Goal: Task Accomplishment & Management: Manage account settings

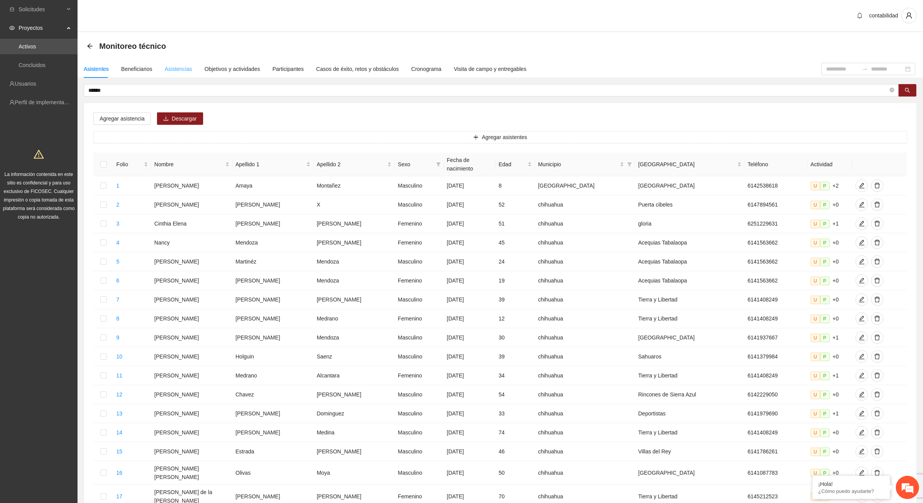
click at [186, 64] on div "Asistencias" at bounding box center [179, 69] width 28 height 18
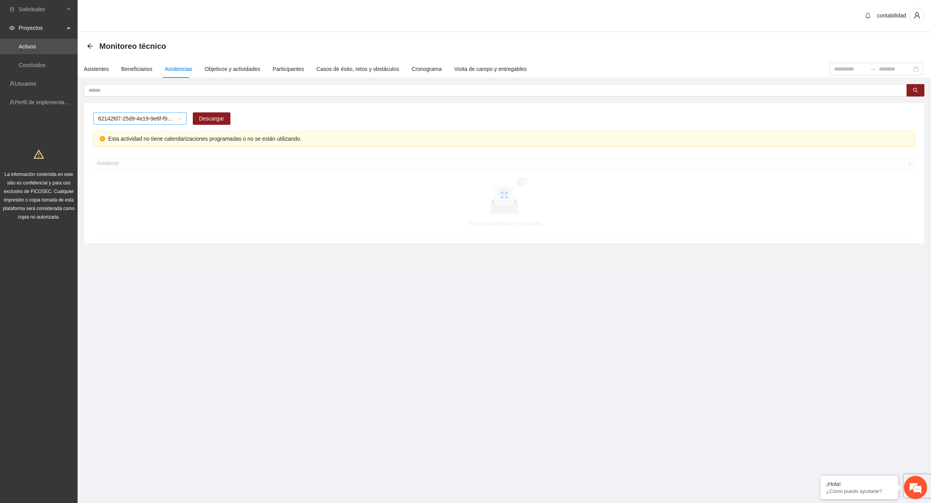
click at [179, 119] on span "62142fd7-25d9-4e19-9e6f-f9b4b344a455" at bounding box center [140, 119] width 84 height 12
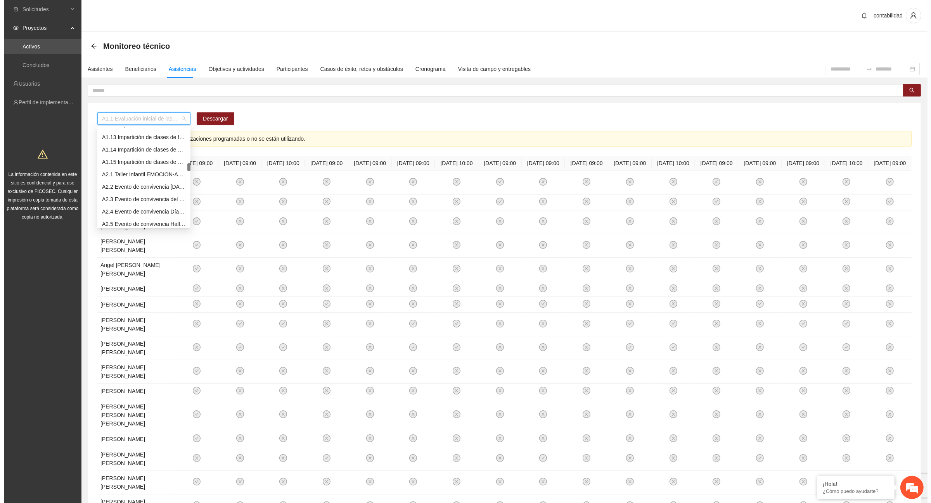
scroll to position [194, 0]
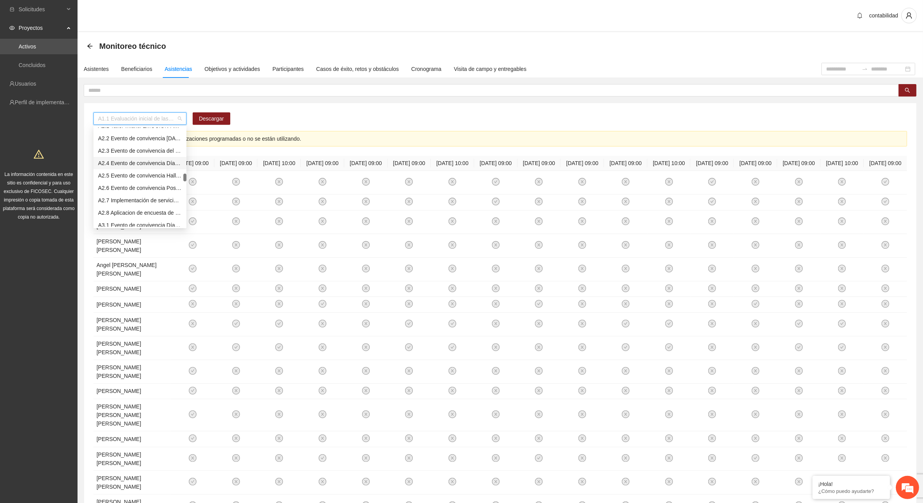
click at [247, 108] on div "A1.1 Evaluación inicial de las capacidades físicas de grupos especiales, distri…" at bounding box center [500, 361] width 833 height 517
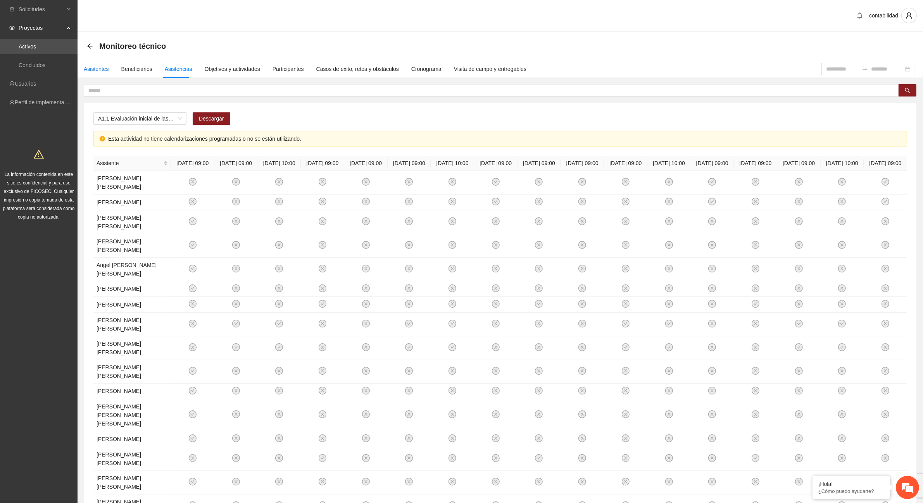
click at [95, 70] on div "Asistentes" at bounding box center [96, 69] width 25 height 9
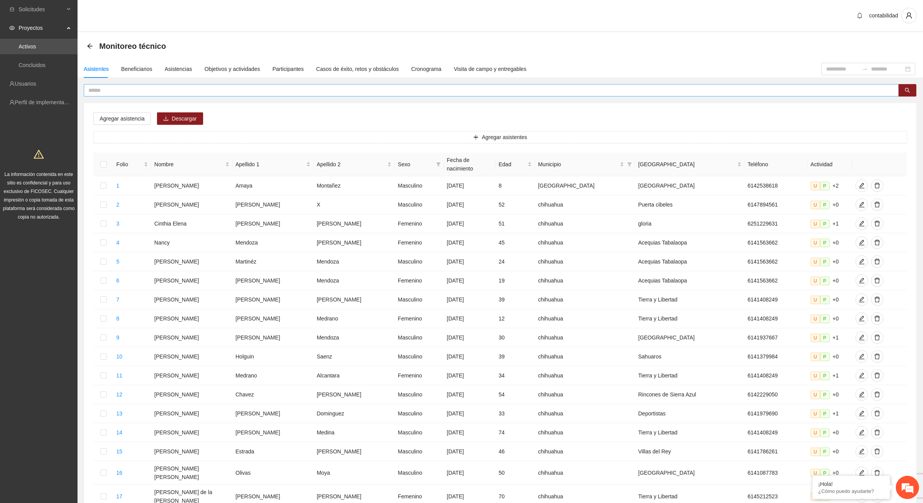
click at [295, 88] on input "text" at bounding box center [488, 90] width 800 height 9
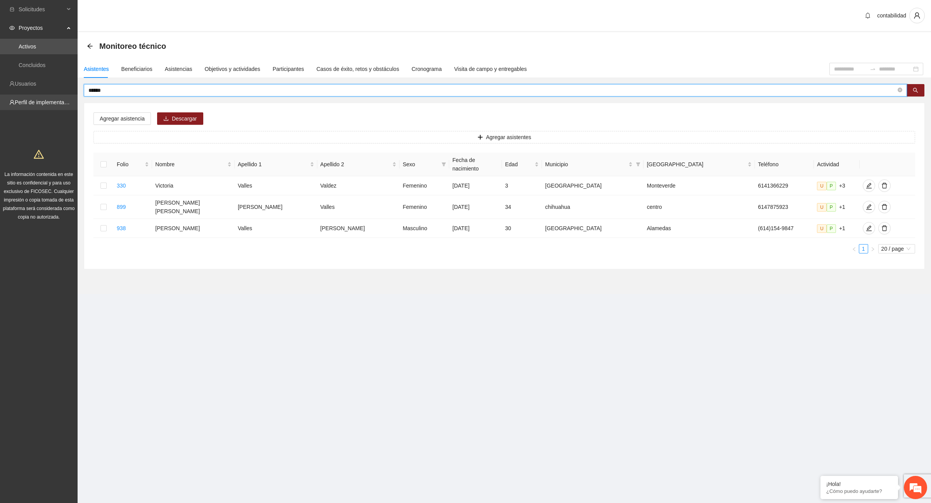
drag, startPoint x: 140, startPoint y: 89, endPoint x: 26, endPoint y: 96, distance: 114.2
click at [26, 96] on section "Solicitudes Proyectos Activos Concluidos Usuarios Perfil de implementadora La i…" at bounding box center [465, 251] width 931 height 503
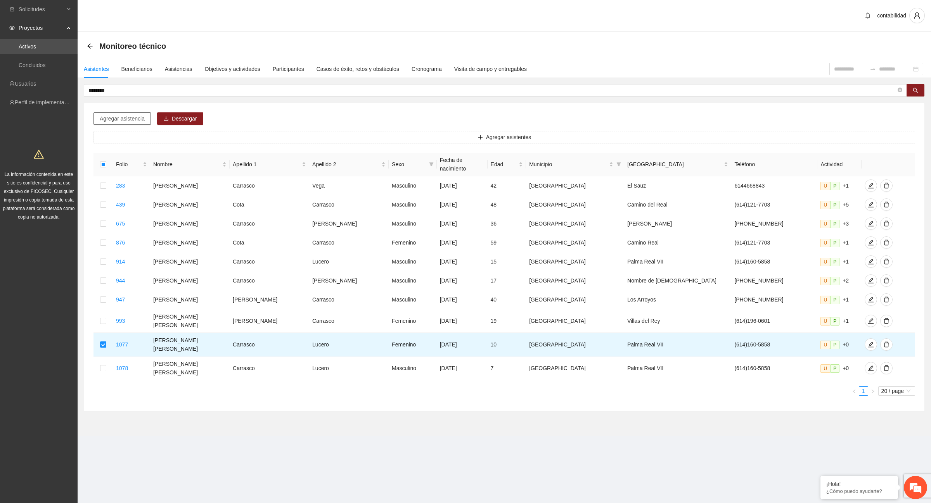
click at [119, 119] on span "Agregar asistencia" at bounding box center [122, 118] width 45 height 9
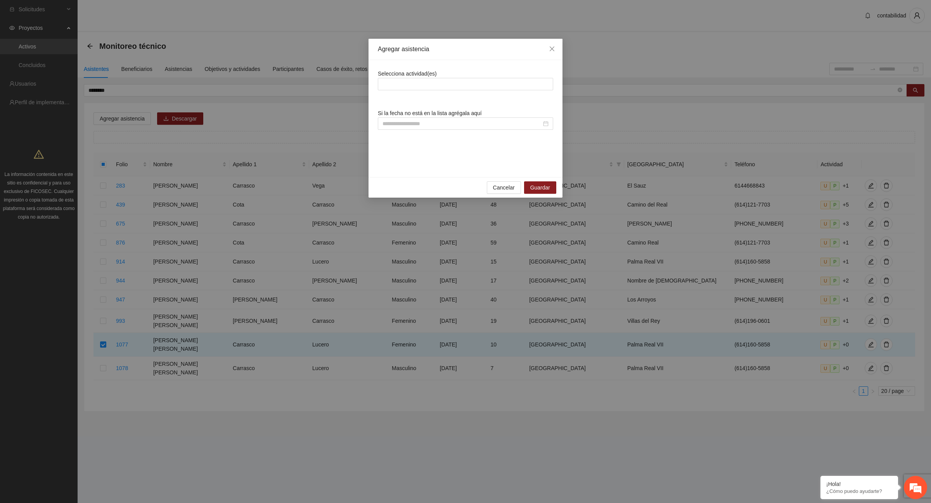
click at [436, 74] on div "Selecciona actividad(es)" at bounding box center [465, 79] width 175 height 21
click at [437, 80] on div at bounding box center [465, 83] width 171 height 9
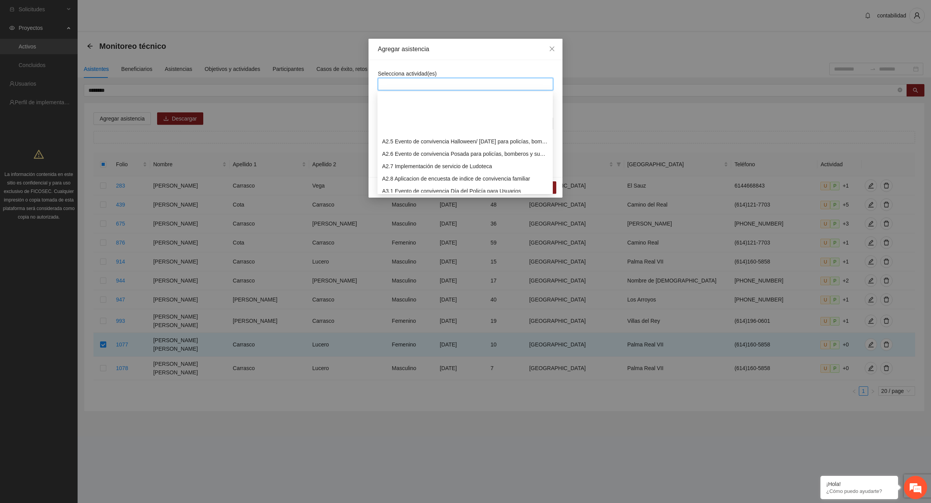
scroll to position [242, 0]
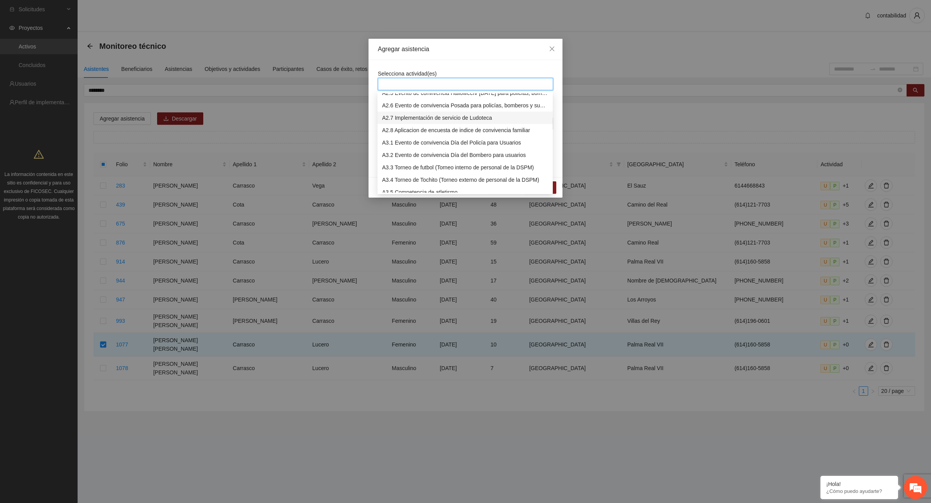
click at [418, 119] on div "A2.7 Implementación de servicio de Ludoteca" at bounding box center [465, 118] width 166 height 9
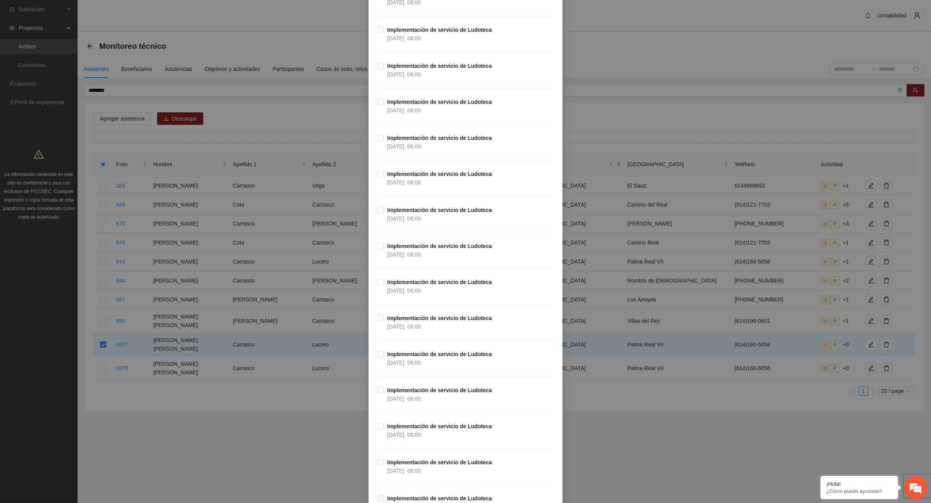
scroll to position [3674, 0]
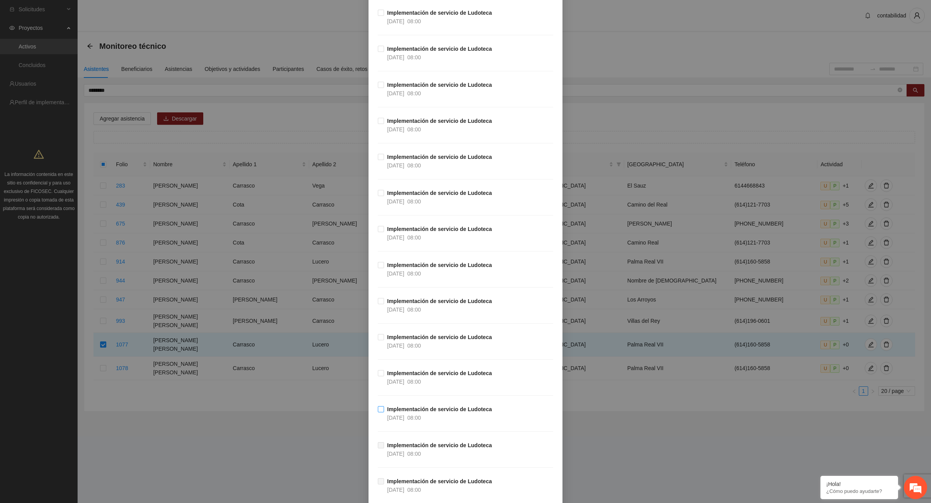
drag, startPoint x: 380, startPoint y: 421, endPoint x: 380, endPoint y: 414, distance: 7.0
click at [384, 421] on span "Implementación de servicio de Ludoteca [DATE] 08:00" at bounding box center [439, 413] width 111 height 17
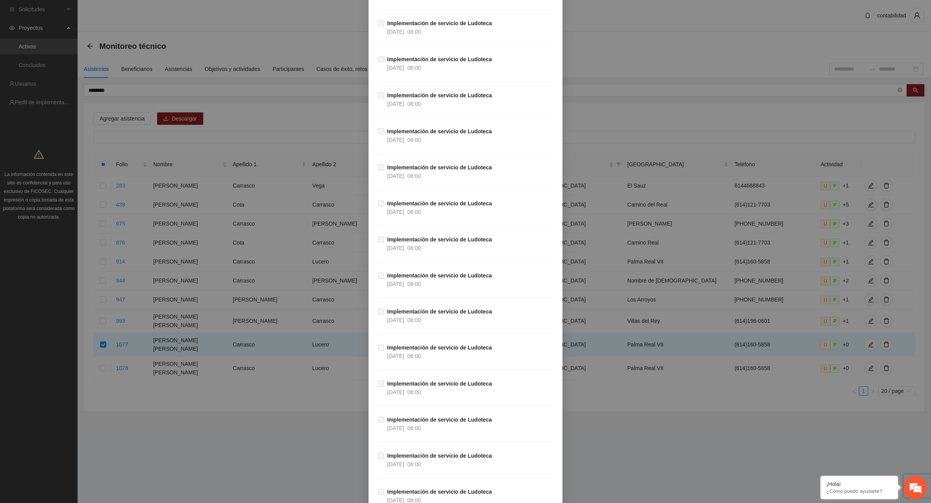
scroll to position [6137, 0]
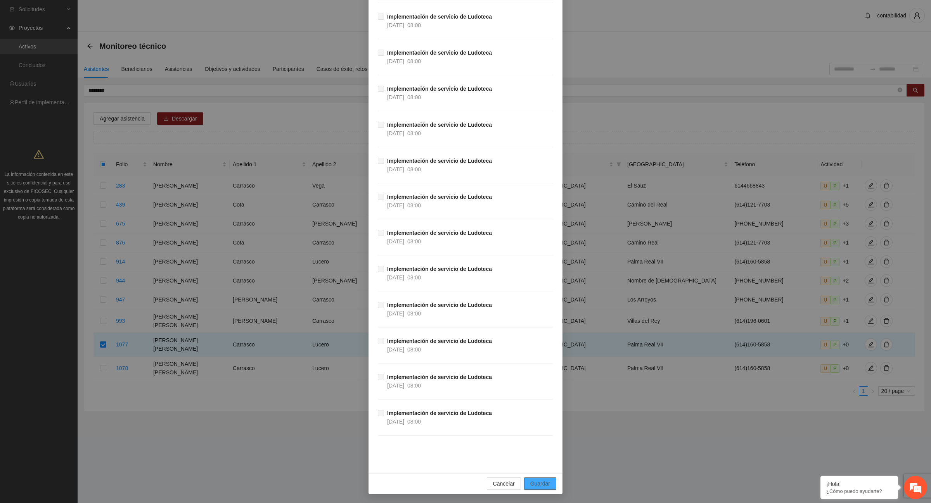
click at [540, 480] on span "Guardar" at bounding box center [540, 484] width 20 height 9
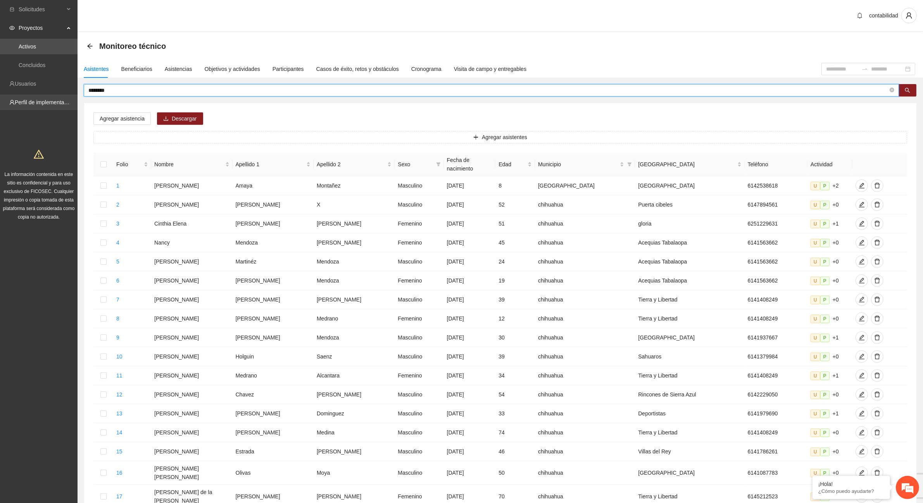
drag, startPoint x: 228, startPoint y: 91, endPoint x: 0, endPoint y: 95, distance: 228.1
click at [0, 96] on section "Solicitudes Proyectos Activos Concluidos Usuarios Perfil de implementadora La i…" at bounding box center [461, 322] width 923 height 644
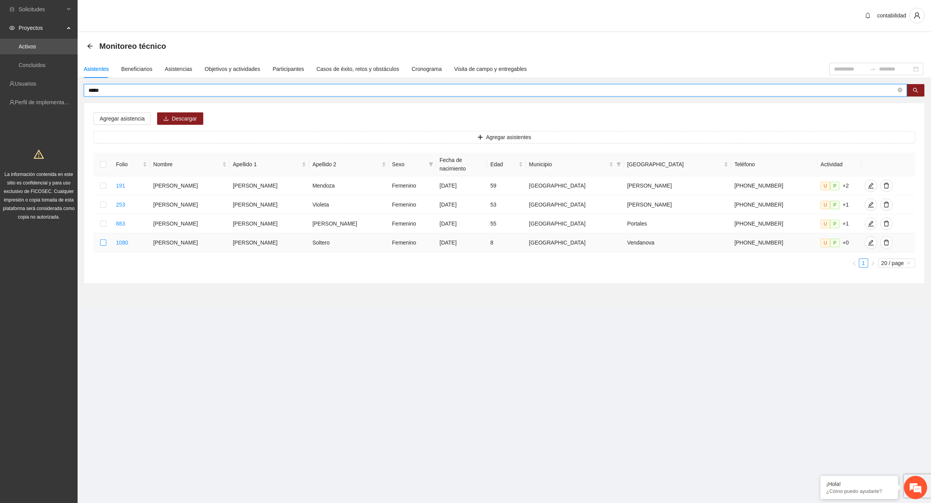
click at [106, 238] on label at bounding box center [103, 242] width 6 height 9
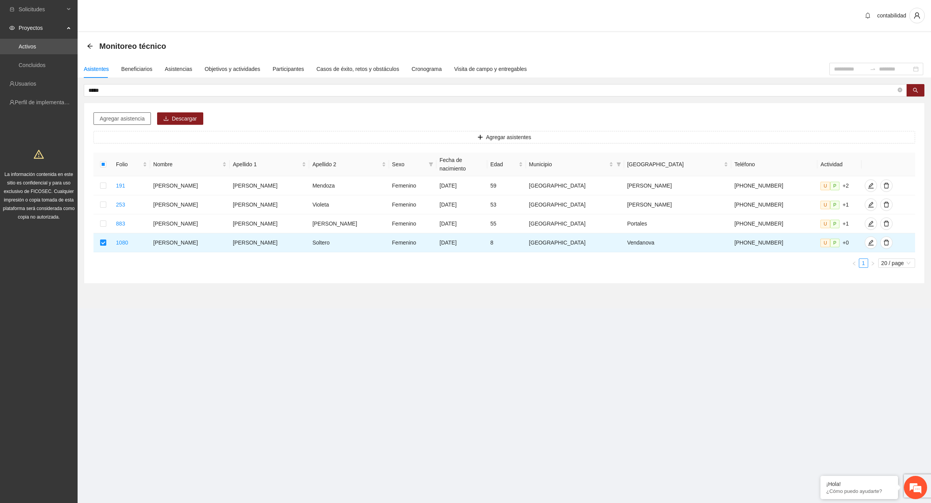
click at [111, 123] on span "Agregar asistencia" at bounding box center [122, 118] width 45 height 9
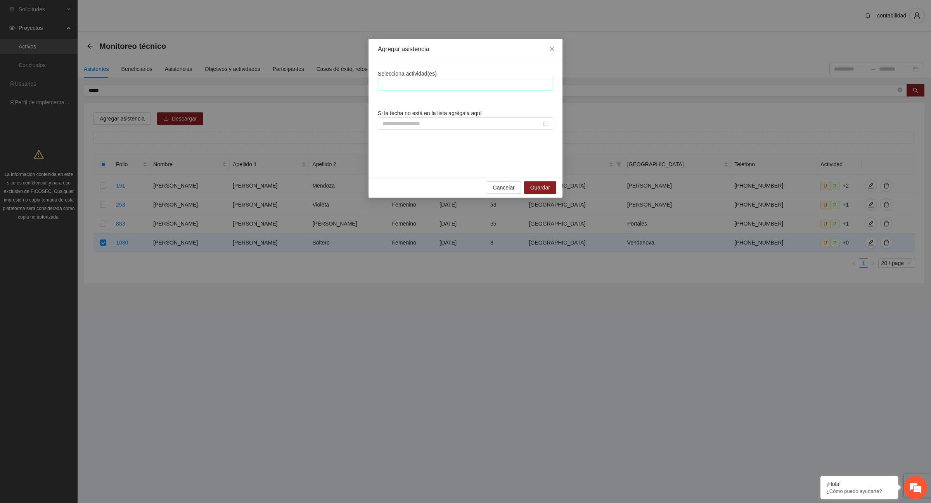
click at [478, 84] on div at bounding box center [465, 83] width 171 height 9
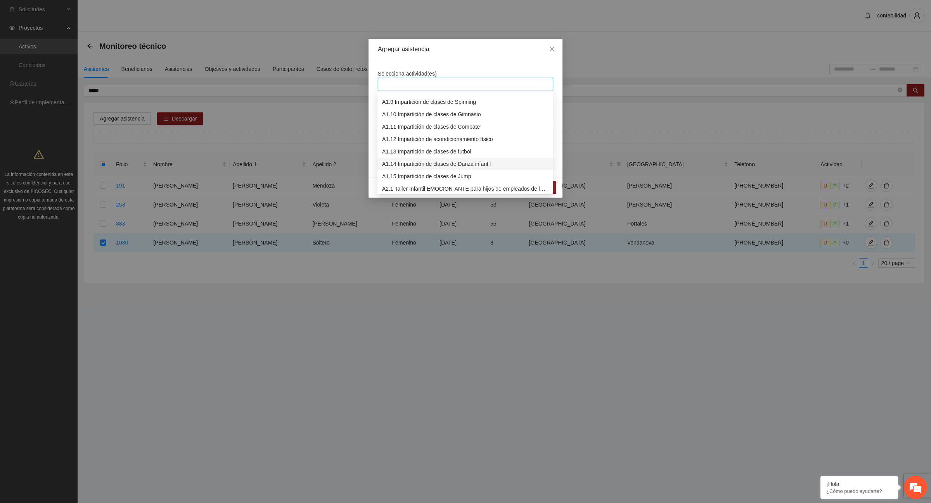
scroll to position [194, 0]
click at [499, 166] on div "A2.7 Implementación de servicio de Ludoteca" at bounding box center [465, 166] width 166 height 9
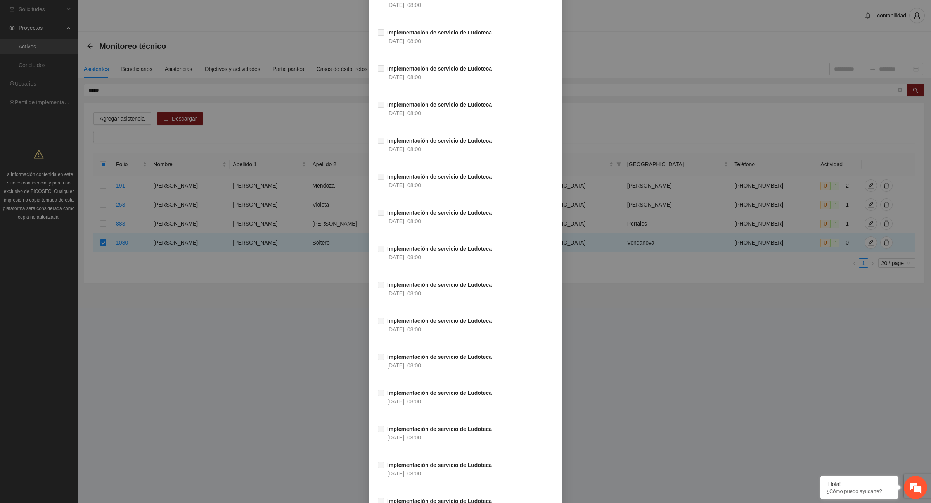
scroll to position [6137, 0]
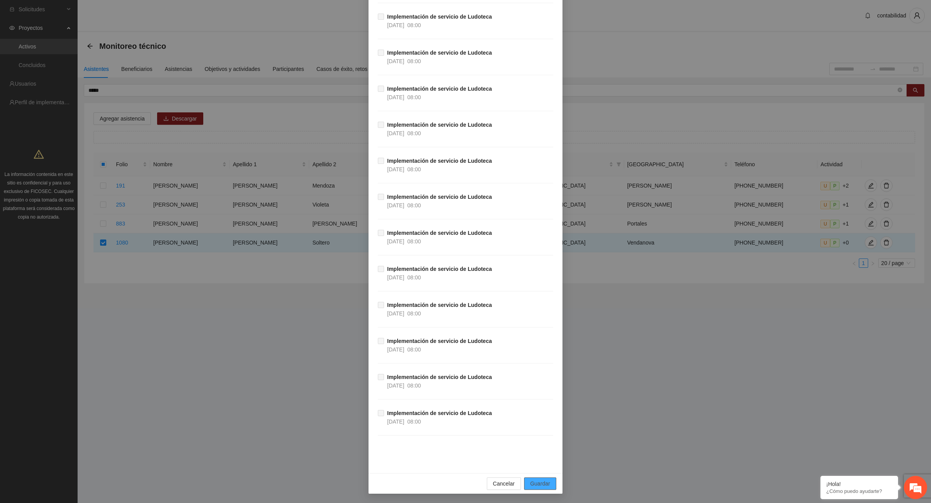
click at [542, 480] on span "Guardar" at bounding box center [540, 484] width 20 height 9
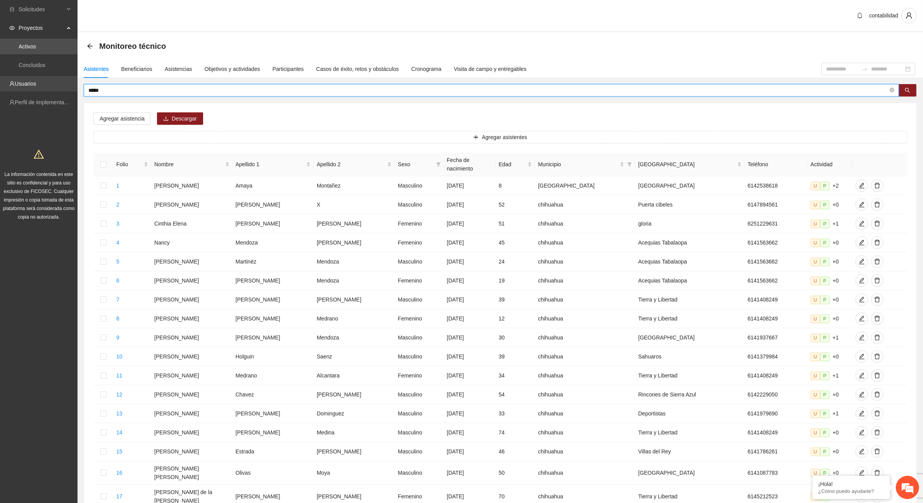
drag, startPoint x: 103, startPoint y: 88, endPoint x: 54, endPoint y: 84, distance: 49.8
click at [54, 86] on section "Solicitudes Proyectos Activos Concluidos Usuarios Perfil de implementadora La i…" at bounding box center [461, 322] width 923 height 644
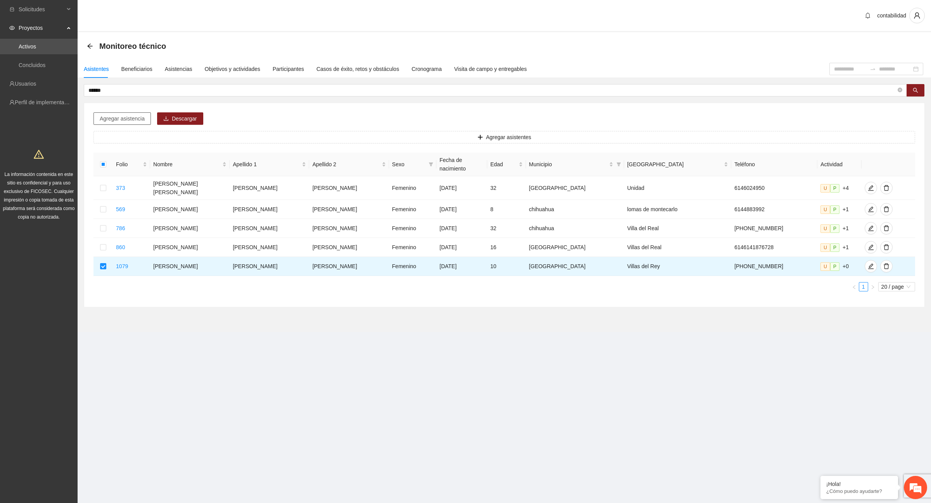
click at [109, 121] on span "Agregar asistencia" at bounding box center [122, 118] width 45 height 9
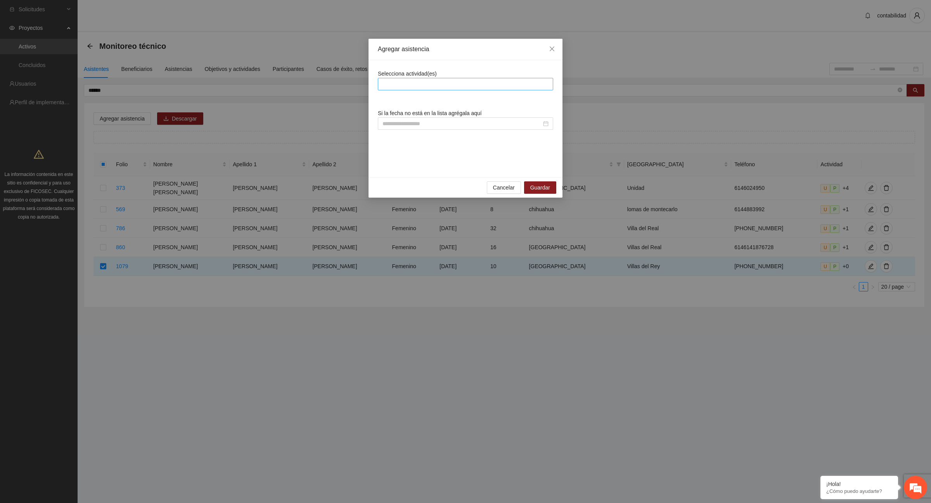
click at [448, 84] on div at bounding box center [465, 83] width 171 height 9
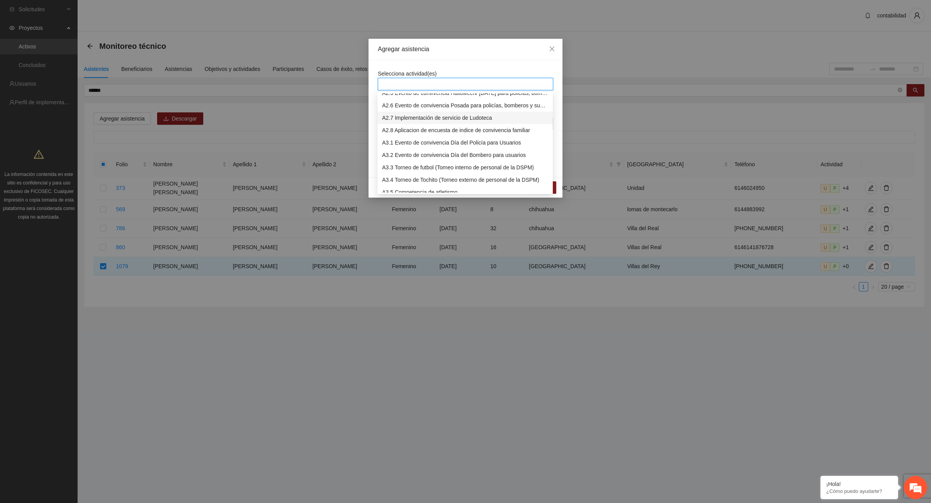
click at [408, 118] on div "A2.7 Implementación de servicio de Ludoteca" at bounding box center [465, 118] width 166 height 9
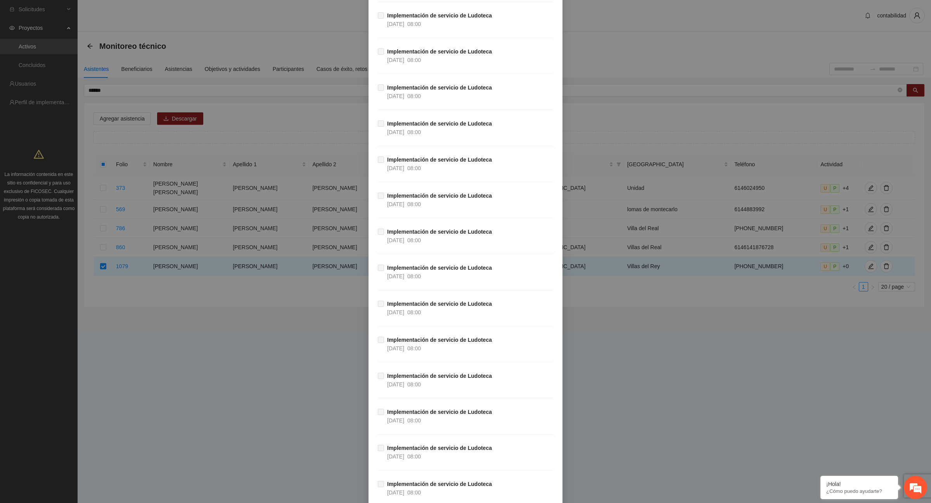
scroll to position [6137, 0]
click at [538, 485] on span "Guardar" at bounding box center [540, 484] width 20 height 9
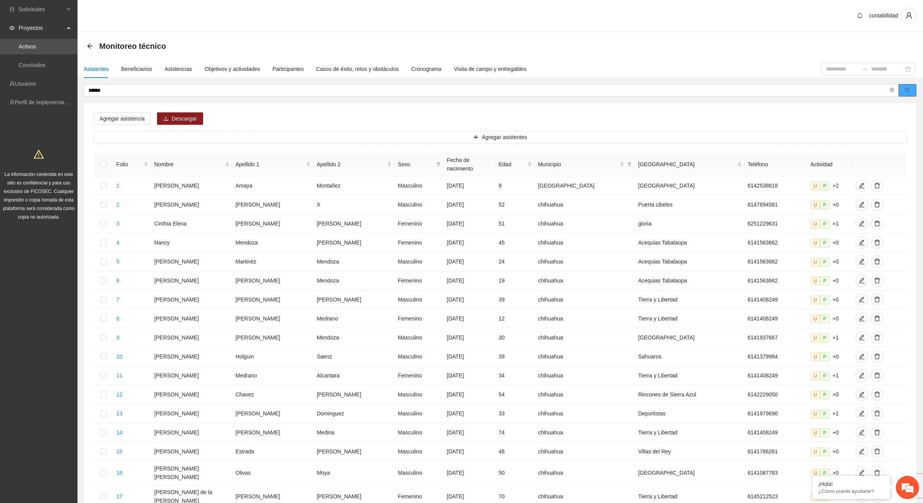
click at [911, 91] on button "button" at bounding box center [908, 90] width 18 height 12
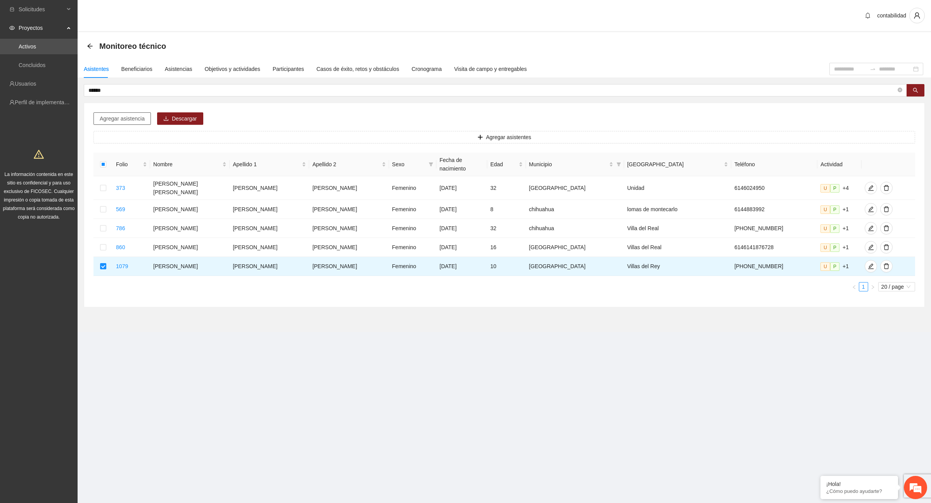
click at [125, 121] on span "Agregar asistencia" at bounding box center [122, 118] width 45 height 9
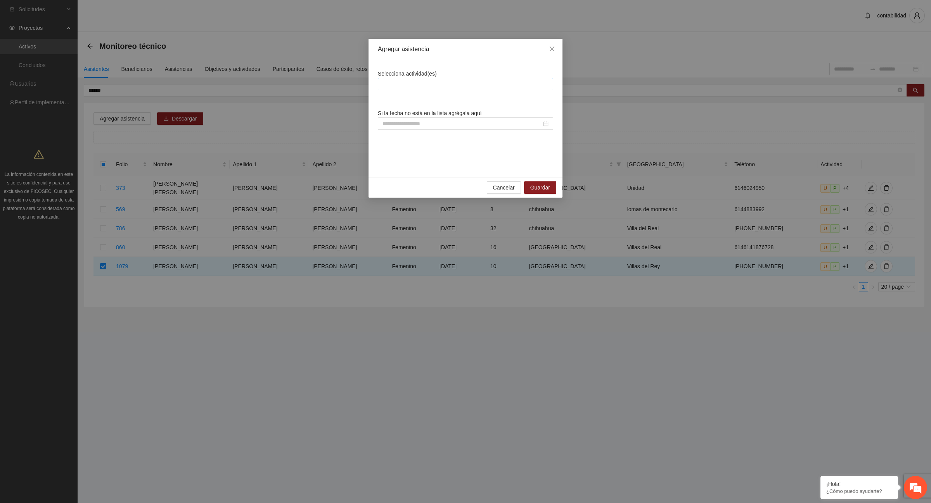
click at [454, 86] on div at bounding box center [465, 83] width 171 height 9
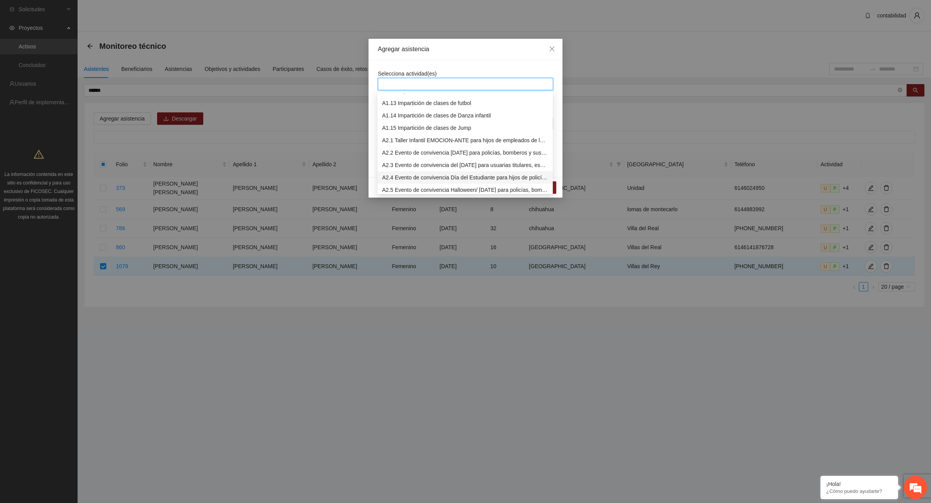
scroll to position [194, 0]
click at [408, 166] on div "A2.7 Implementación de servicio de Ludoteca" at bounding box center [465, 166] width 166 height 9
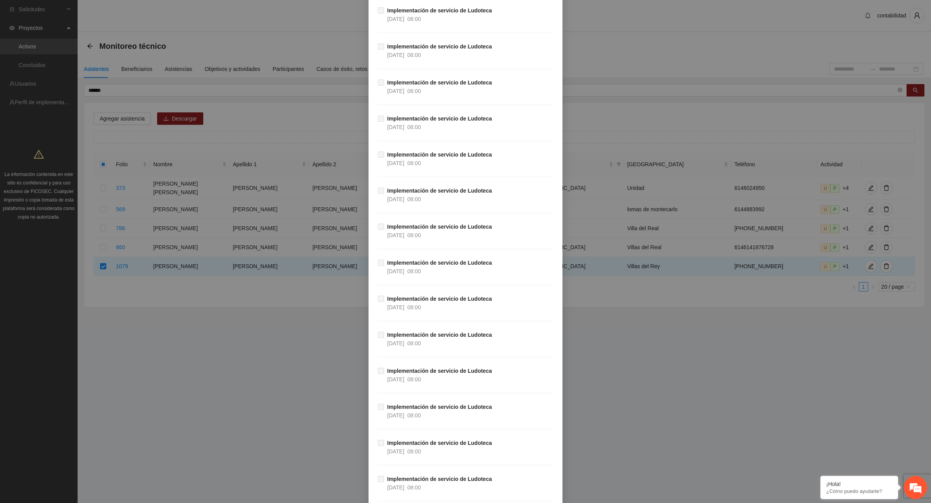
scroll to position [6137, 0]
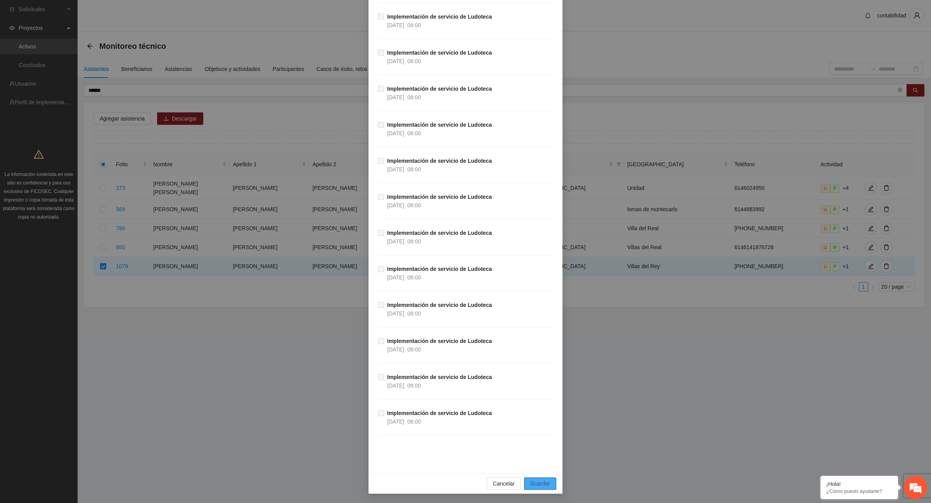
click at [546, 481] on span "Guardar" at bounding box center [540, 484] width 20 height 9
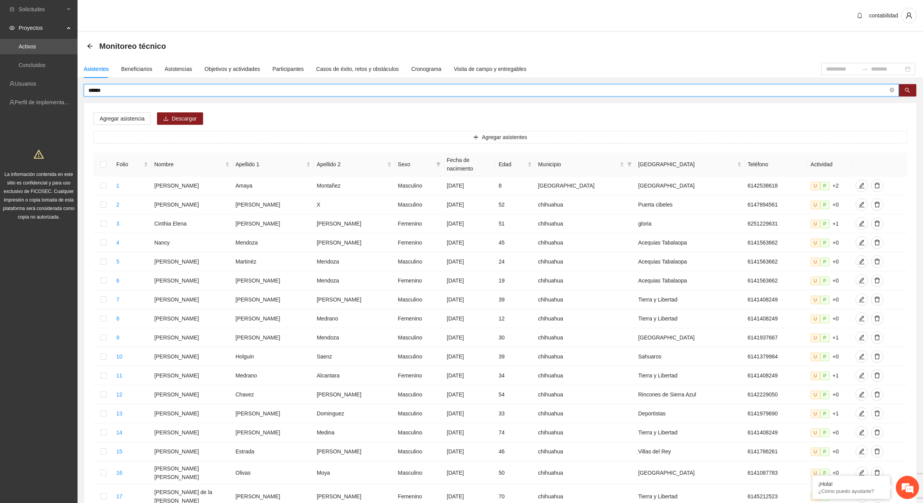
drag, startPoint x: 109, startPoint y: 92, endPoint x: 76, endPoint y: 94, distance: 32.6
click at [76, 94] on section "Solicitudes Proyectos Activos Concluidos Usuarios Perfil de implementadora La i…" at bounding box center [461, 322] width 923 height 644
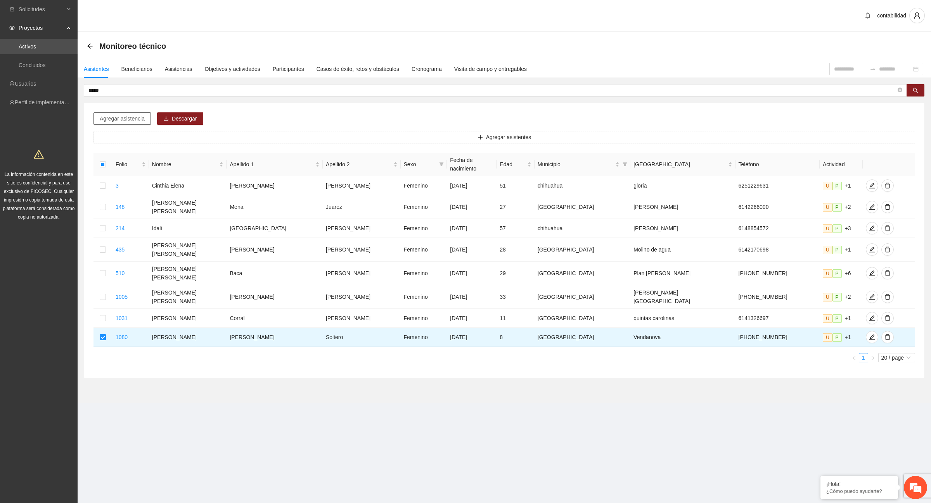
click at [124, 118] on span "Agregar asistencia" at bounding box center [122, 118] width 45 height 9
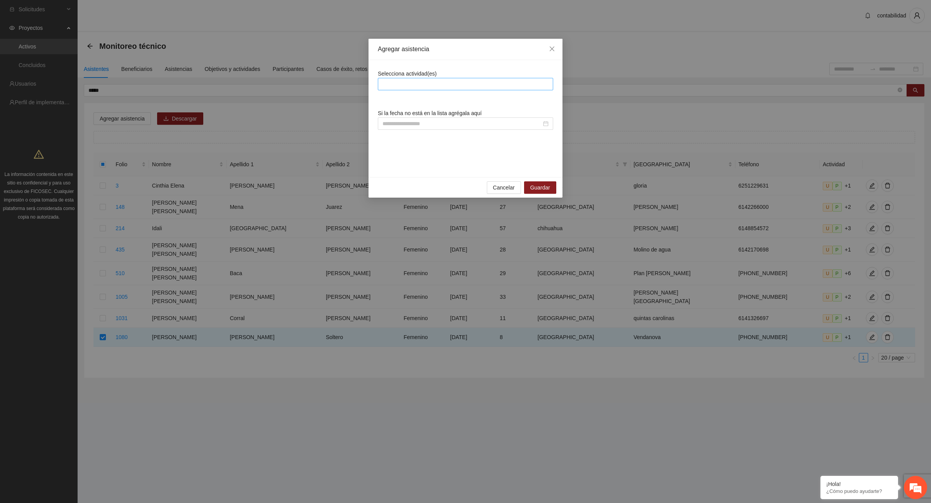
click at [438, 79] on div at bounding box center [465, 84] width 175 height 12
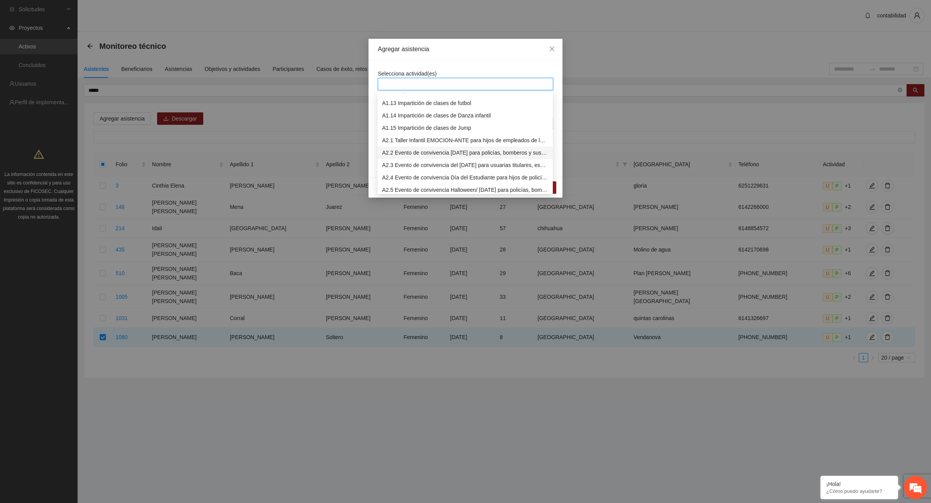
scroll to position [194, 0]
click at [427, 167] on div "A2.7 Implementación de servicio de Ludoteca" at bounding box center [465, 166] width 166 height 9
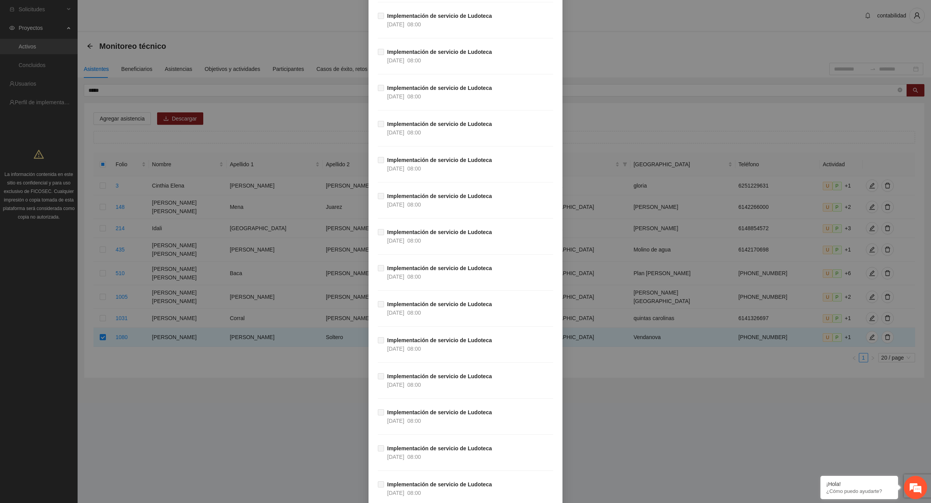
scroll to position [6137, 0]
click at [536, 490] on button "Guardar" at bounding box center [540, 484] width 32 height 12
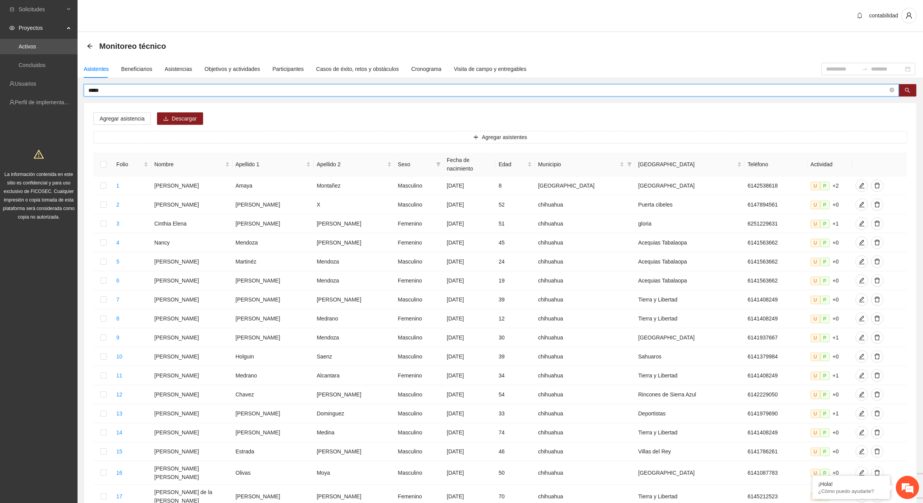
drag, startPoint x: 107, startPoint y: 92, endPoint x: 82, endPoint y: 92, distance: 24.4
click at [82, 92] on div "***** Agregar asistencia Descargar Agregar asistentes Folio Nombre Apellido 1 A…" at bounding box center [501, 340] width 846 height 513
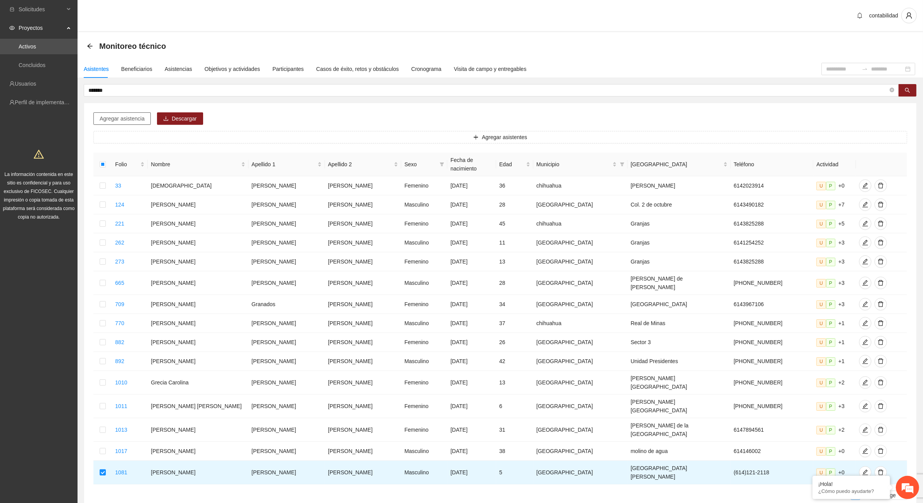
click at [121, 118] on span "Agregar asistencia" at bounding box center [122, 118] width 45 height 9
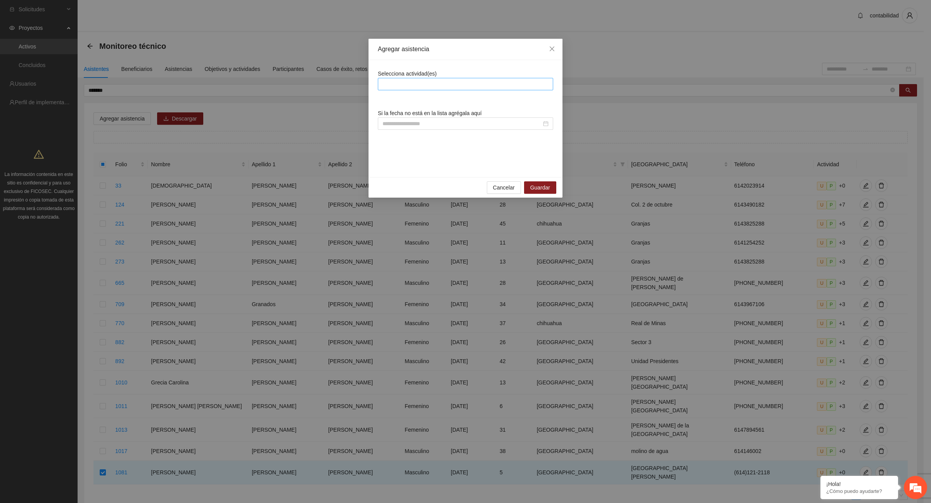
click at [453, 88] on div at bounding box center [465, 83] width 171 height 9
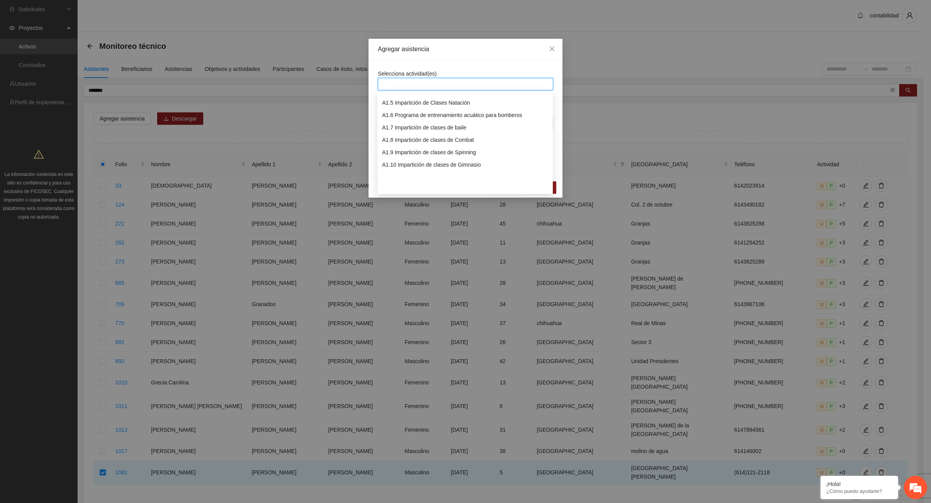
scroll to position [0, 0]
click at [553, 53] on span "Close" at bounding box center [551, 49] width 21 height 21
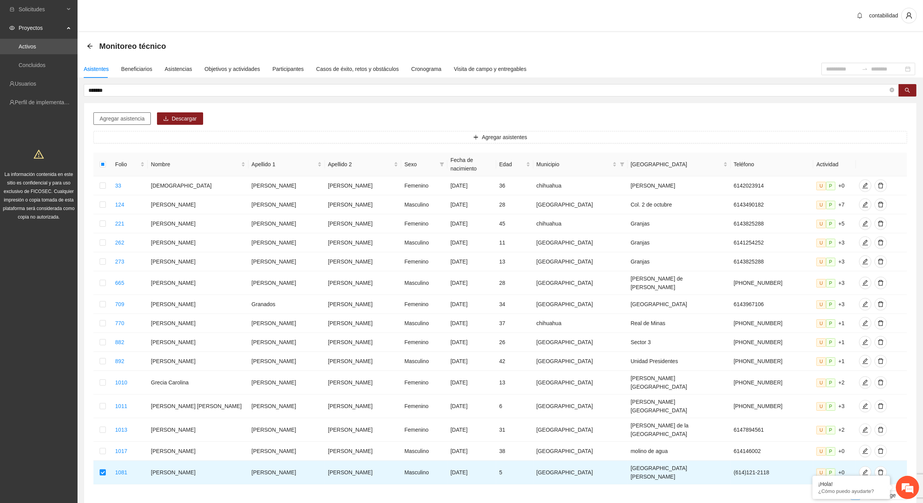
click at [128, 121] on span "Agregar asistencia" at bounding box center [122, 118] width 45 height 9
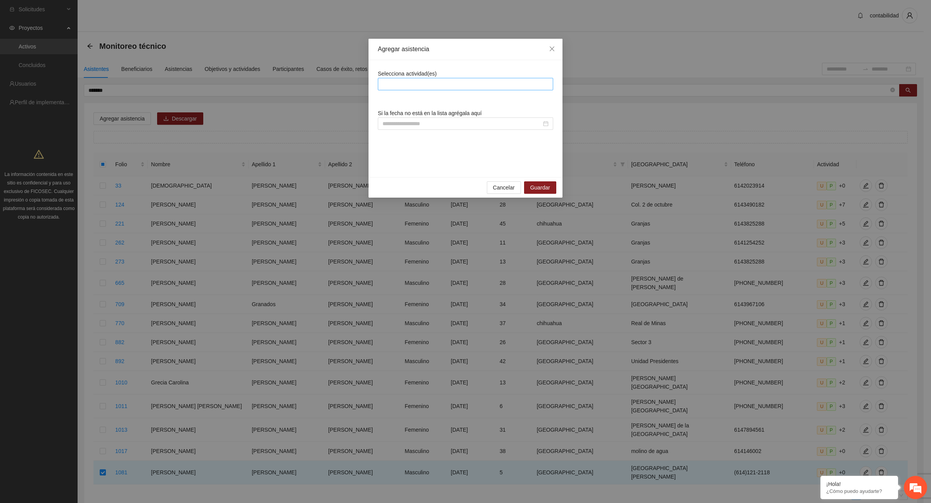
click at [415, 85] on div at bounding box center [465, 83] width 171 height 9
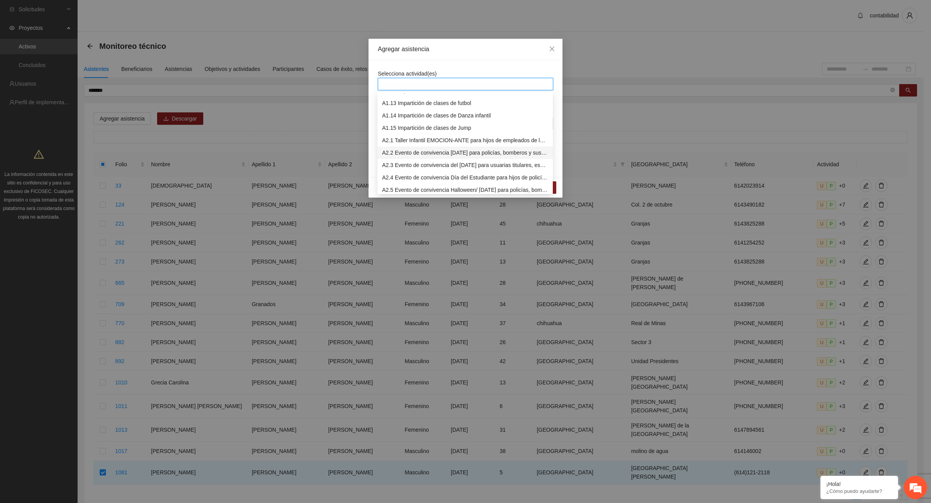
scroll to position [194, 0]
click at [411, 167] on div "A2.7 Implementación de servicio de Ludoteca" at bounding box center [465, 166] width 166 height 9
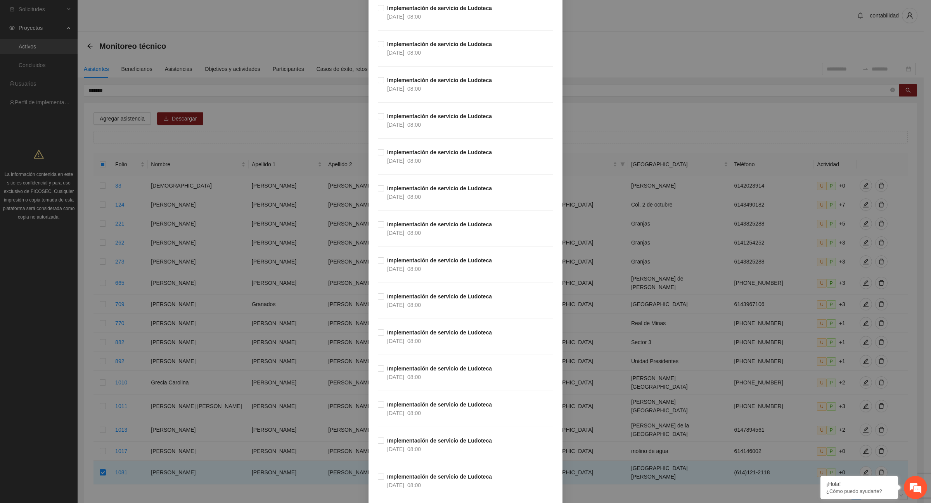
scroll to position [3151, 0]
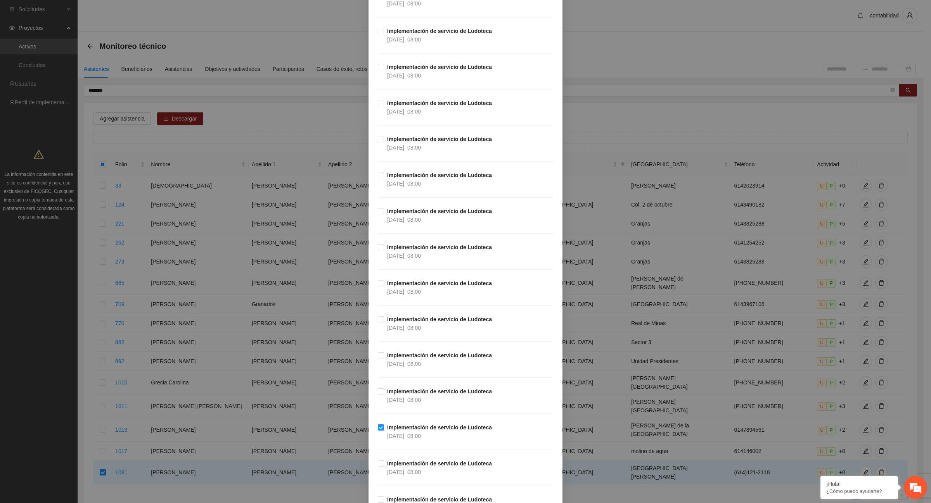
click at [384, 362] on span "Implementación de servicio de Ludoteca [DATE] 08:00" at bounding box center [439, 359] width 111 height 17
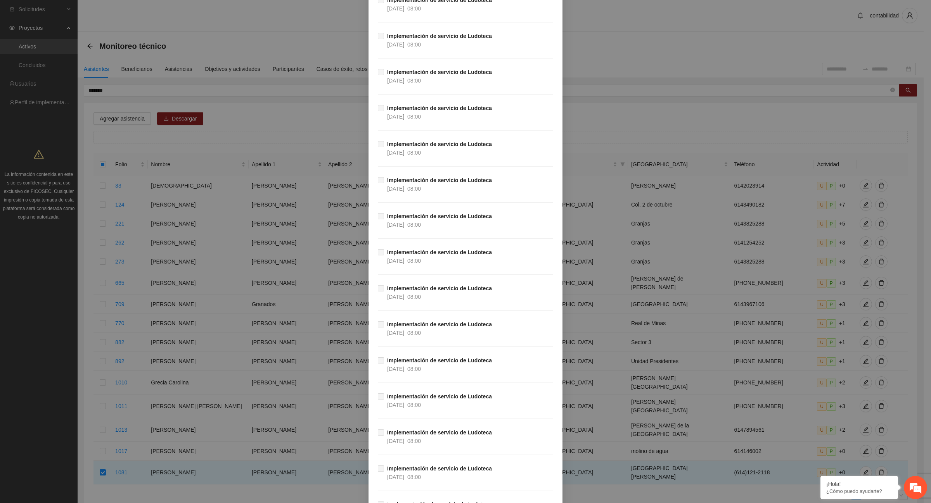
scroll to position [6137, 0]
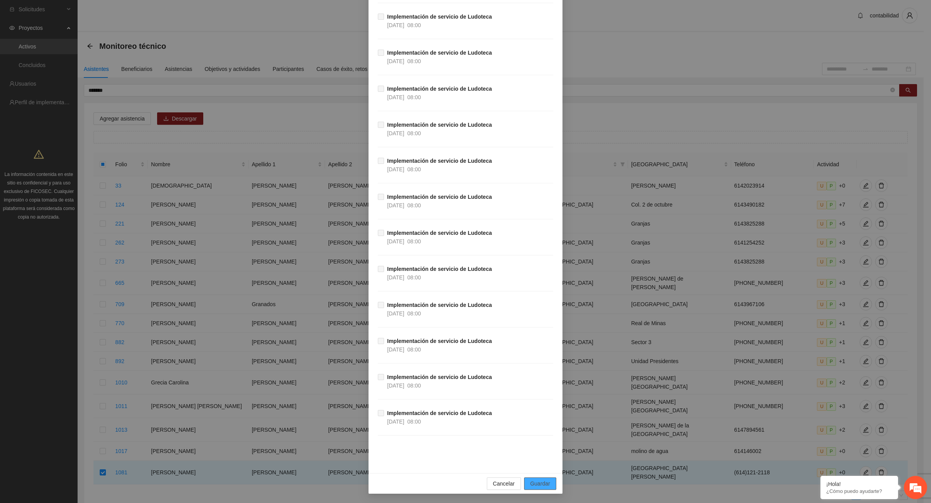
click at [535, 482] on span "Guardar" at bounding box center [540, 484] width 20 height 9
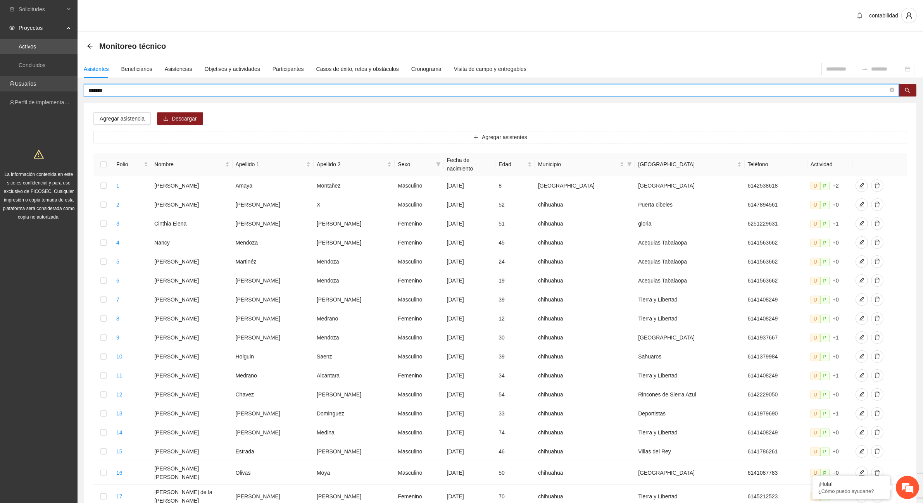
drag, startPoint x: 113, startPoint y: 92, endPoint x: 68, endPoint y: 86, distance: 45.4
click at [68, 86] on section "Solicitudes Proyectos Activos Concluidos Usuarios Perfil de implementadora La i…" at bounding box center [461, 322] width 923 height 644
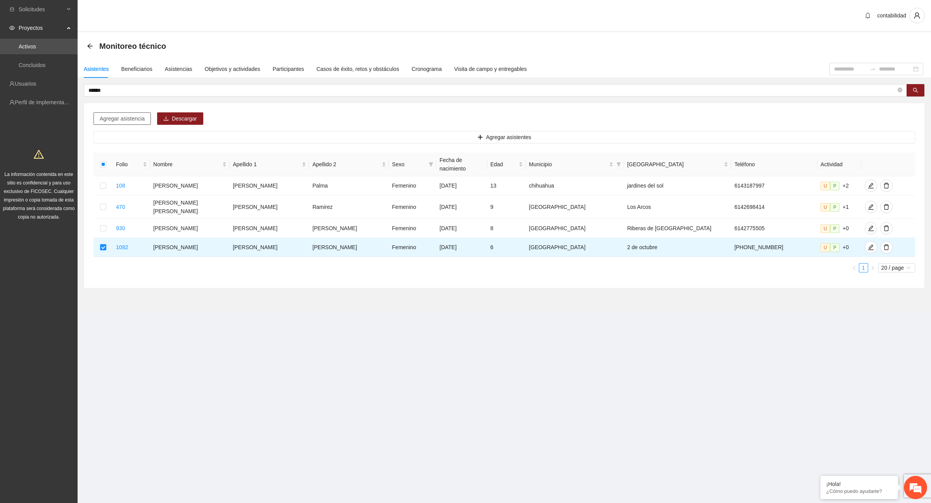
click at [123, 119] on span "Agregar asistencia" at bounding box center [122, 118] width 45 height 9
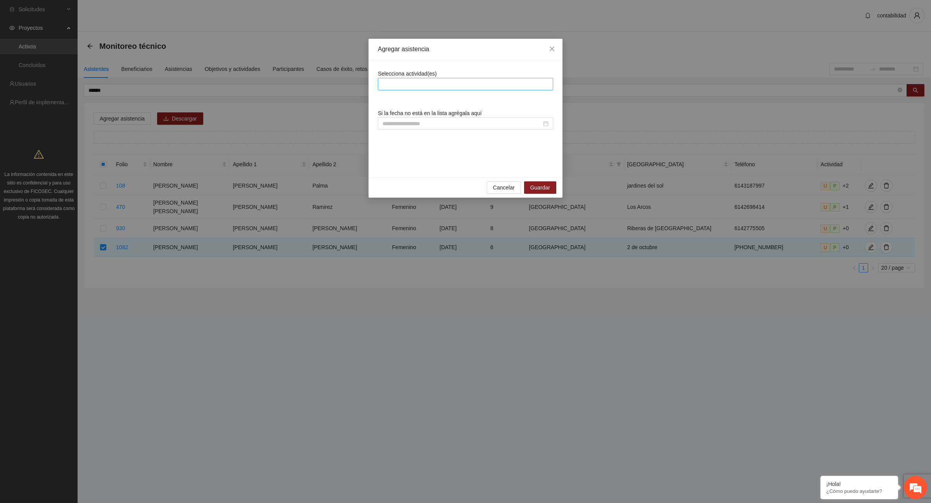
click at [403, 88] on div at bounding box center [465, 83] width 171 height 9
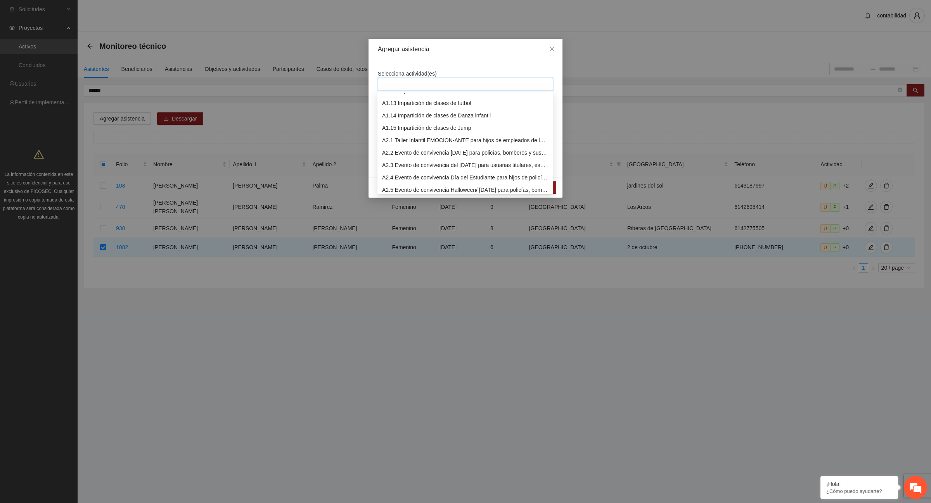
scroll to position [194, 0]
click at [433, 168] on div "A2.7 Implementación de servicio de Ludoteca" at bounding box center [465, 166] width 166 height 9
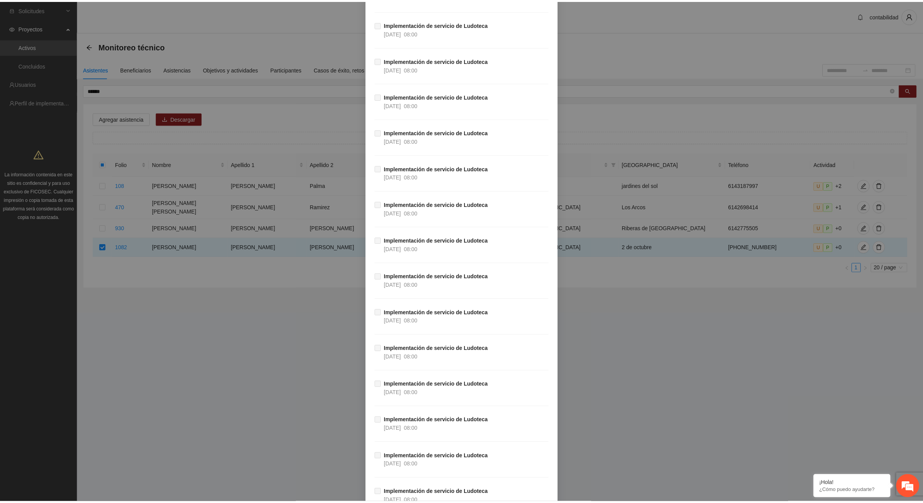
scroll to position [6137, 0]
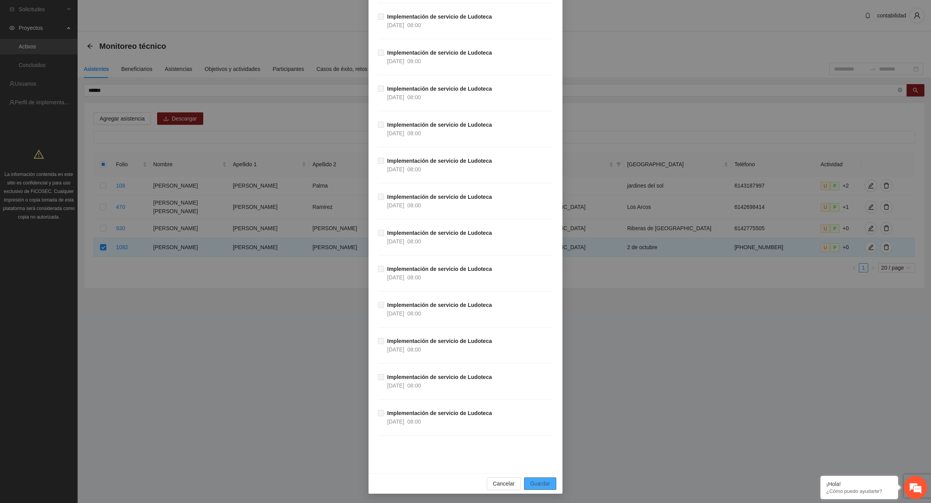
click at [538, 483] on span "Guardar" at bounding box center [540, 484] width 20 height 9
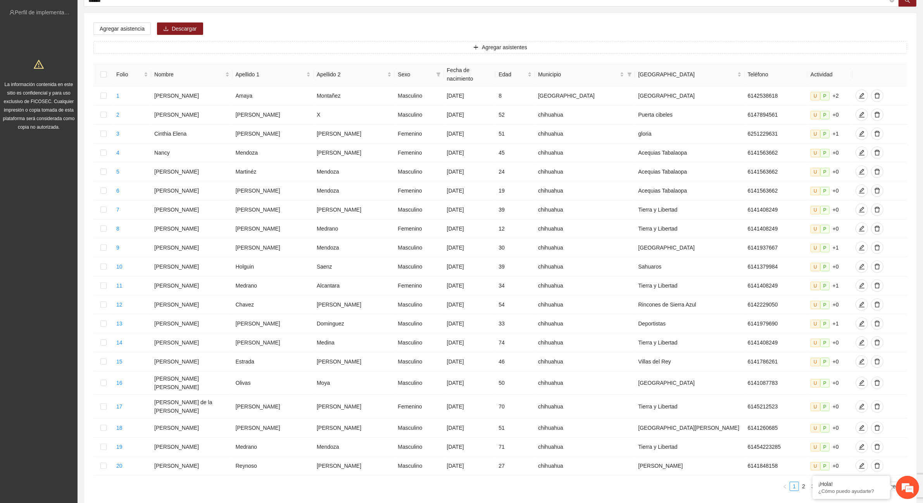
scroll to position [0, 0]
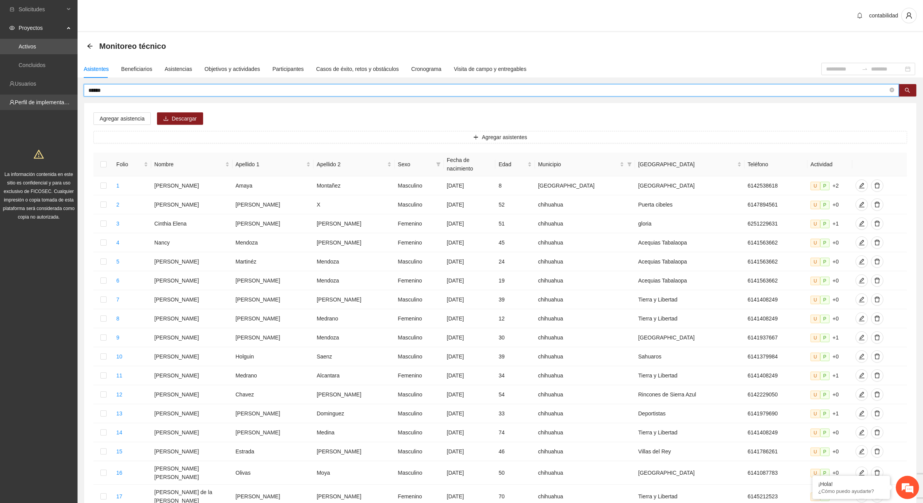
drag, startPoint x: 121, startPoint y: 92, endPoint x: 0, endPoint y: 105, distance: 121.7
click at [0, 105] on section "Solicitudes Proyectos Activos Concluidos Usuarios Perfil de implementadora La i…" at bounding box center [461, 322] width 923 height 644
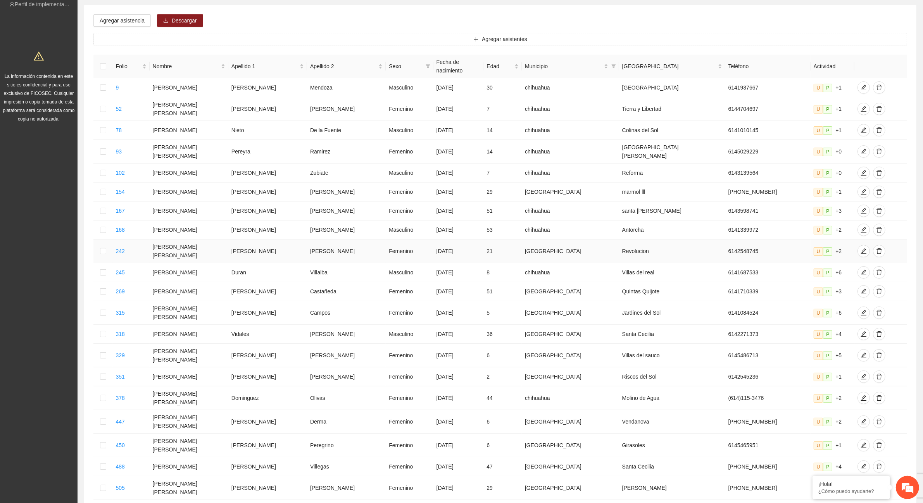
scroll to position [124, 0]
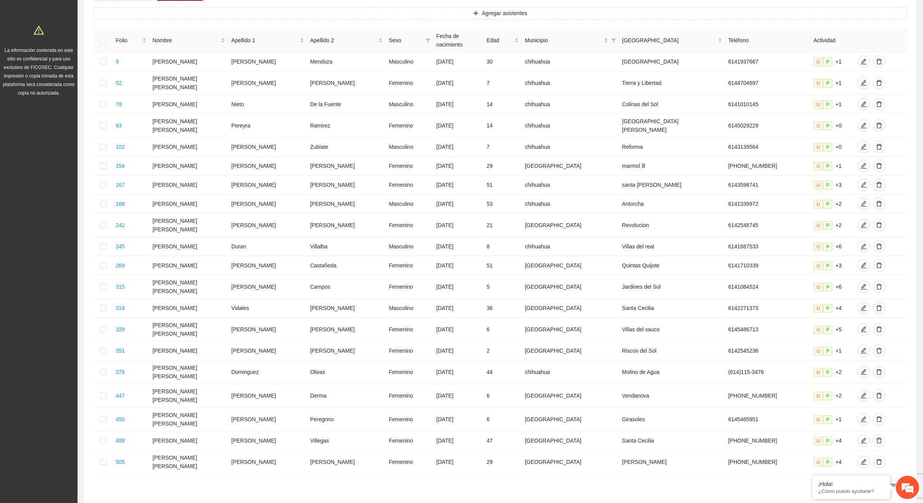
click at [857, 481] on link "2" at bounding box center [856, 485] width 9 height 9
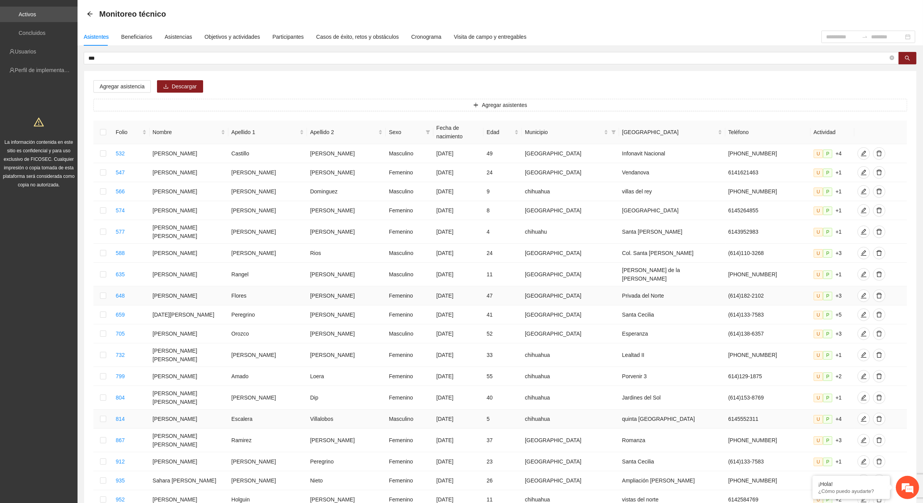
scroll to position [32, 0]
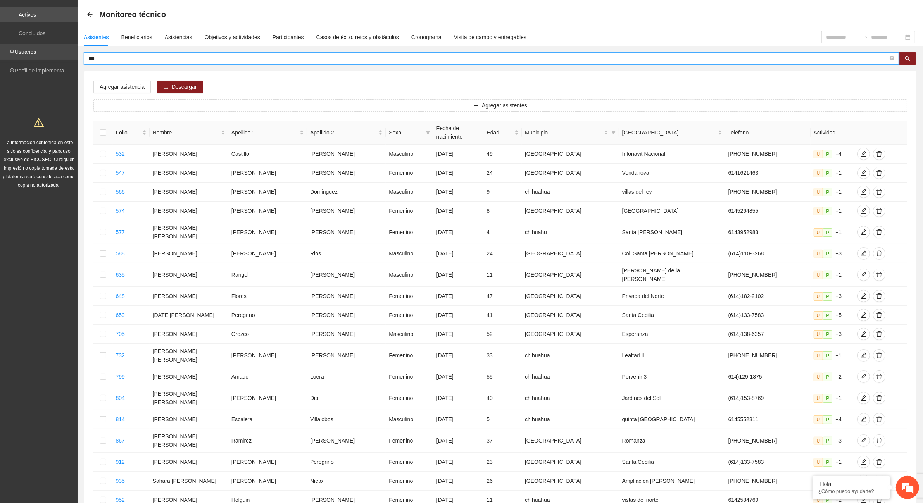
drag, startPoint x: 111, startPoint y: 59, endPoint x: 51, endPoint y: 59, distance: 59.7
click at [51, 59] on section "Solicitudes Proyectos Activos Concluidos Usuarios Perfil de implementadora La i…" at bounding box center [461, 297] width 923 height 658
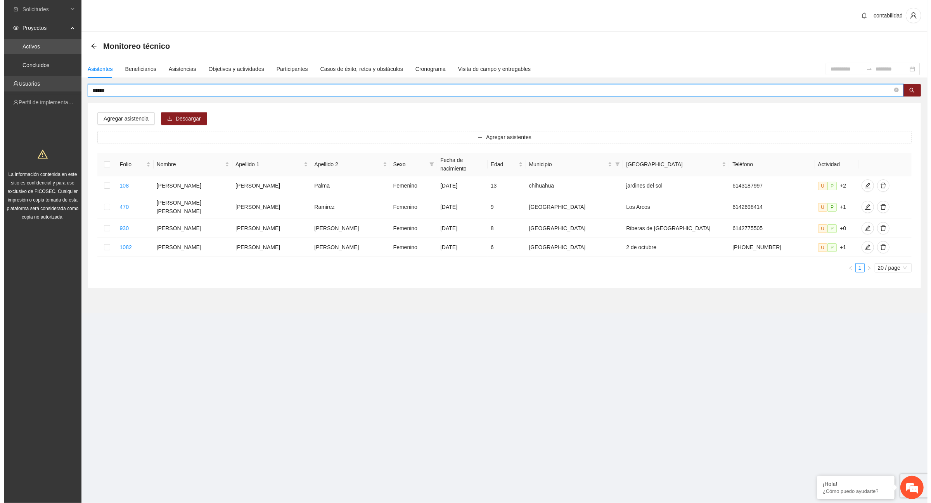
scroll to position [0, 0]
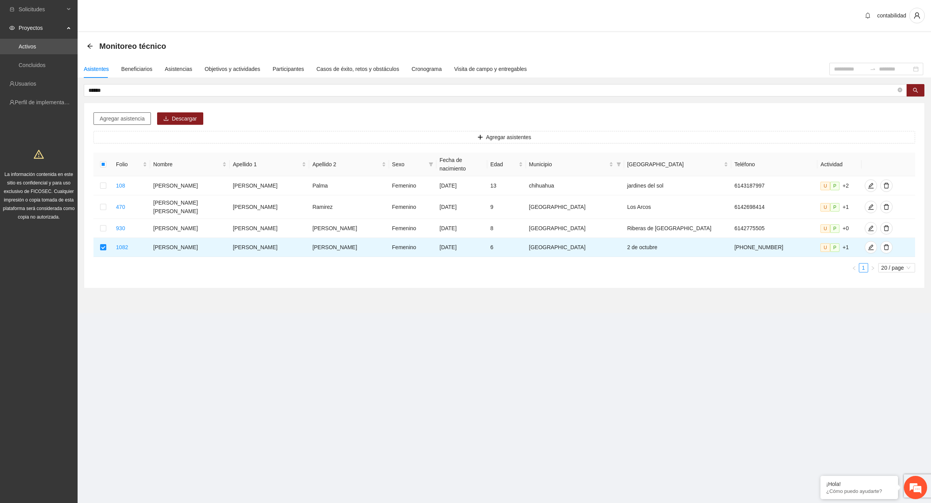
click at [145, 115] on button "Agregar asistencia" at bounding box center [121, 118] width 57 height 12
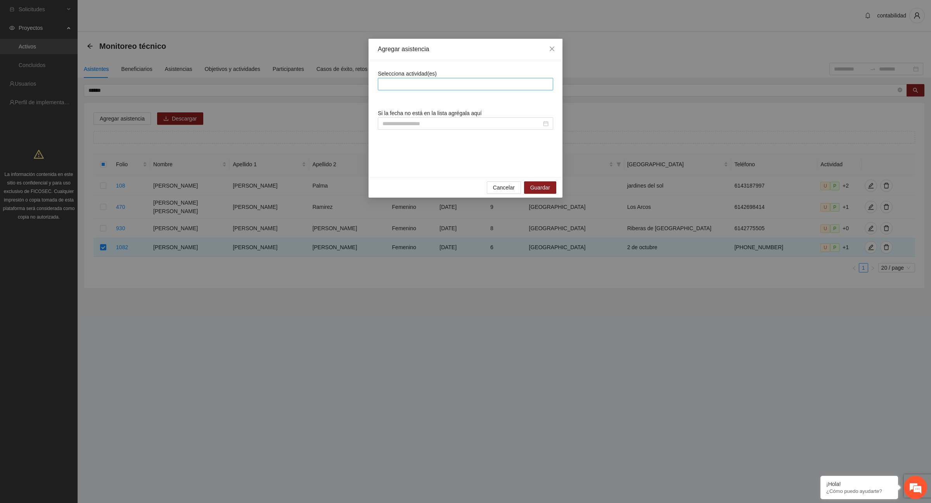
click at [411, 85] on div at bounding box center [465, 83] width 171 height 9
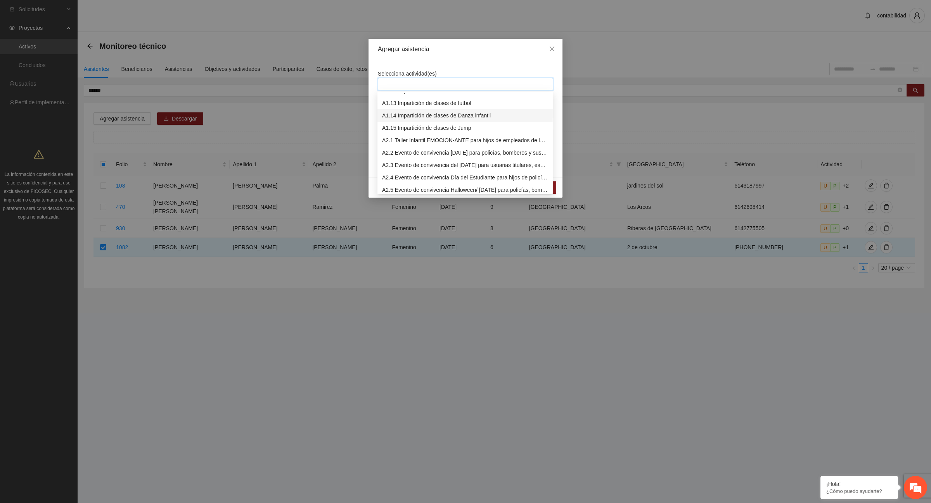
scroll to position [242, 0]
click at [403, 119] on div "A2.7 Implementación de servicio de Ludoteca" at bounding box center [465, 118] width 166 height 9
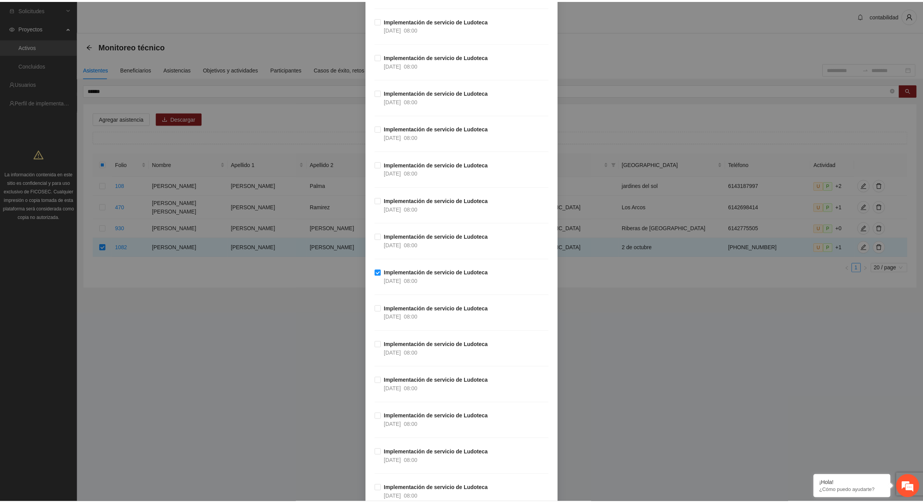
scroll to position [6137, 0]
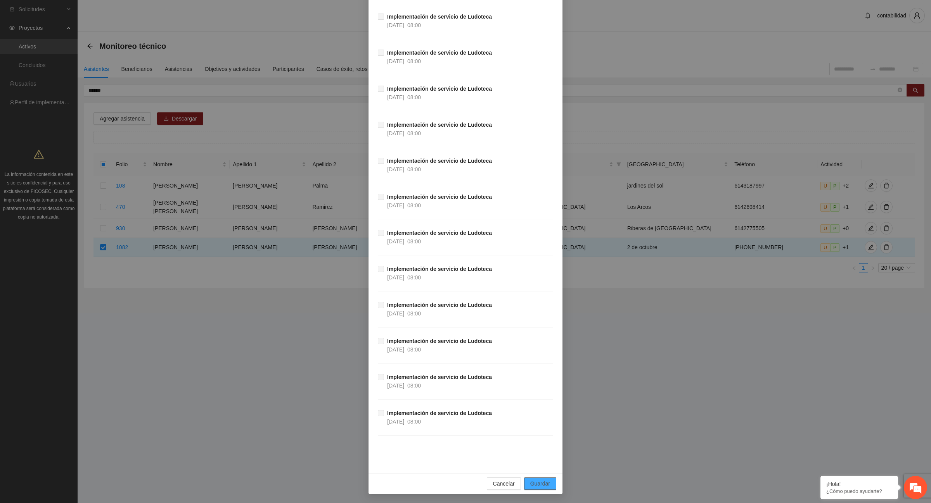
click at [546, 484] on button "Guardar" at bounding box center [540, 484] width 32 height 12
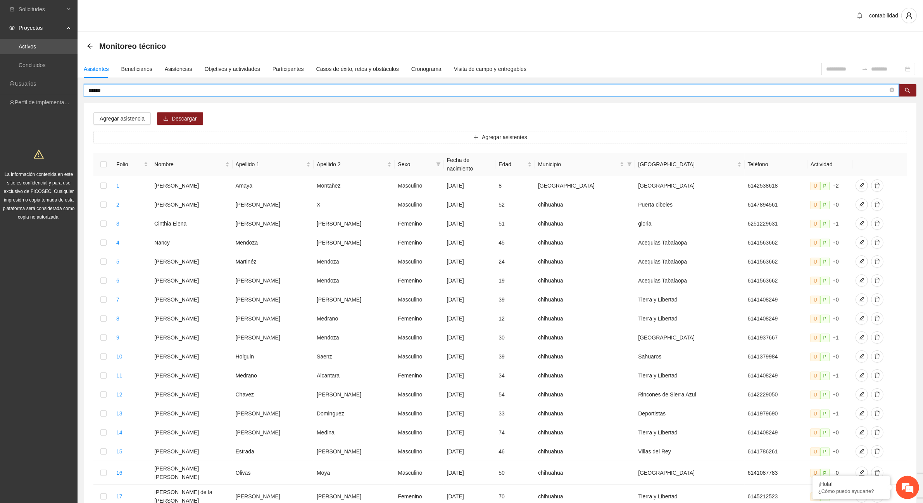
drag, startPoint x: 105, startPoint y: 87, endPoint x: 10, endPoint y: 114, distance: 98.4
click at [10, 114] on section "Solicitudes Proyectos Activos Concluidos Usuarios Perfil de implementadora La i…" at bounding box center [461, 322] width 923 height 644
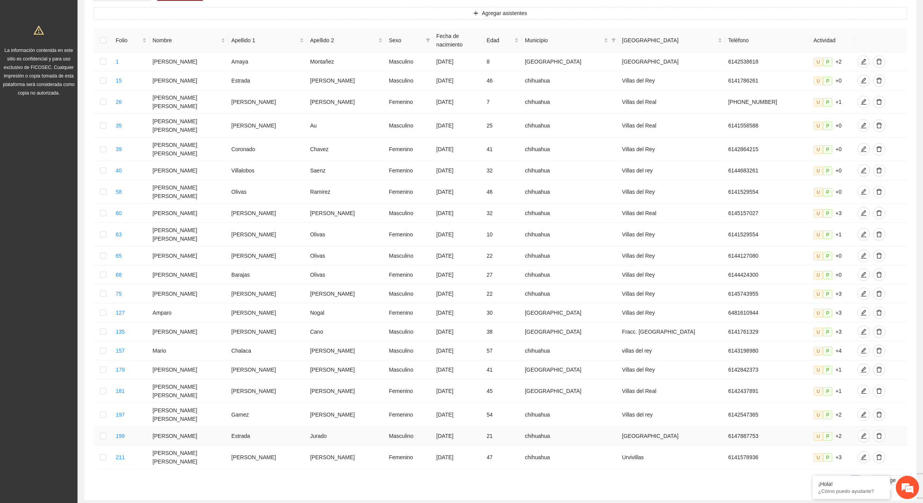
scroll to position [76, 0]
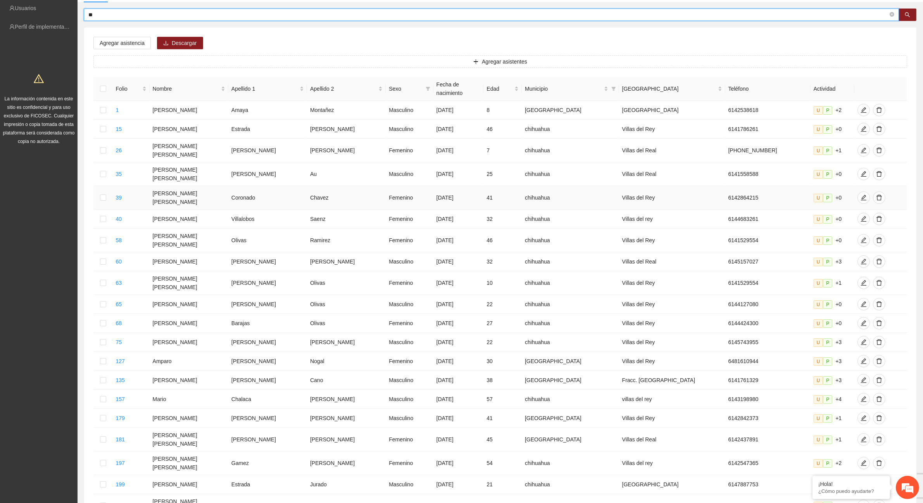
type input "*"
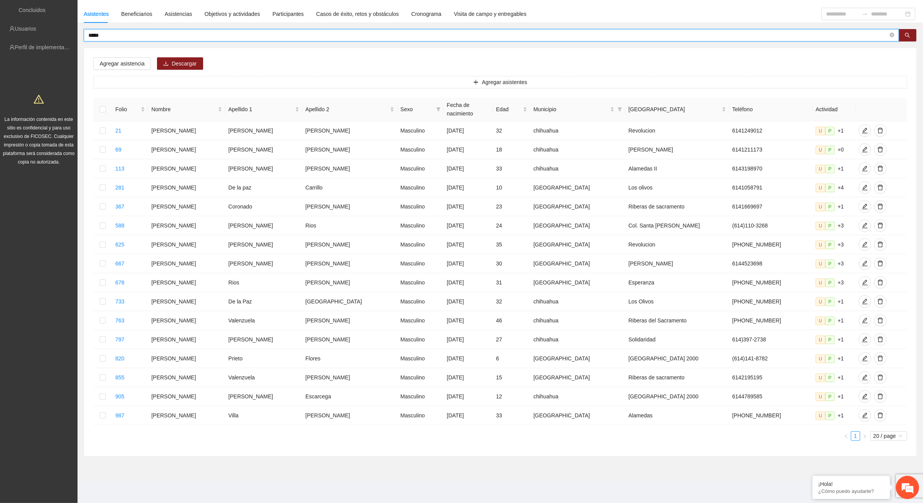
scroll to position [48, 0]
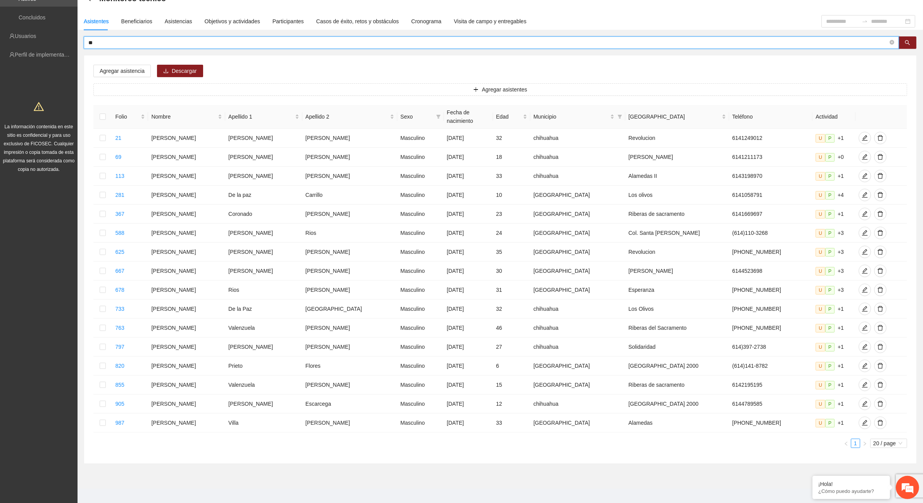
type input "*"
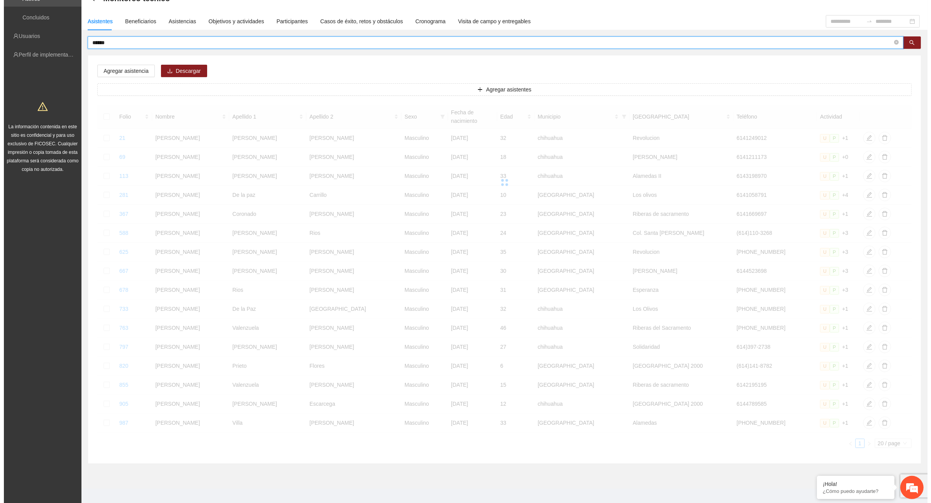
scroll to position [0, 0]
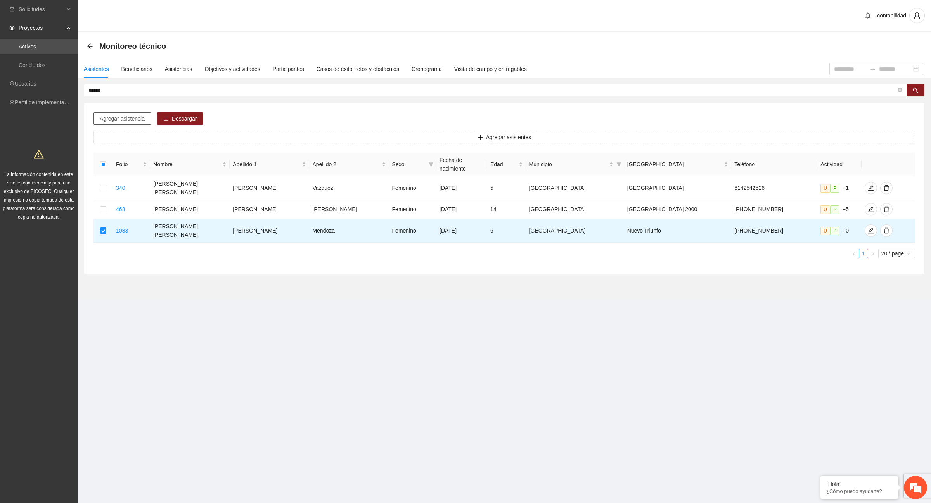
click at [140, 119] on span "Agregar asistencia" at bounding box center [122, 118] width 45 height 9
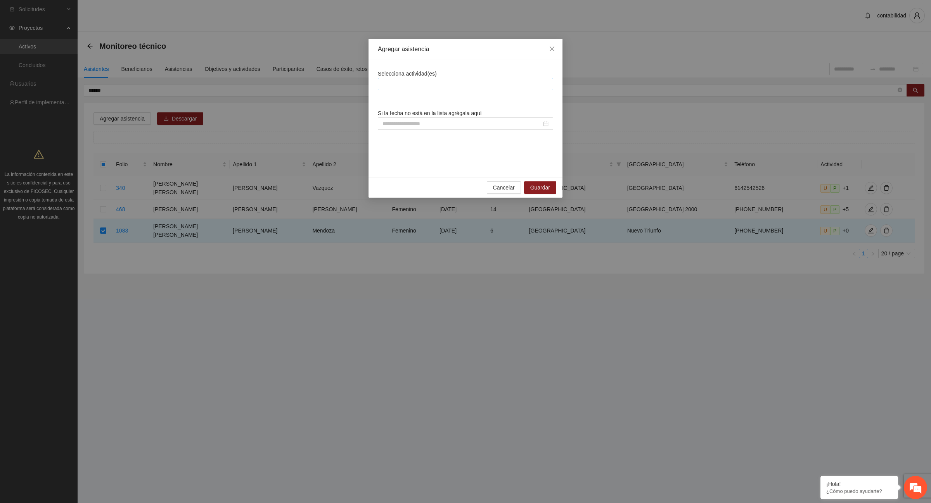
click at [399, 79] on div at bounding box center [465, 83] width 171 height 9
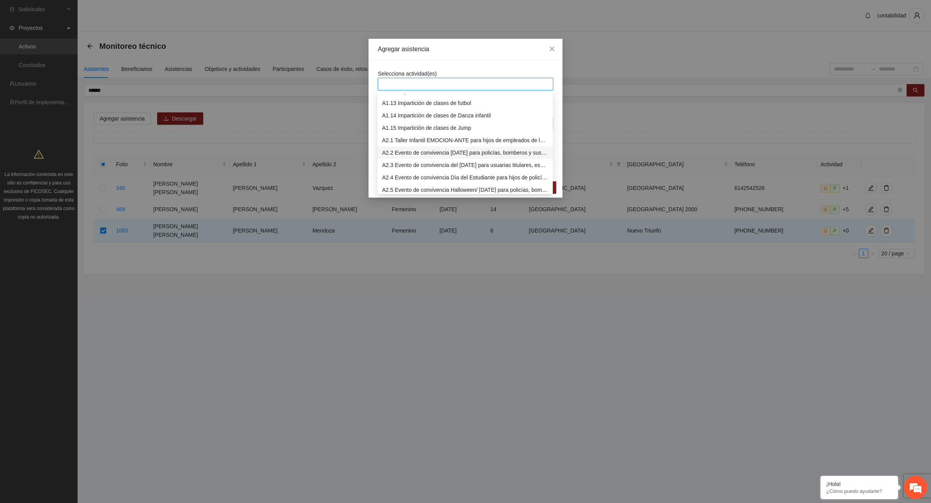
scroll to position [194, 0]
click at [427, 169] on div "A2.7 Implementación de servicio de Ludoteca" at bounding box center [465, 166] width 166 height 9
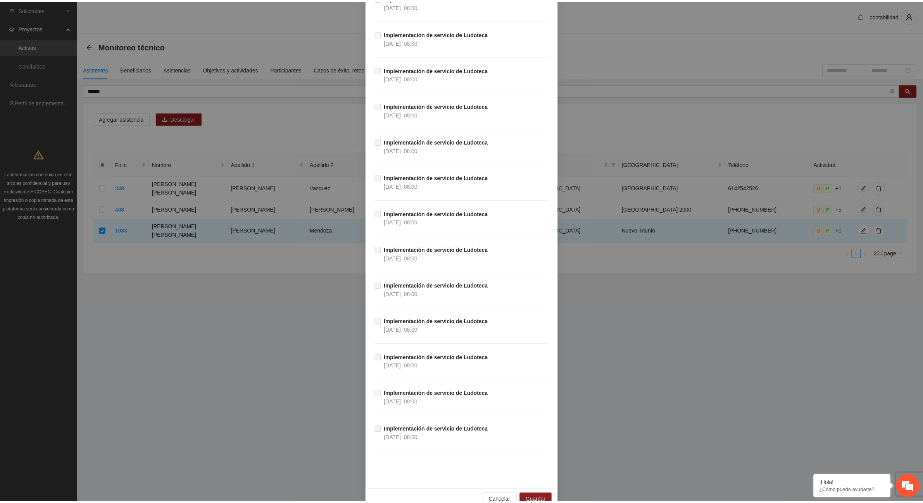
scroll to position [6137, 0]
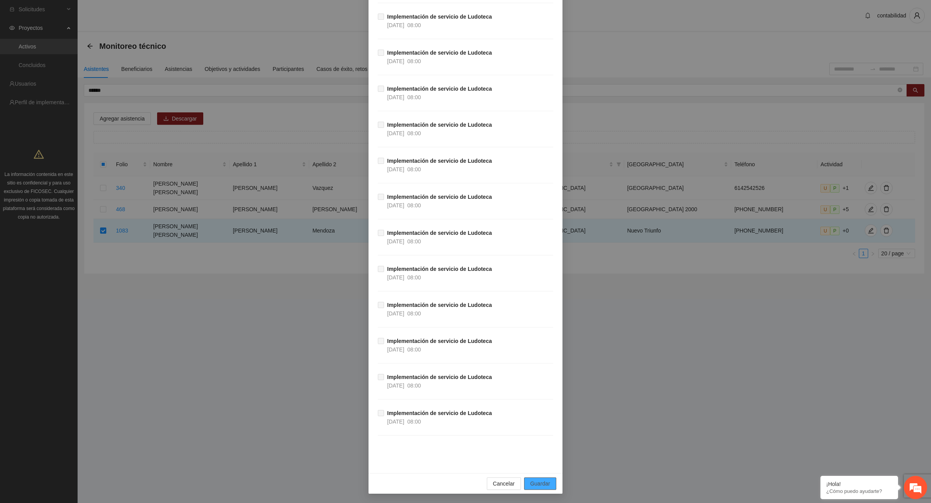
click at [545, 485] on span "Guardar" at bounding box center [540, 484] width 20 height 9
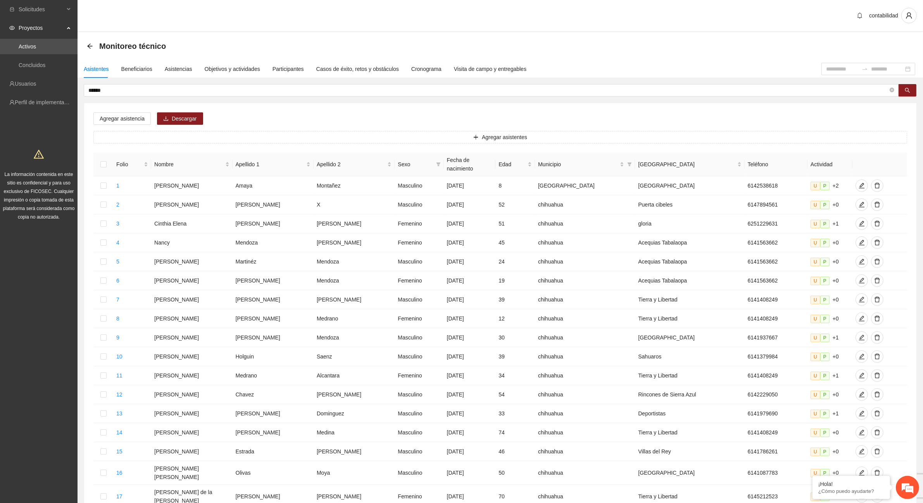
click at [136, 80] on div "Asistentes Beneficiarios Asistencias Objetivos y actividades Participantes Caso…" at bounding box center [501, 328] width 846 height 537
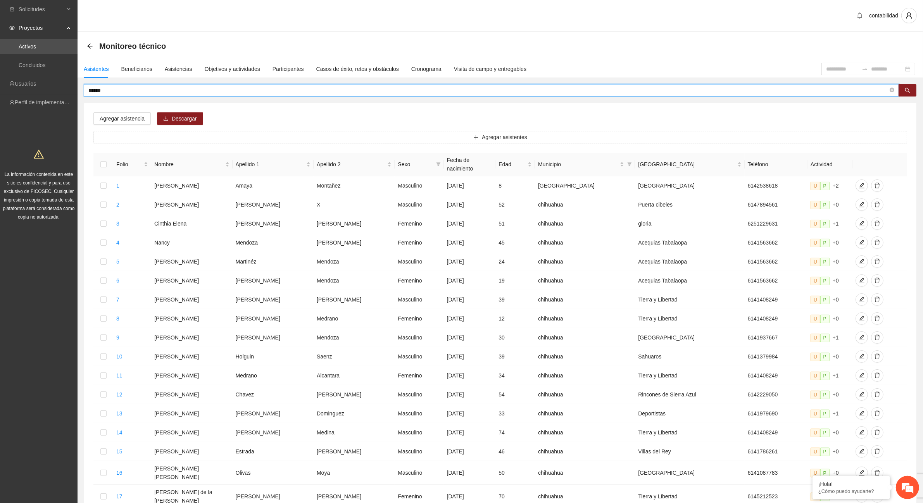
click at [154, 88] on input "******" at bounding box center [488, 90] width 800 height 9
type input "*"
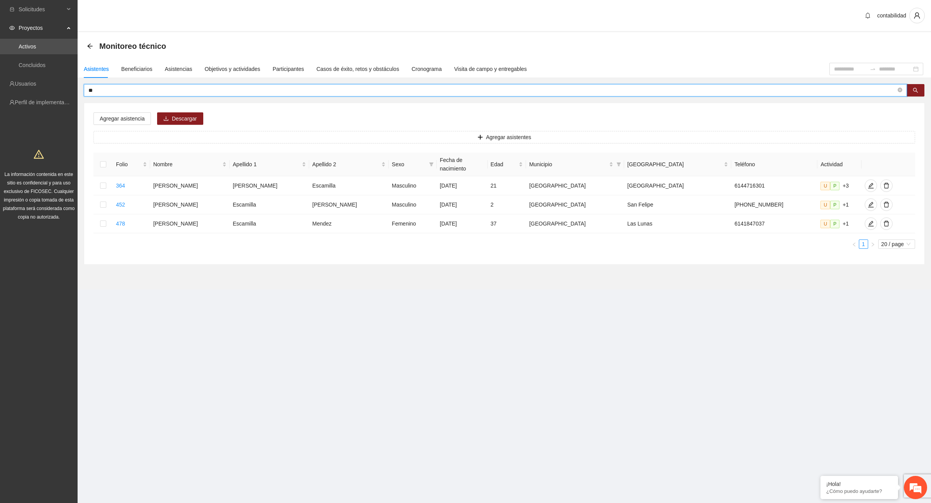
type input "*"
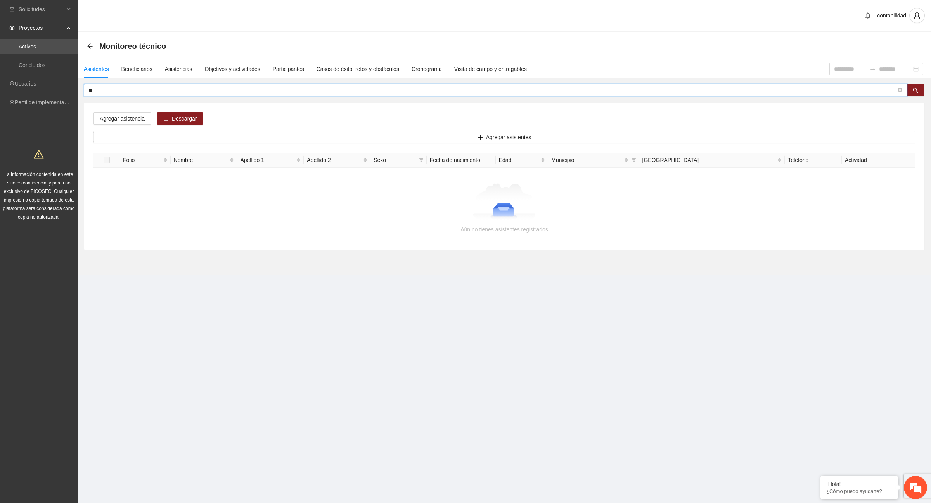
type input "*"
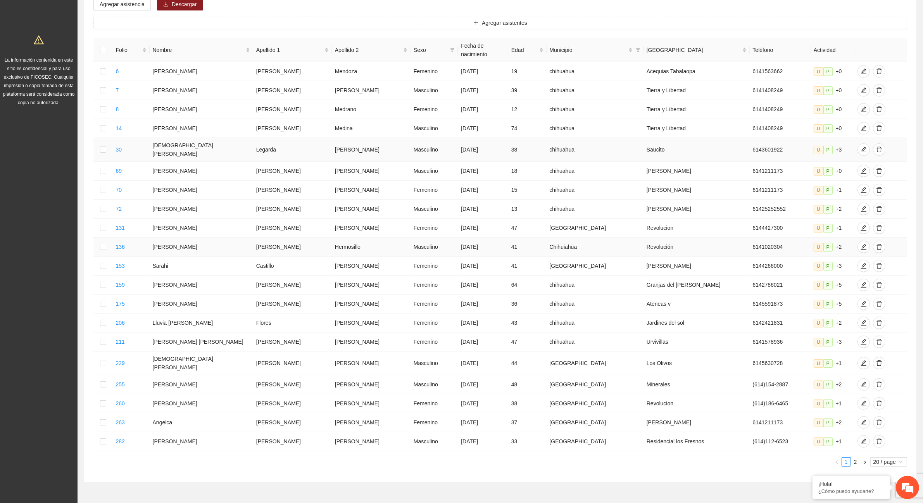
scroll to position [124, 0]
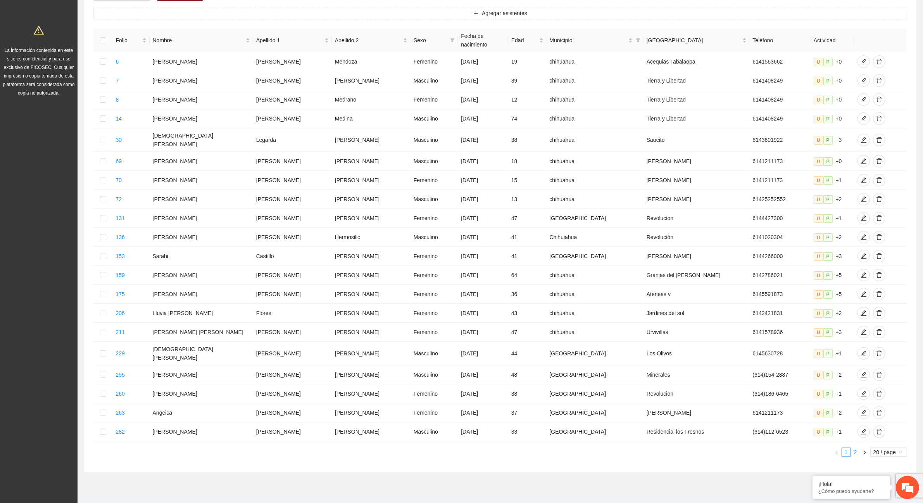
click at [855, 448] on link "2" at bounding box center [856, 452] width 9 height 9
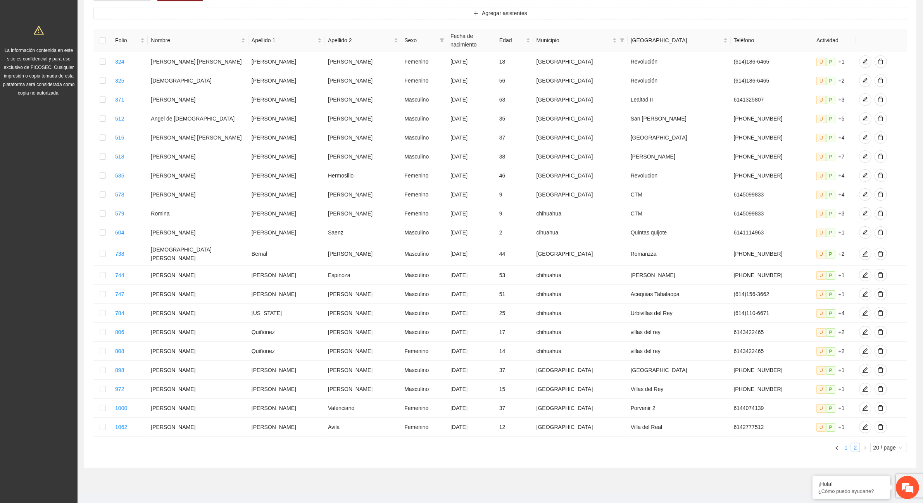
click at [845, 444] on link "1" at bounding box center [846, 448] width 9 height 9
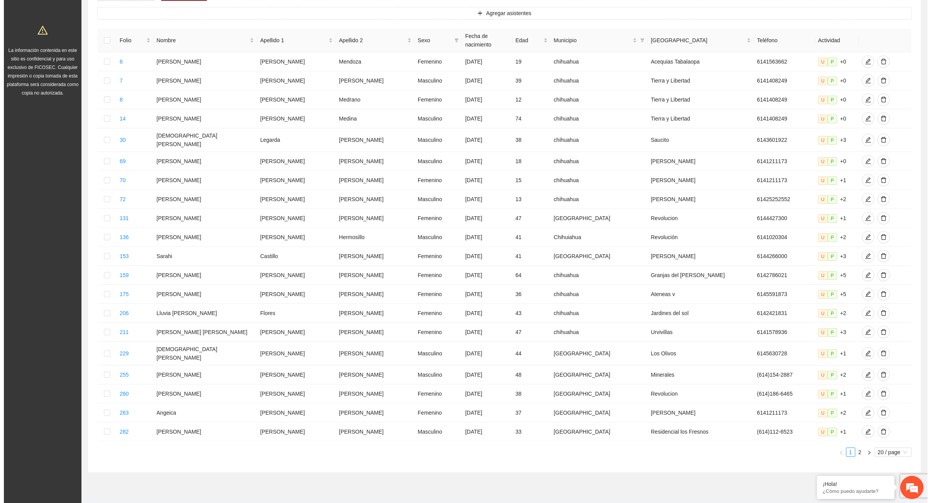
scroll to position [0, 0]
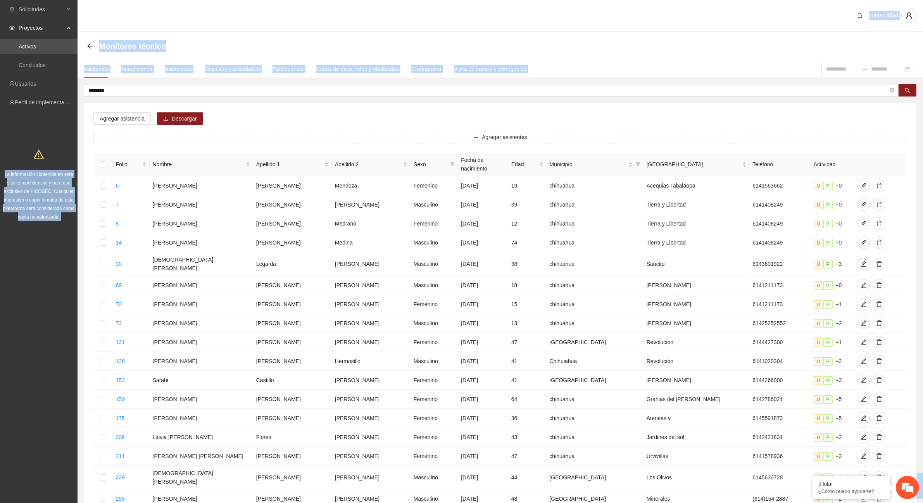
drag, startPoint x: 155, startPoint y: 94, endPoint x: 51, endPoint y: 123, distance: 108.1
click at [51, 123] on section "Solicitudes Proyectos Activos Concluidos Usuarios Perfil de implementadora La i…" at bounding box center [461, 322] width 923 height 644
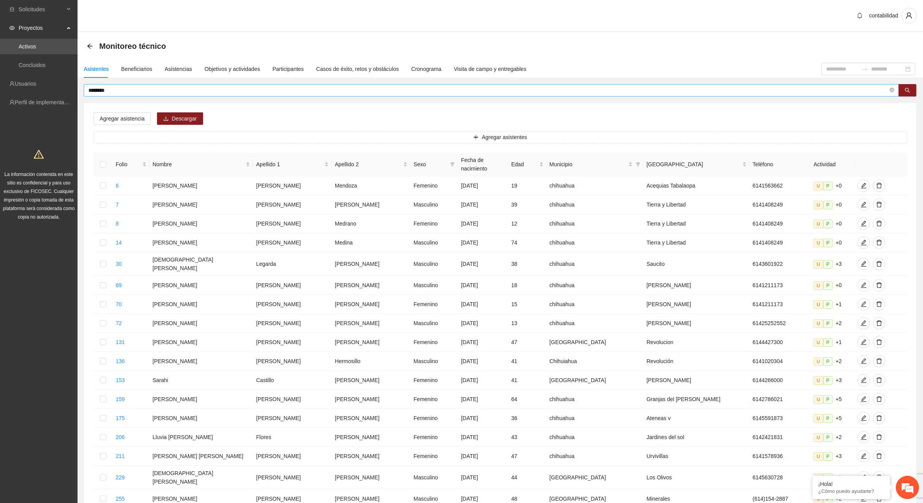
click at [121, 86] on input "********" at bounding box center [488, 90] width 800 height 9
type input "*"
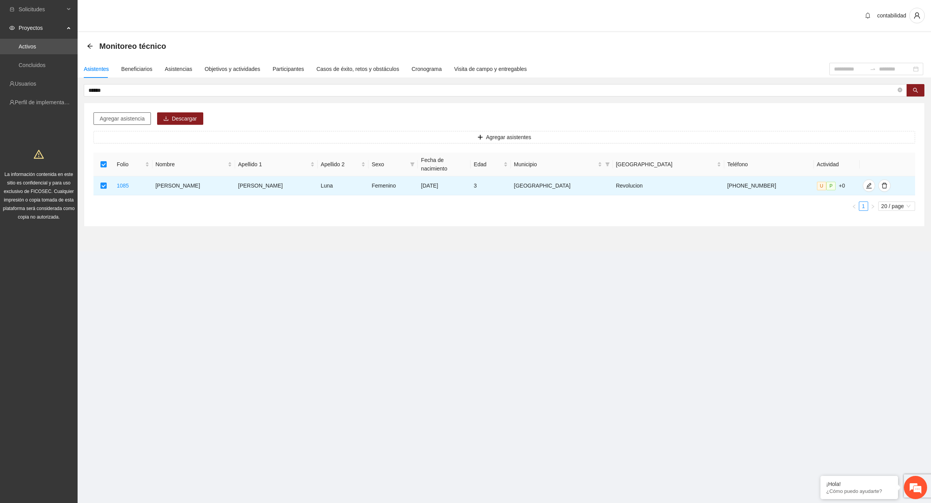
click at [107, 119] on span "Agregar asistencia" at bounding box center [122, 118] width 45 height 9
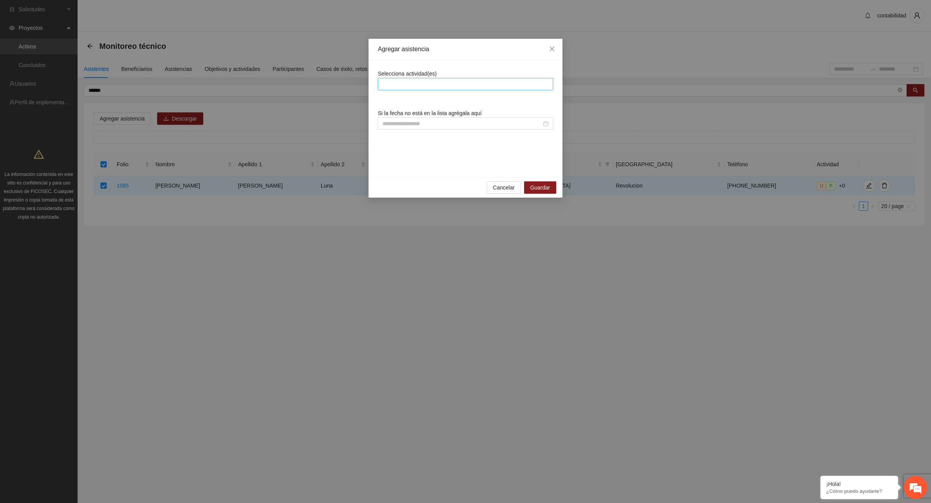
click at [513, 83] on div at bounding box center [465, 83] width 171 height 9
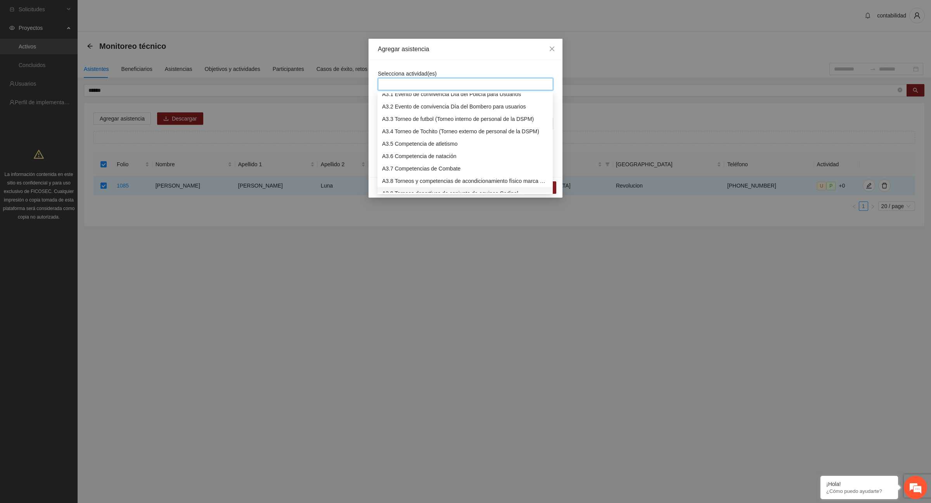
scroll to position [242, 0]
click at [438, 117] on div "A2.7 Implementación de servicio de Ludoteca" at bounding box center [465, 118] width 166 height 9
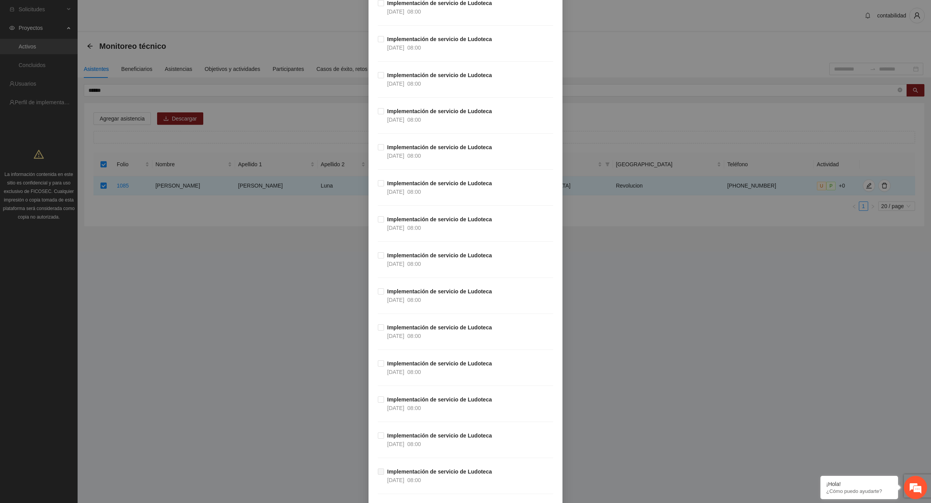
scroll to position [3634, 0]
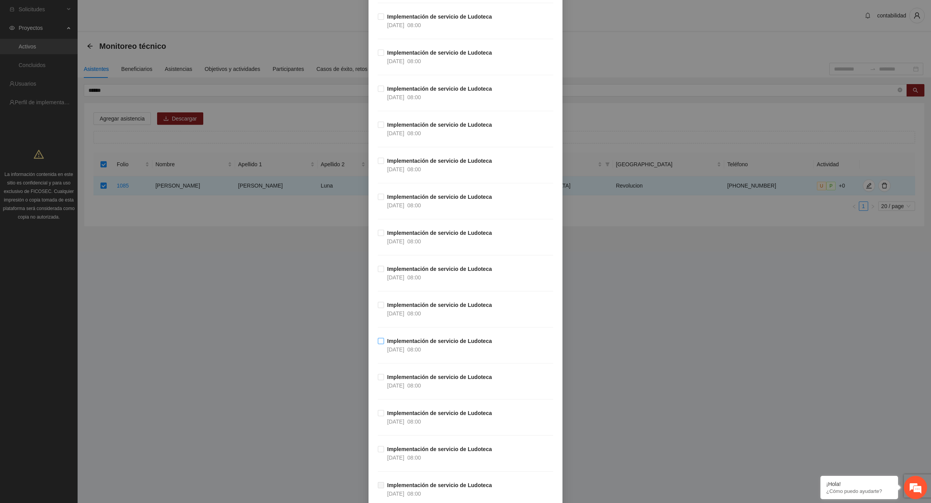
click at [379, 346] on label "Implementación de servicio de Ludoteca [DATE] 08:00" at bounding box center [436, 345] width 117 height 17
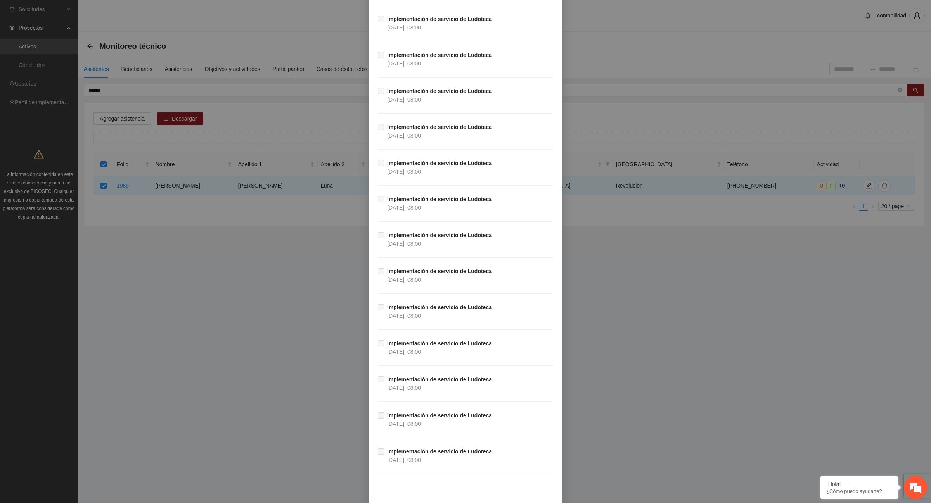
scroll to position [6137, 0]
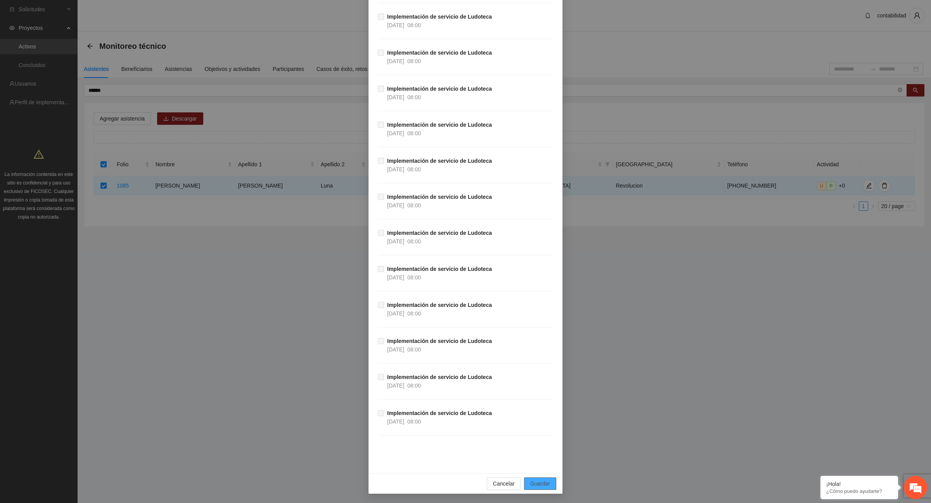
click at [536, 484] on span "Guardar" at bounding box center [540, 484] width 20 height 9
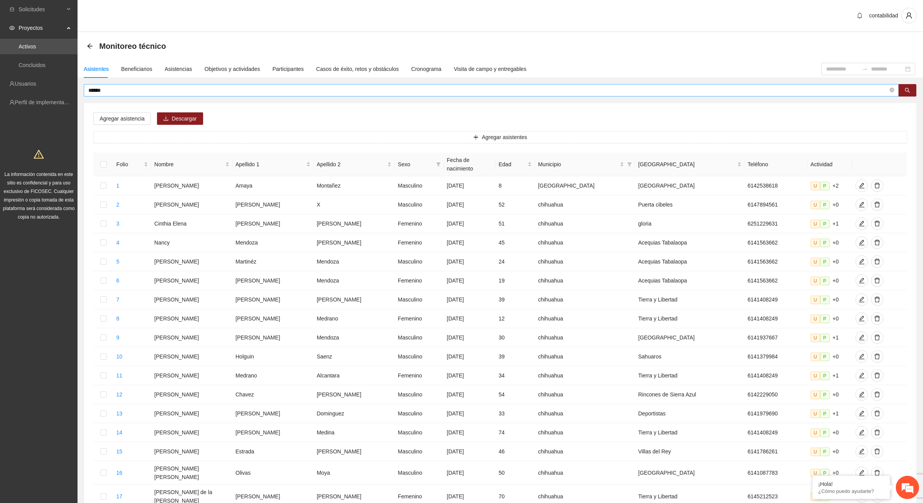
click at [114, 87] on span "******" at bounding box center [492, 90] width 816 height 12
type input "*"
type input "*****"
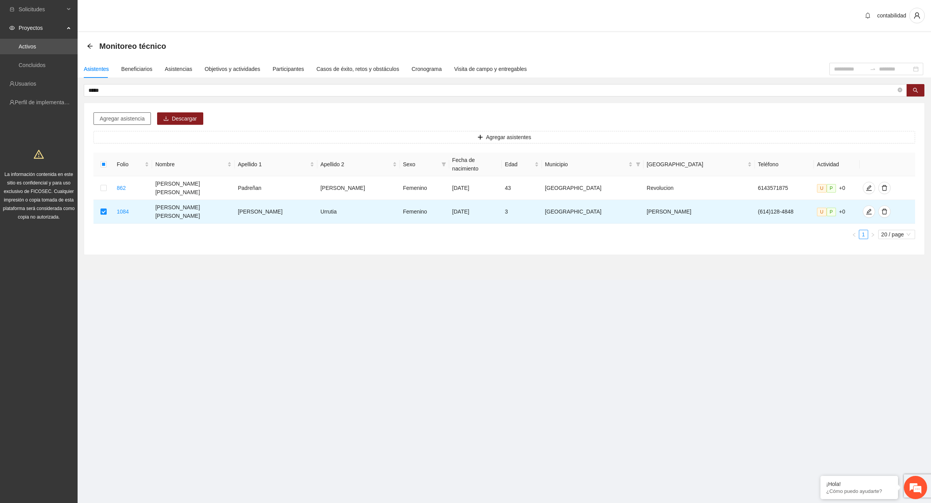
click at [134, 116] on span "Agregar asistencia" at bounding box center [122, 118] width 45 height 9
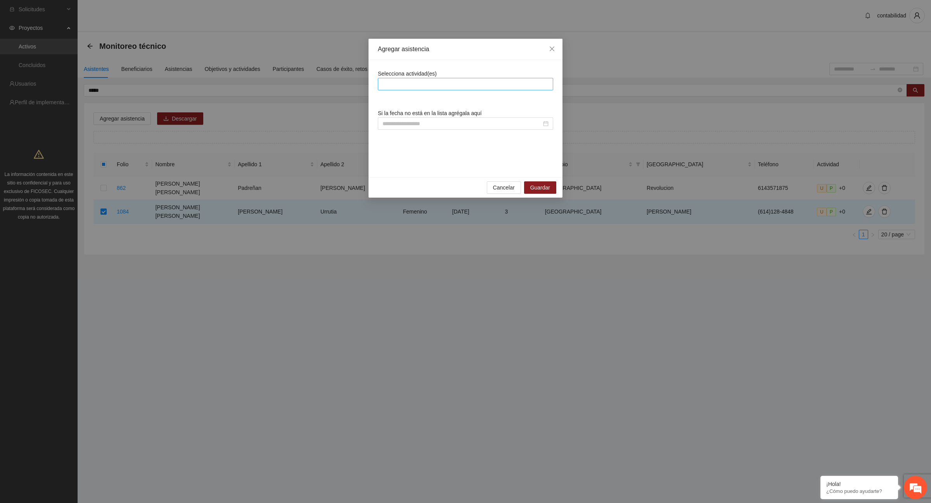
click at [414, 84] on div at bounding box center [465, 83] width 171 height 9
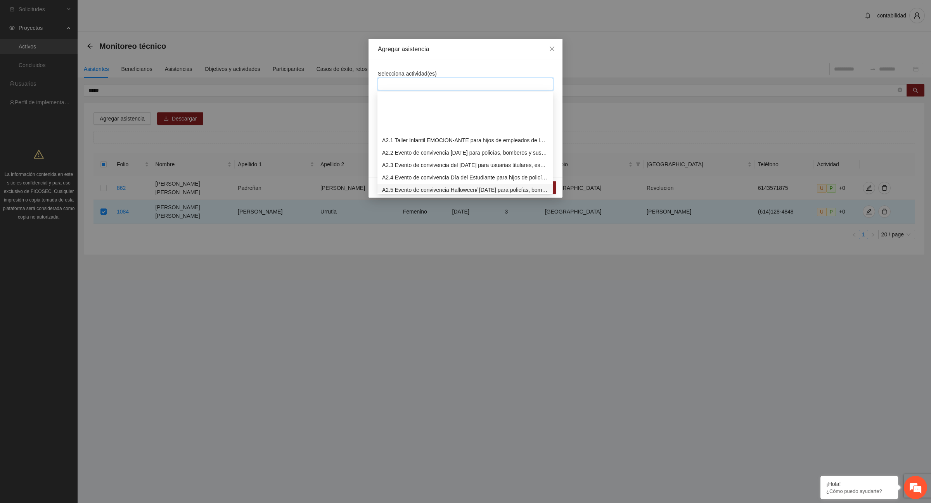
scroll to position [194, 0]
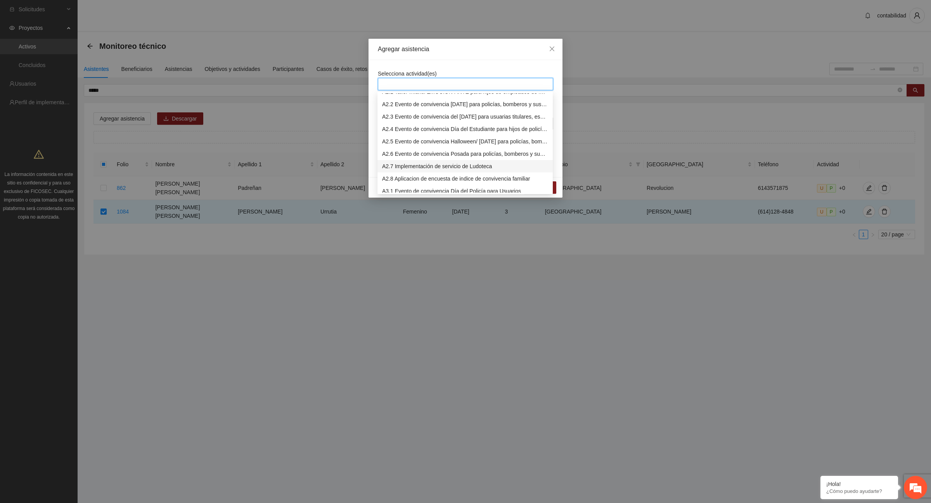
click at [433, 163] on div "A2.7 Implementación de servicio de Ludoteca" at bounding box center [465, 166] width 166 height 9
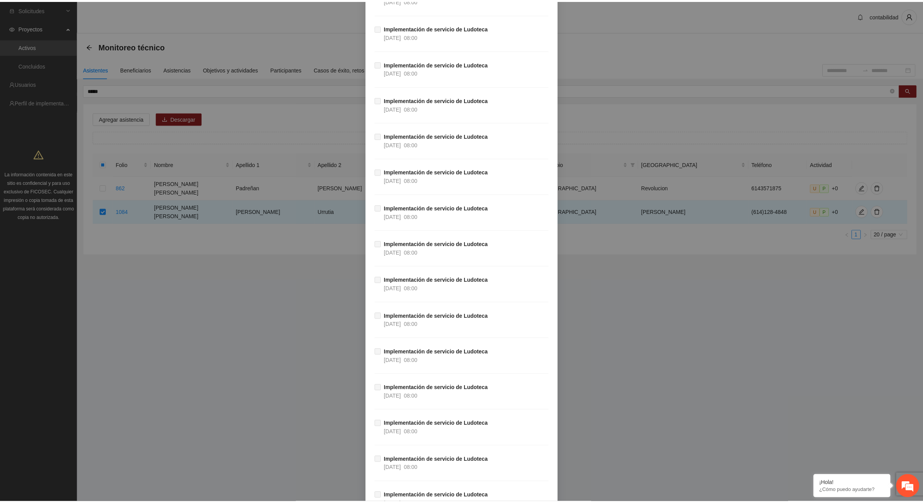
scroll to position [6137, 0]
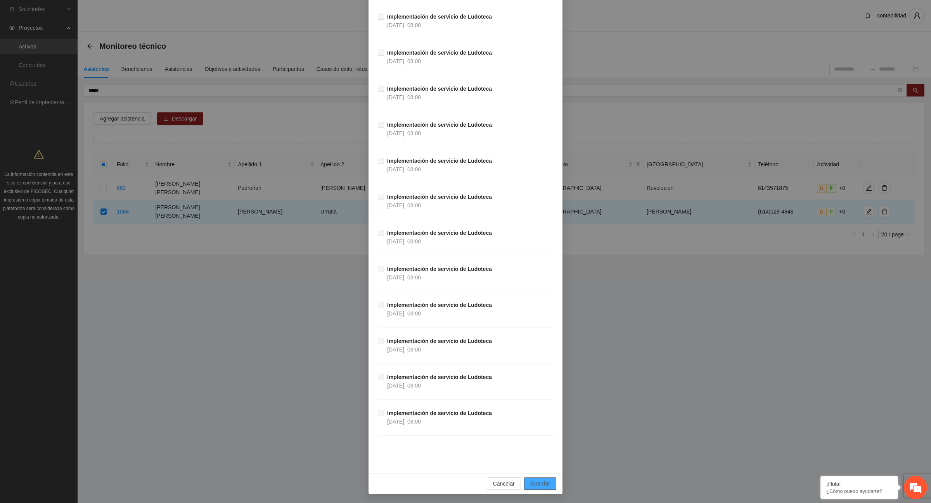
click at [532, 480] on span "Guardar" at bounding box center [540, 484] width 20 height 9
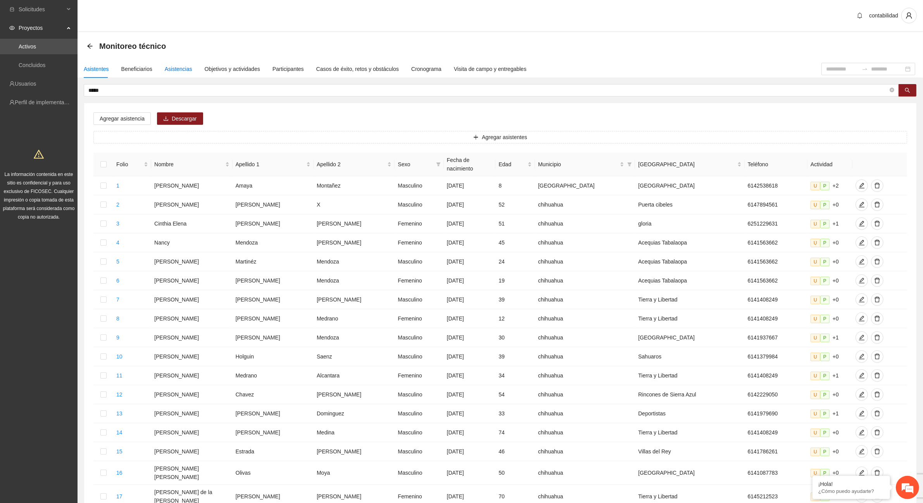
click at [169, 69] on div "Asistencias" at bounding box center [179, 69] width 28 height 9
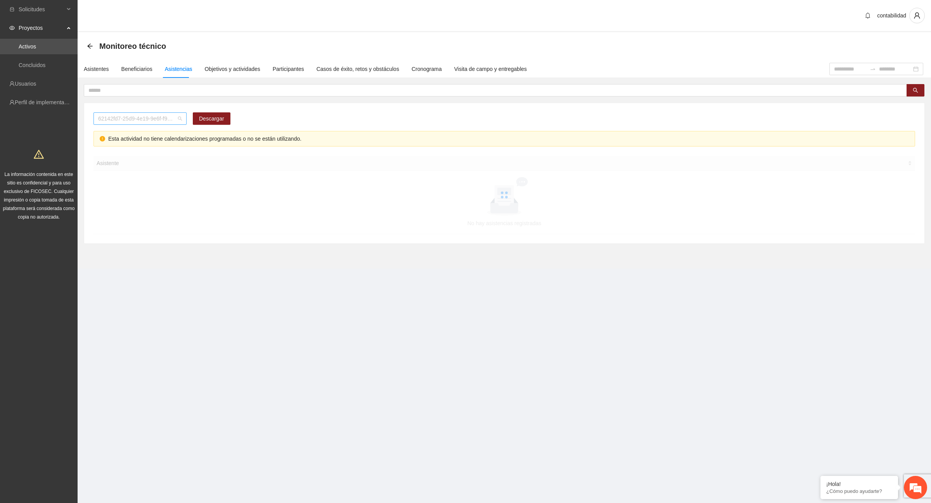
click at [146, 123] on span "62142fd7-25d9-4e19-9e6f-f9b4b344a455" at bounding box center [140, 119] width 84 height 12
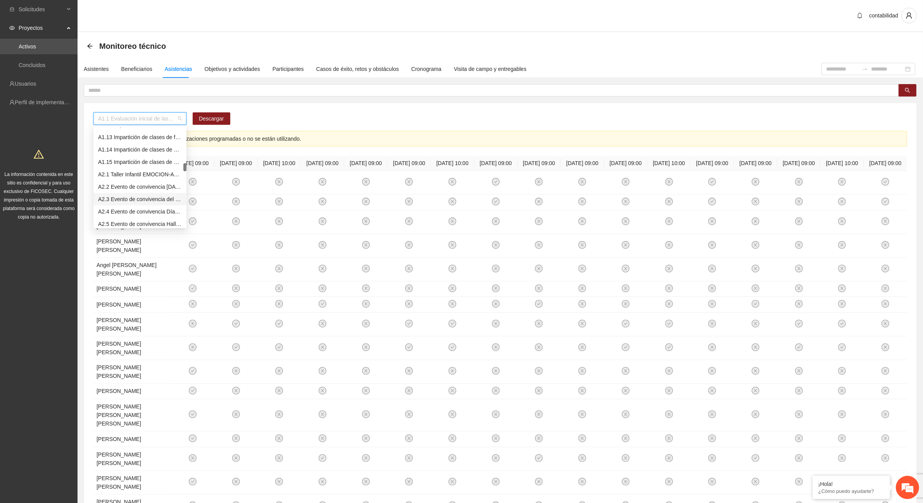
scroll to position [194, 0]
click at [138, 196] on div "A2.7 Implementación de servicio de Ludoteca" at bounding box center [140, 200] width 84 height 9
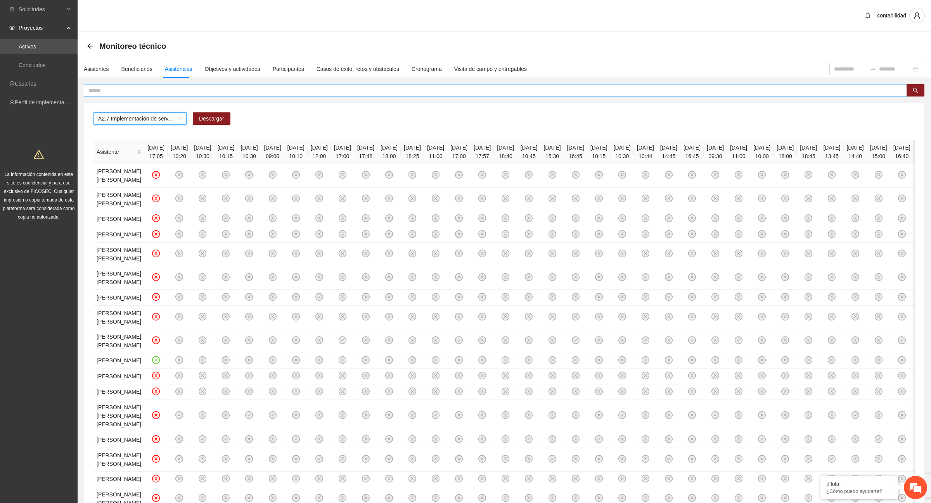
click at [259, 91] on input "text" at bounding box center [491, 90] width 807 height 9
type input "*****"
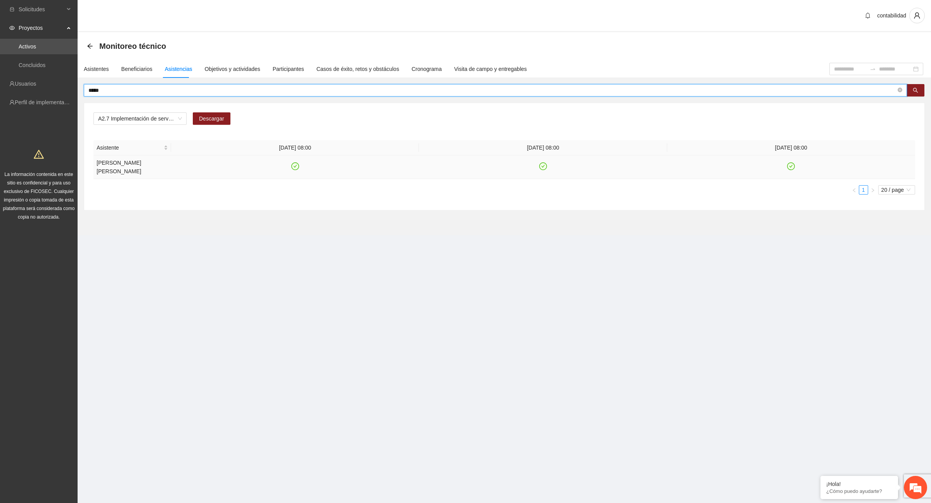
click at [787, 167] on icon "check-circle" at bounding box center [791, 166] width 8 height 8
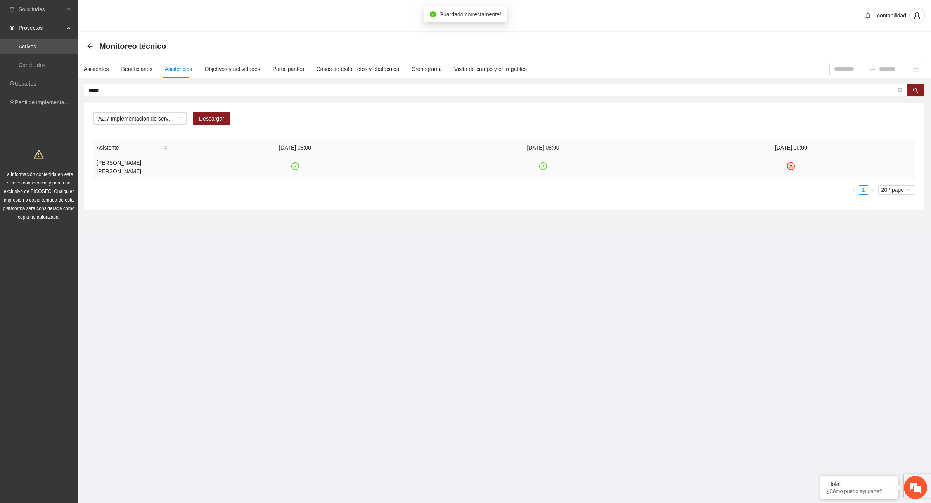
click at [299, 166] on td at bounding box center [295, 168] width 248 height 24
click at [293, 167] on icon "check-circle" at bounding box center [295, 166] width 7 height 7
click at [97, 64] on div "Asistentes" at bounding box center [96, 69] width 25 height 18
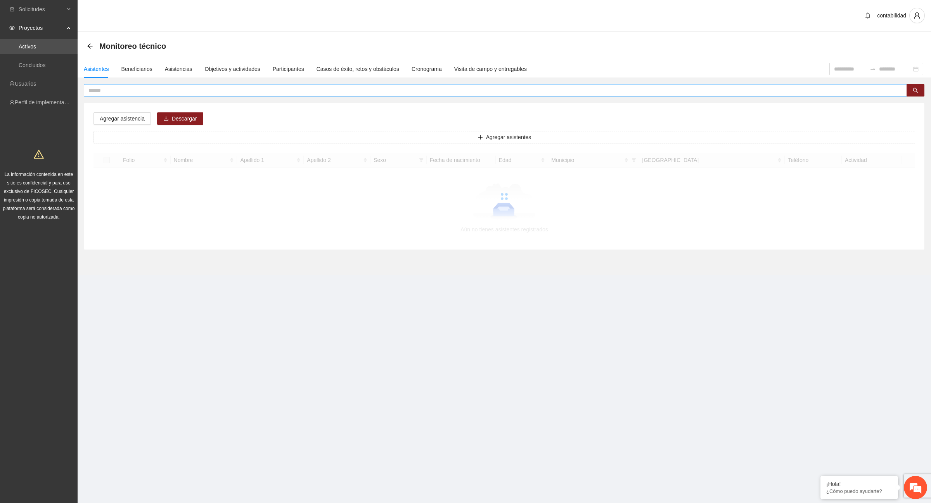
click at [143, 92] on input "text" at bounding box center [491, 90] width 807 height 9
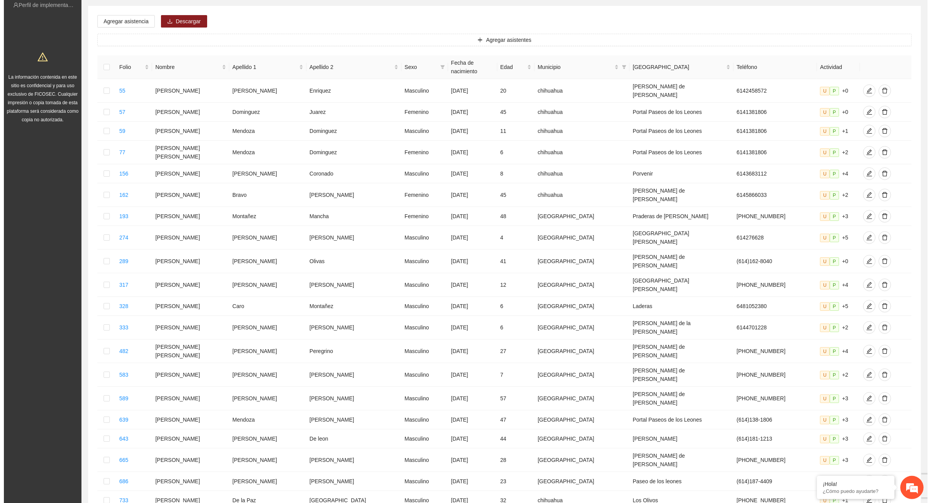
scroll to position [0, 0]
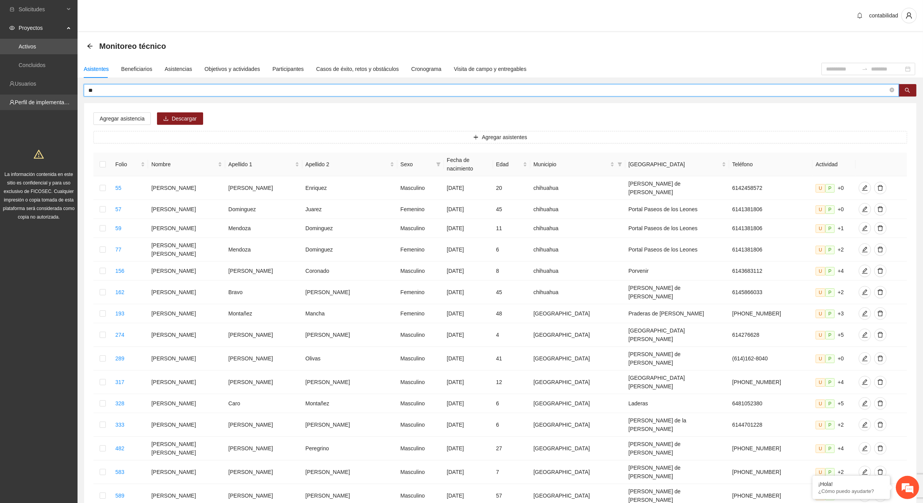
type input "*"
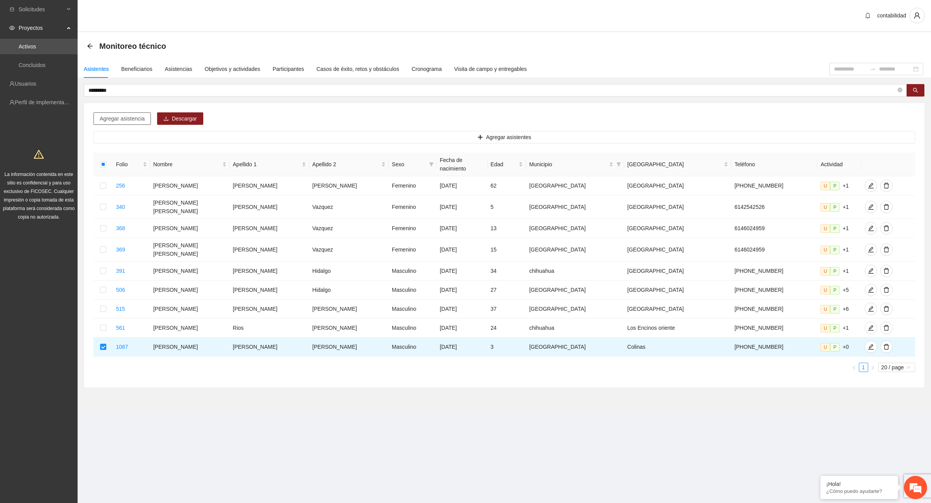
click at [103, 121] on span "Agregar asistencia" at bounding box center [122, 118] width 45 height 9
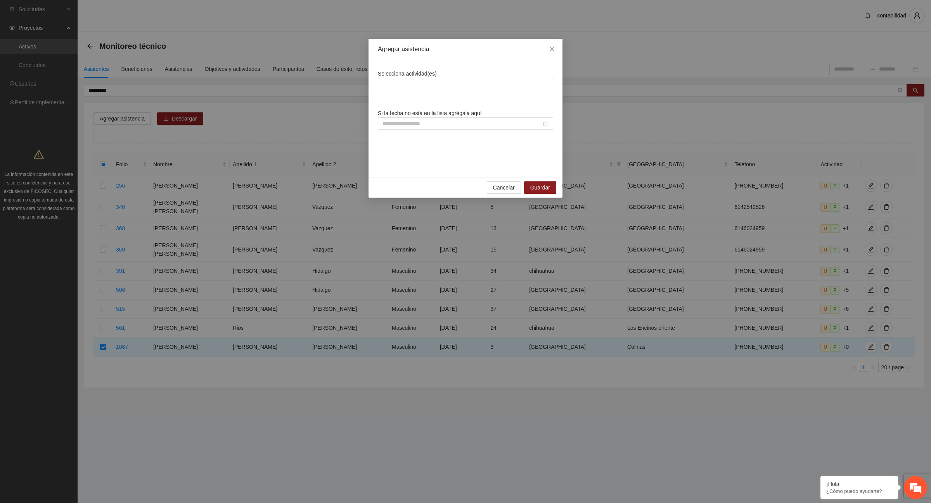
click at [437, 83] on div at bounding box center [465, 83] width 171 height 9
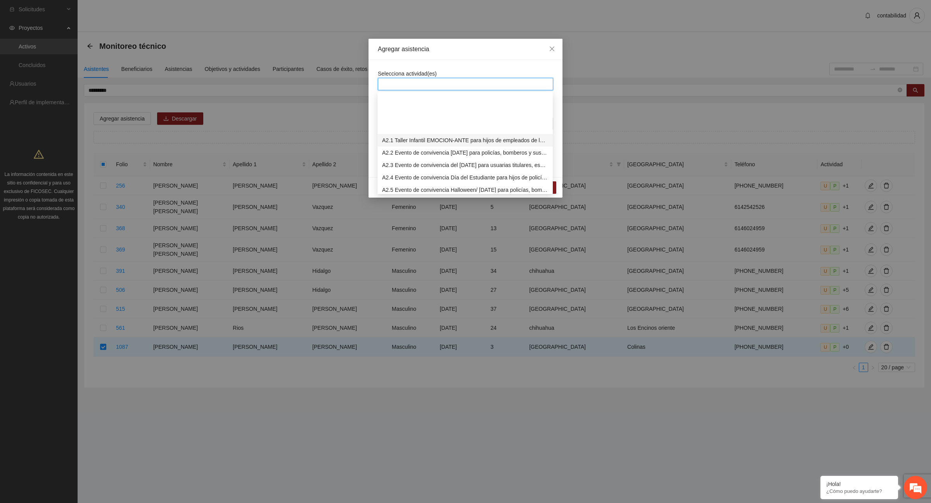
scroll to position [242, 0]
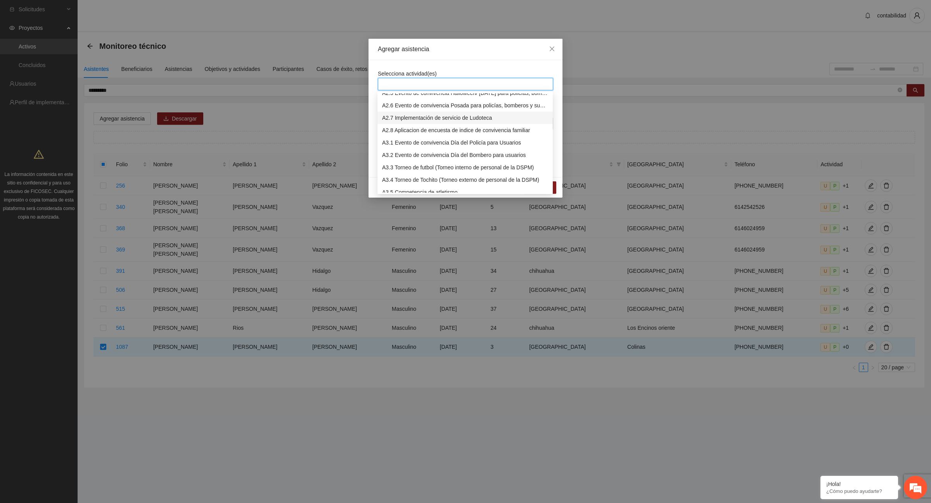
click at [392, 117] on div "A2.7 Implementación de servicio de Ludoteca" at bounding box center [465, 118] width 166 height 9
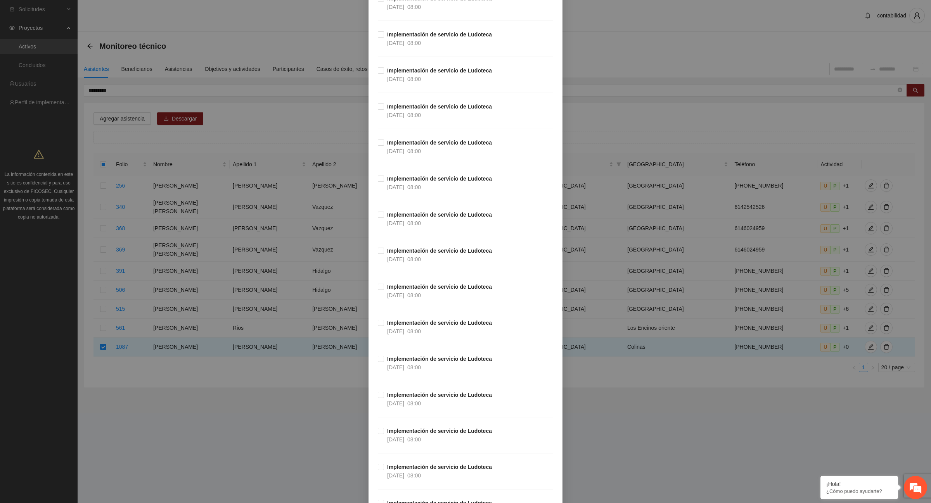
scroll to position [3449, 0]
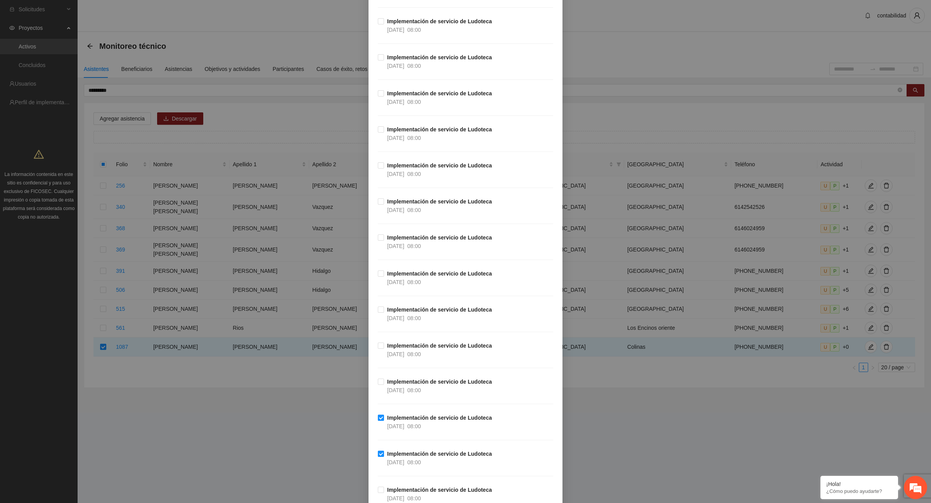
click at [923, 291] on div "Agregar asistencia Selecciona actividad(es) A2.7 Implementación de servicio de …" at bounding box center [465, 251] width 931 height 503
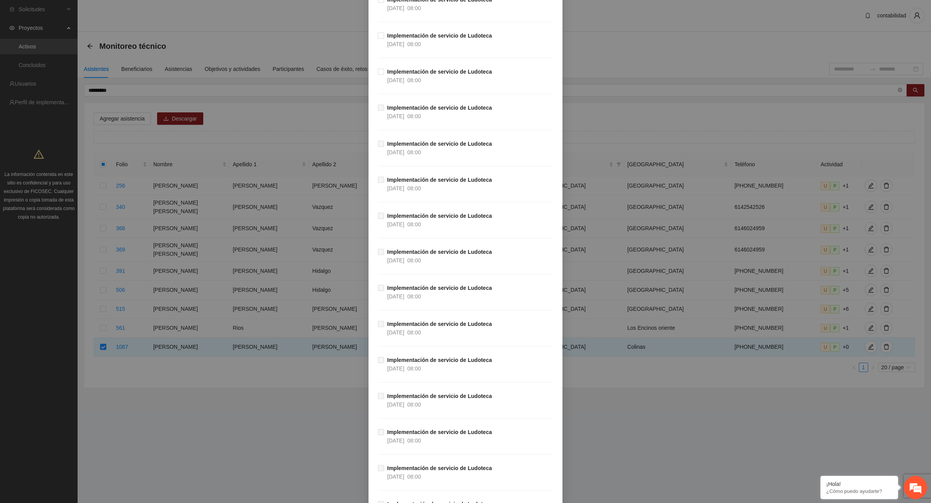
scroll to position [6137, 0]
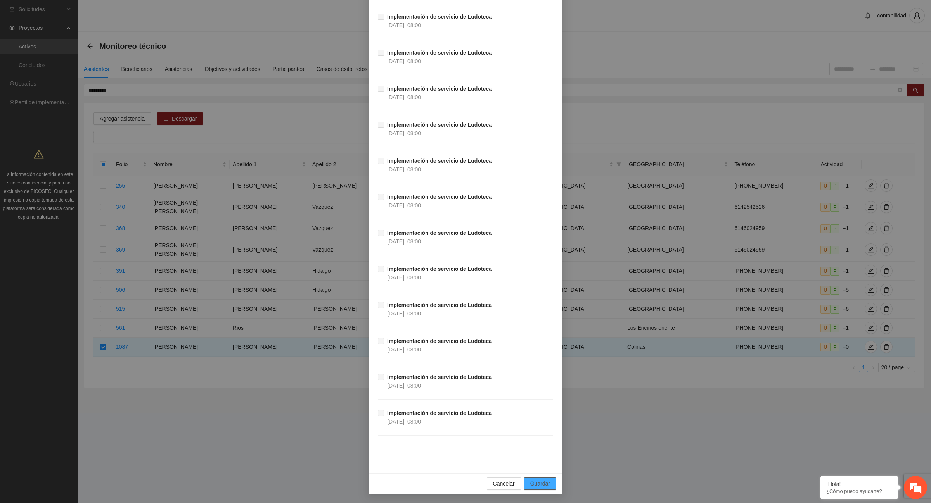
click at [542, 481] on span "Guardar" at bounding box center [540, 484] width 20 height 9
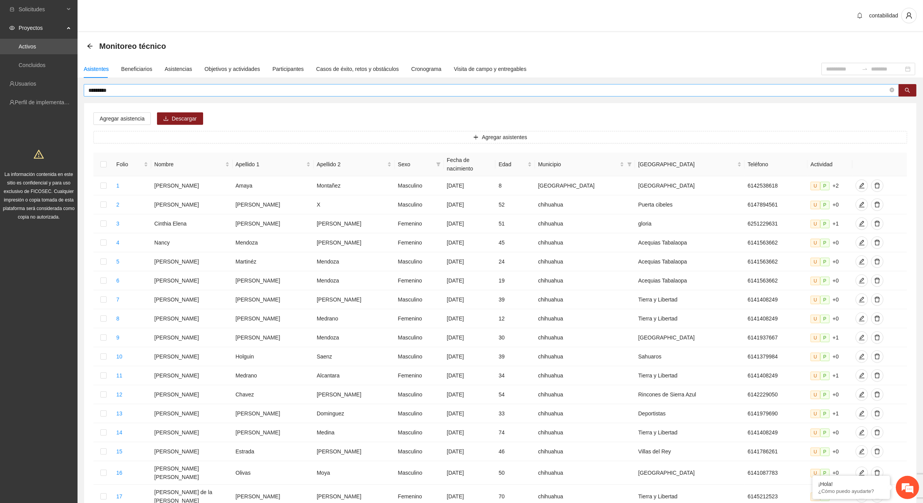
drag, startPoint x: 928, startPoint y: 320, endPoint x: 376, endPoint y: 86, distance: 599.0
click at [376, 86] on input "*********" at bounding box center [488, 90] width 800 height 9
type input "*"
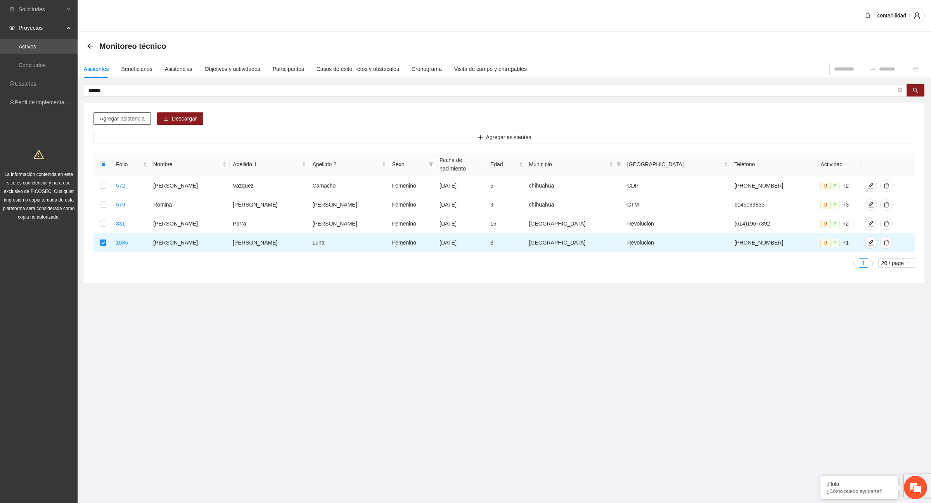
click at [138, 122] on span "Agregar asistencia" at bounding box center [122, 118] width 45 height 9
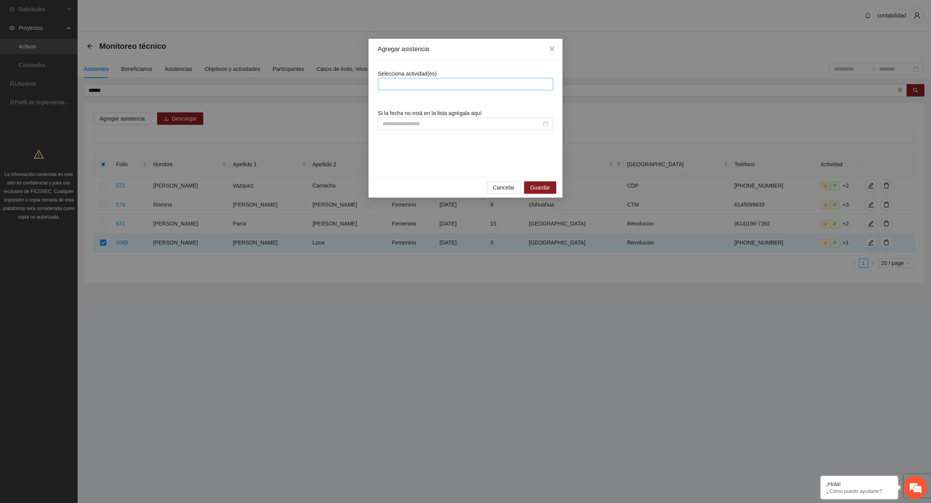
click at [435, 81] on div at bounding box center [465, 83] width 171 height 9
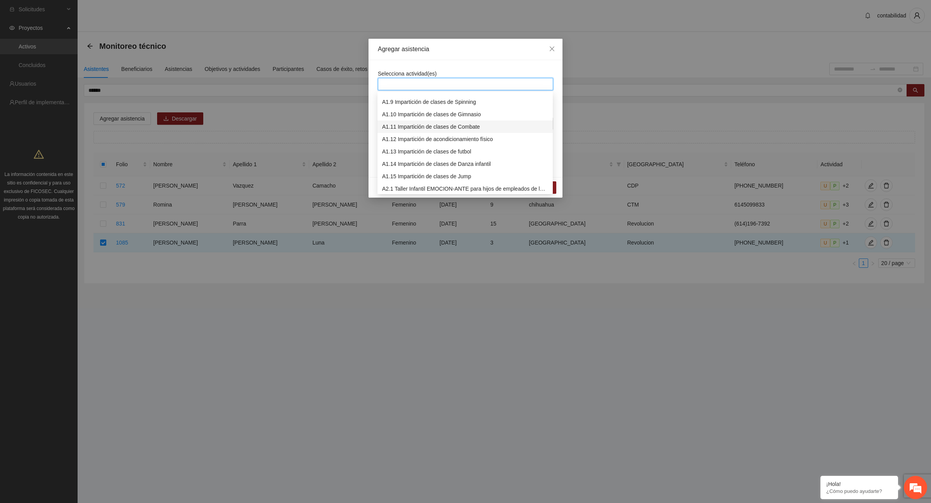
scroll to position [194, 0]
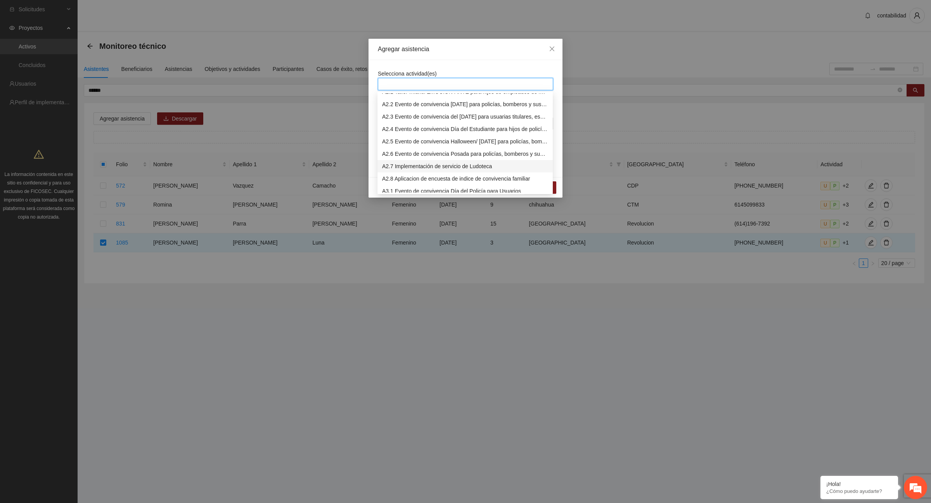
click at [432, 164] on div "A2.7 Implementación de servicio de Ludoteca" at bounding box center [465, 166] width 166 height 9
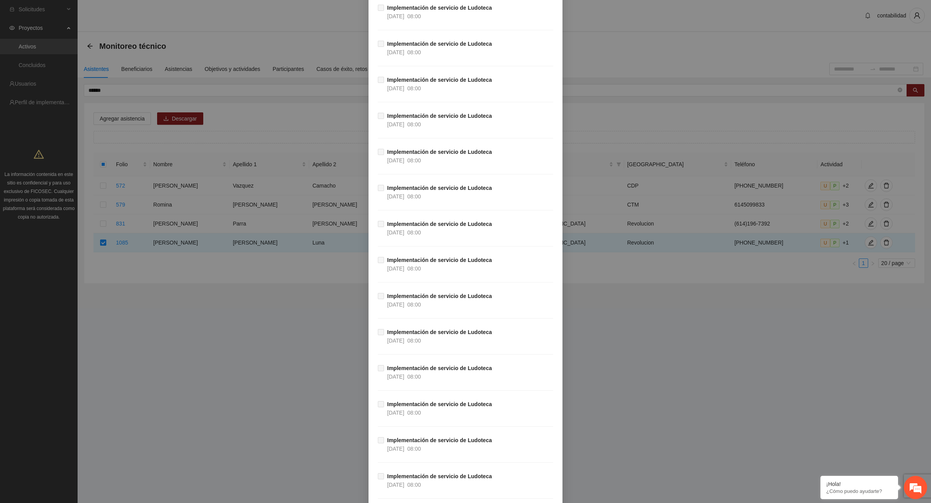
scroll to position [6137, 0]
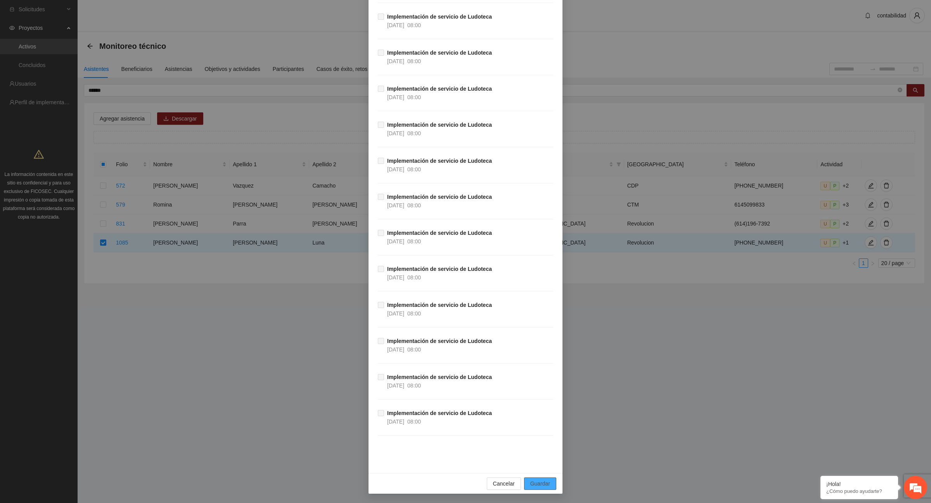
click at [534, 479] on button "Guardar" at bounding box center [540, 484] width 32 height 12
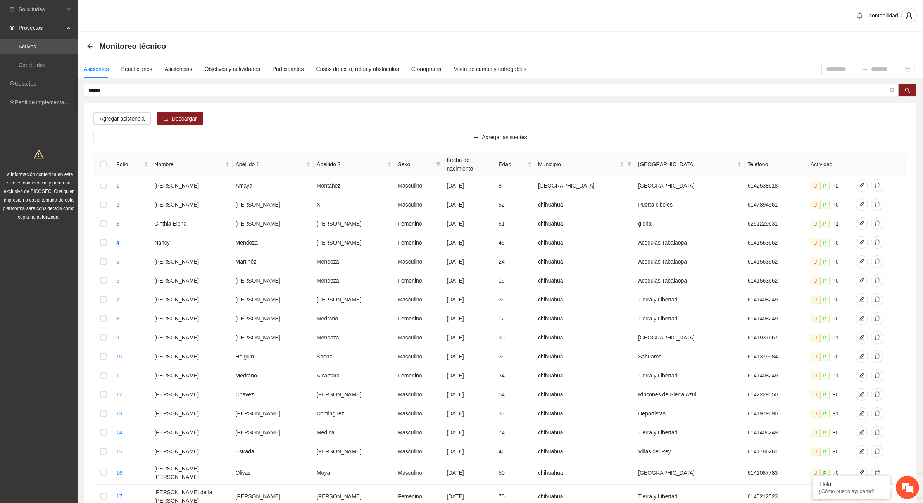
click at [109, 92] on input "******" at bounding box center [488, 90] width 800 height 9
type input "*"
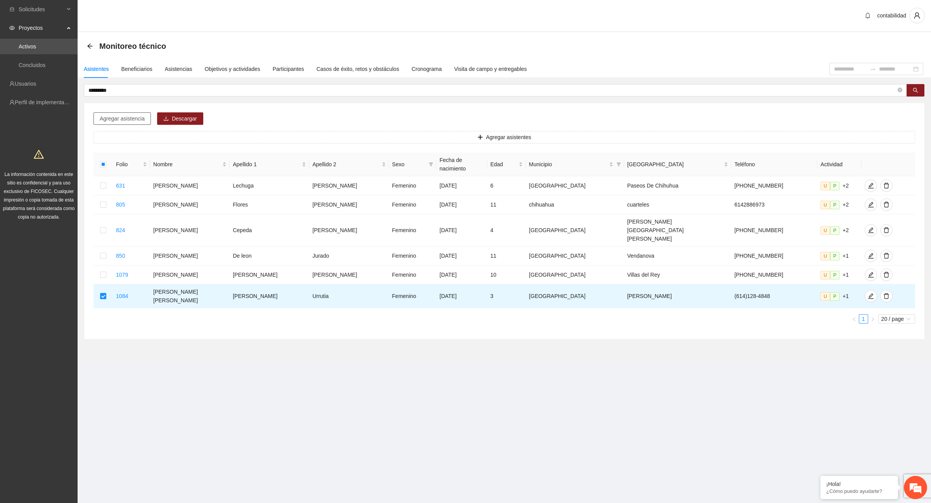
click at [127, 118] on span "Agregar asistencia" at bounding box center [122, 118] width 45 height 9
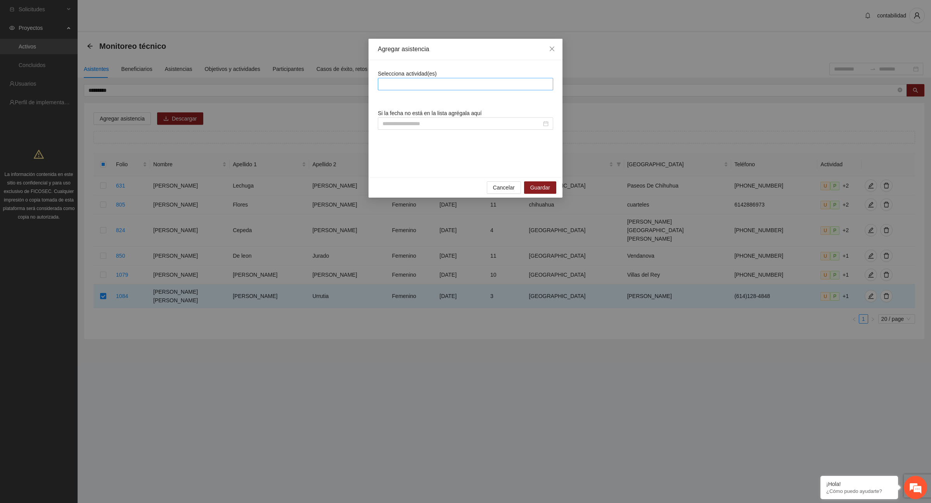
click at [510, 84] on div at bounding box center [465, 83] width 171 height 9
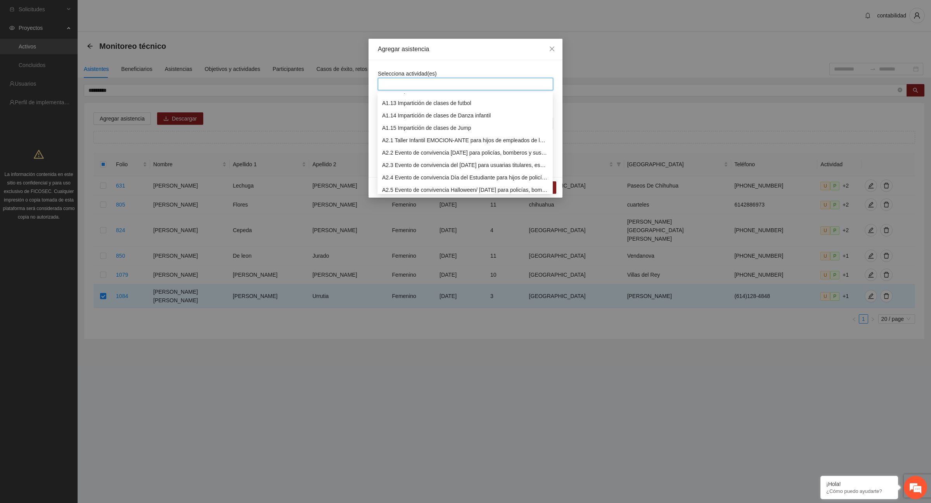
scroll to position [194, 0]
click at [431, 168] on div "A2.7 Implementación de servicio de Ludoteca" at bounding box center [465, 166] width 166 height 9
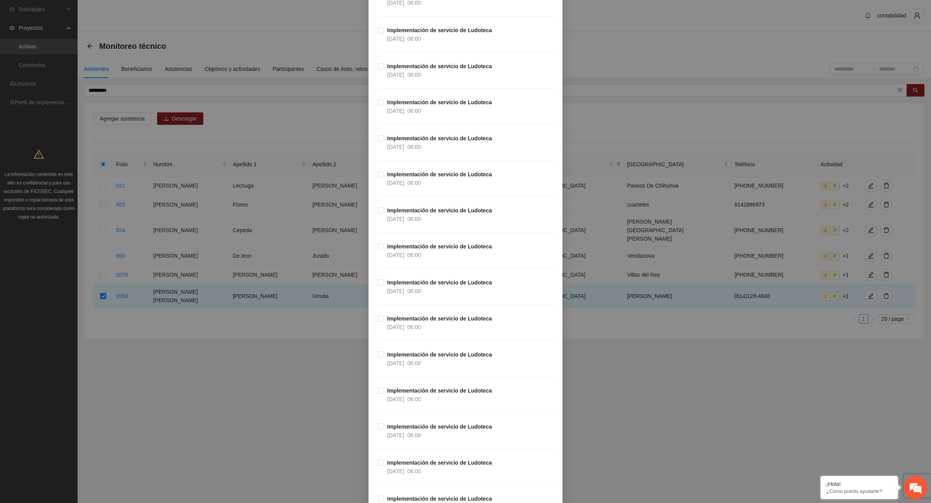
scroll to position [3562, 0]
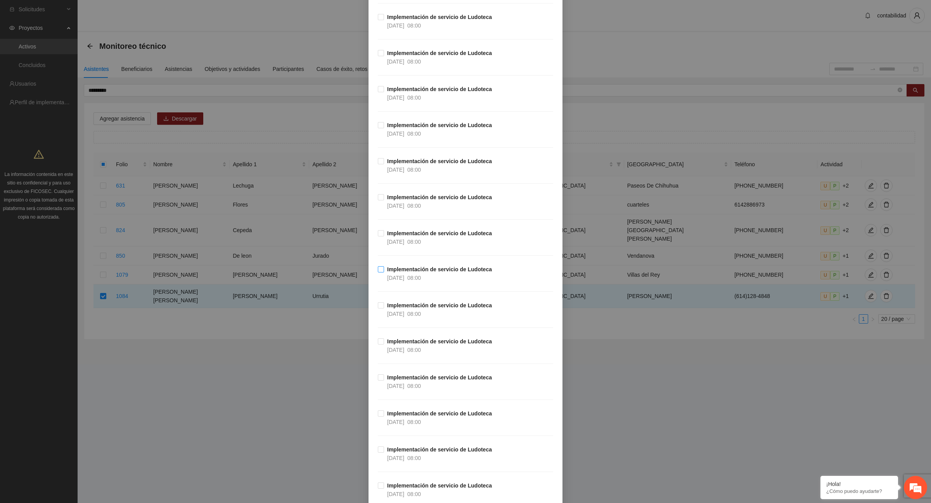
click at [378, 282] on label "Implementación de servicio de Ludoteca [DATE] 08:00" at bounding box center [436, 273] width 117 height 17
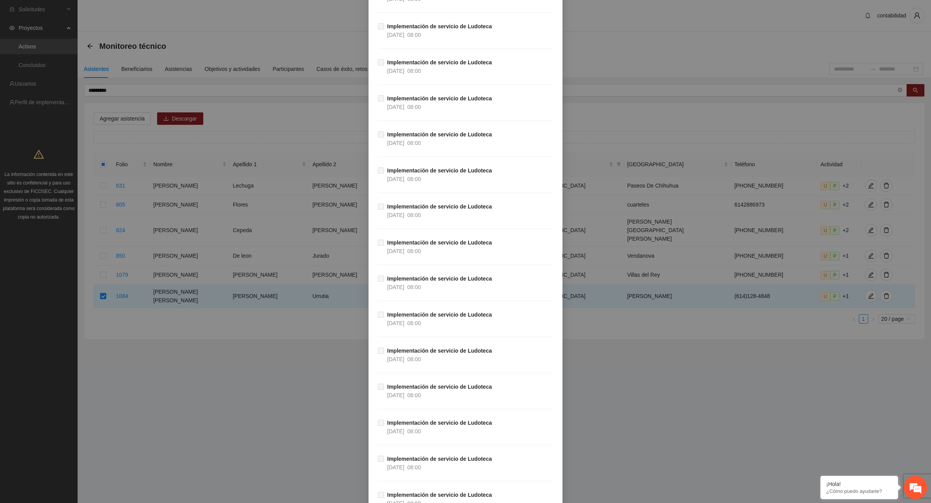
scroll to position [6137, 0]
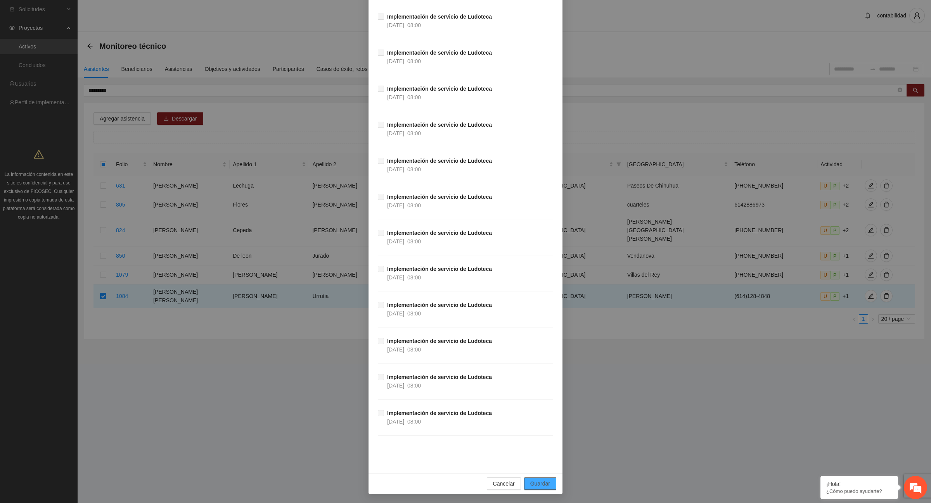
click at [530, 485] on span "Guardar" at bounding box center [540, 484] width 20 height 9
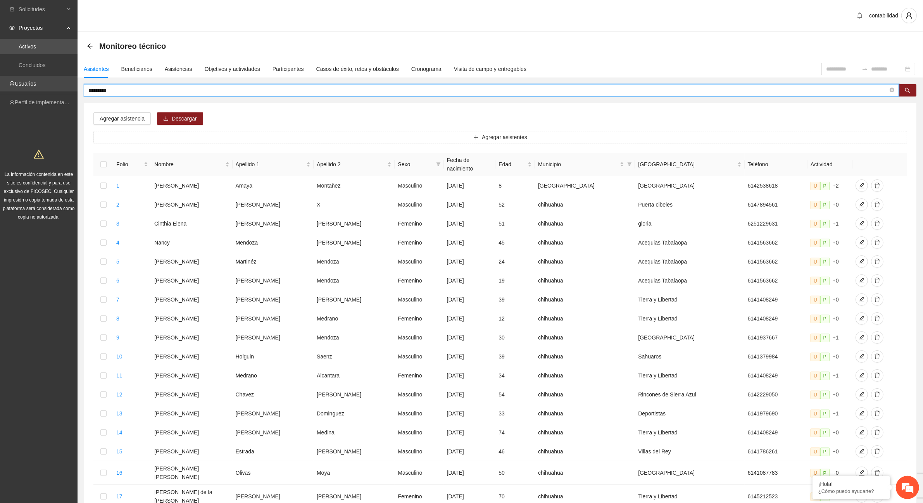
drag, startPoint x: 129, startPoint y: 93, endPoint x: 54, endPoint y: 86, distance: 76.0
click at [54, 86] on section "Solicitudes Proyectos Activos Concluidos Usuarios Perfil de implementadora La i…" at bounding box center [461, 322] width 923 height 644
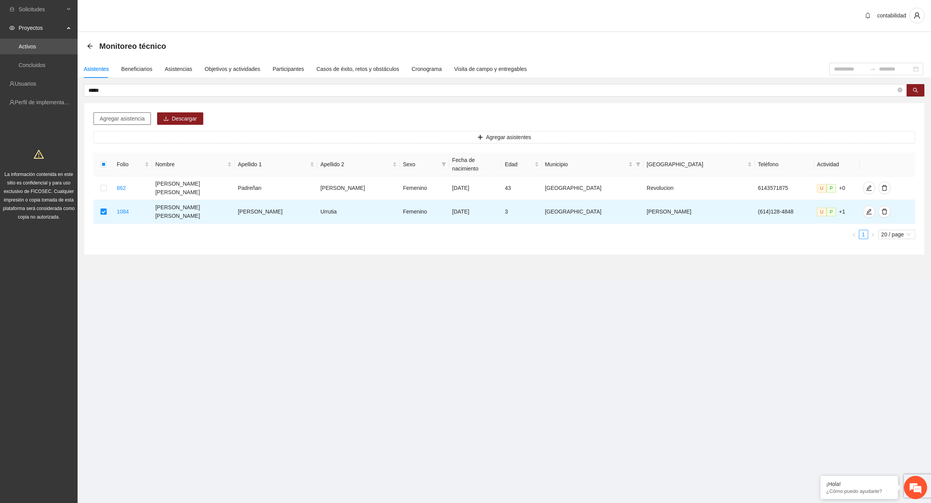
click at [132, 120] on span "Agregar asistencia" at bounding box center [122, 118] width 45 height 9
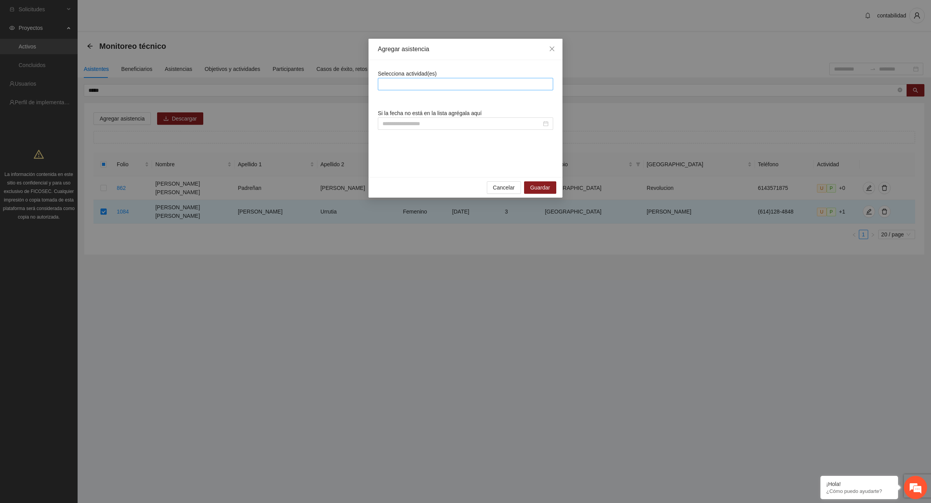
click at [469, 84] on div at bounding box center [465, 83] width 171 height 9
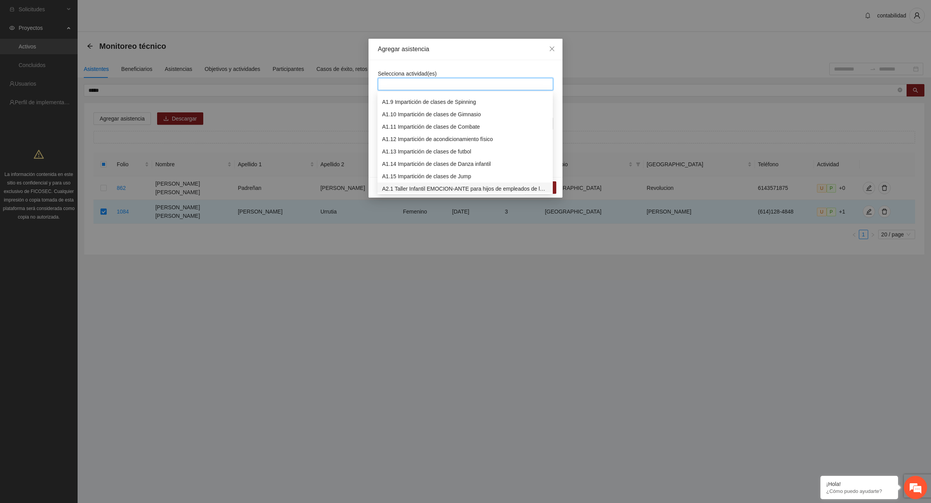
scroll to position [194, 0]
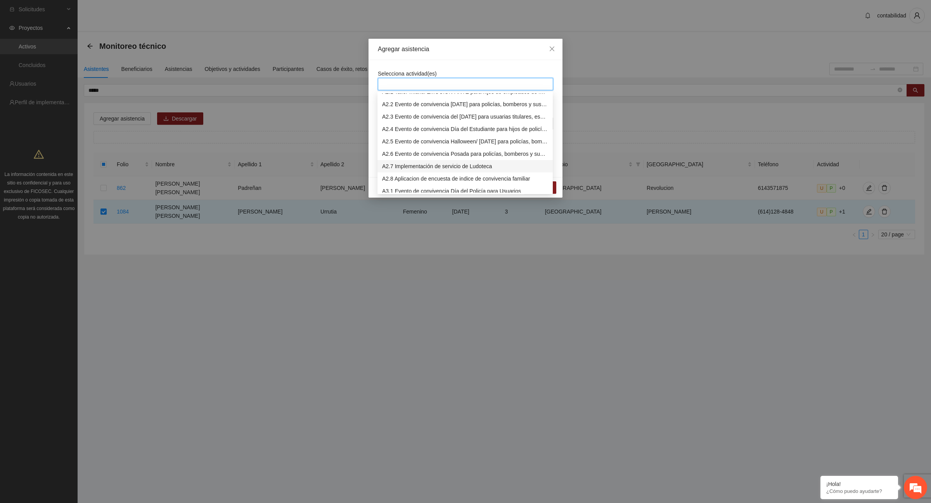
click at [425, 166] on div "A2.7 Implementación de servicio de Ludoteca" at bounding box center [465, 166] width 166 height 9
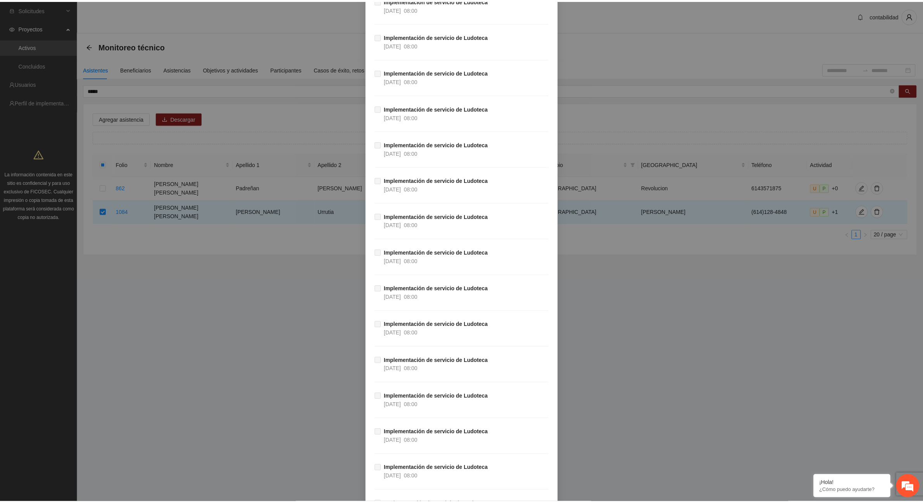
scroll to position [6137, 0]
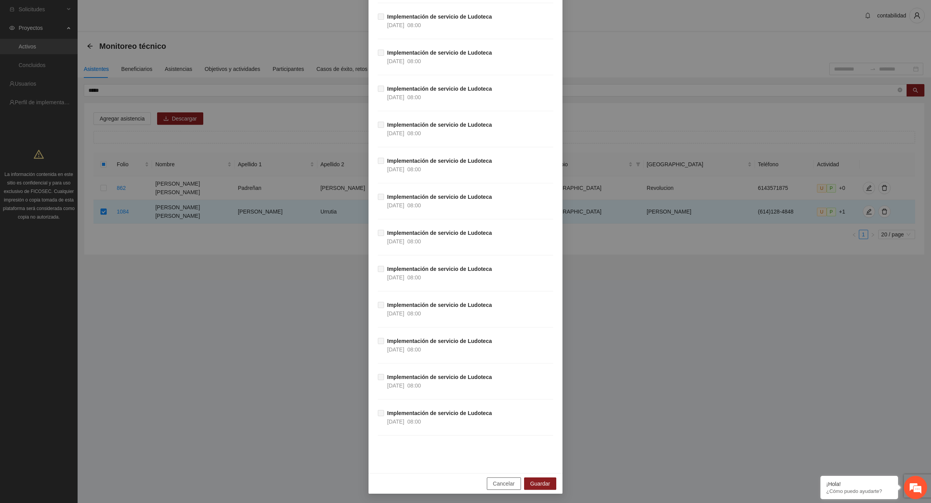
click at [495, 485] on span "Cancelar" at bounding box center [504, 484] width 22 height 9
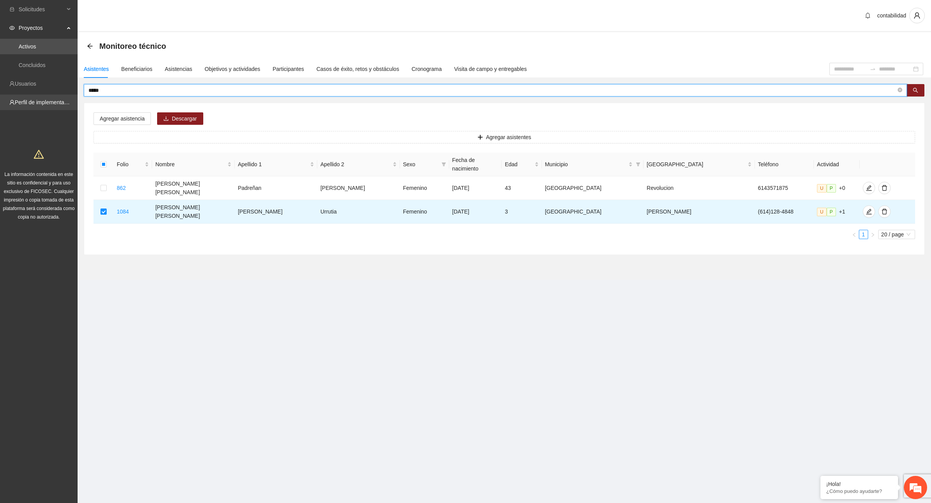
drag, startPoint x: 125, startPoint y: 92, endPoint x: 55, endPoint y: 101, distance: 71.1
click at [55, 100] on section "Solicitudes Proyectos Activos Concluidos Usuarios Perfil de implementadora La i…" at bounding box center [465, 251] width 931 height 503
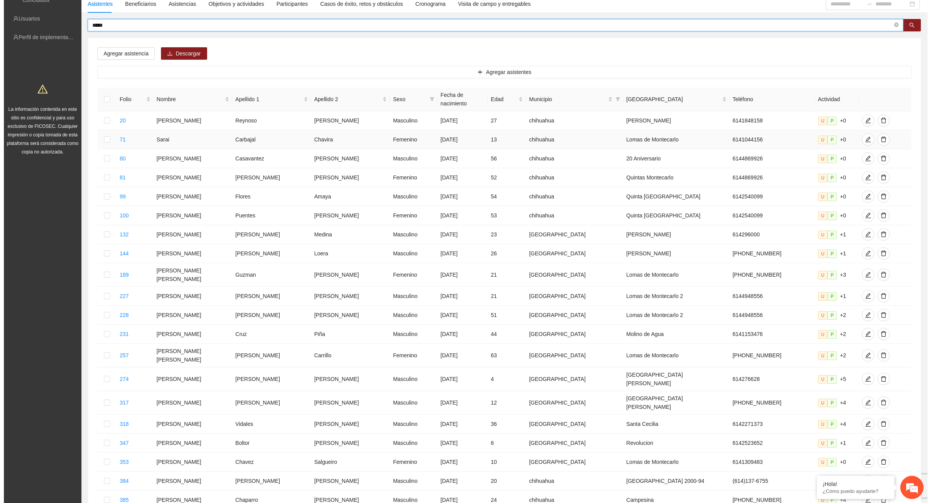
scroll to position [0, 0]
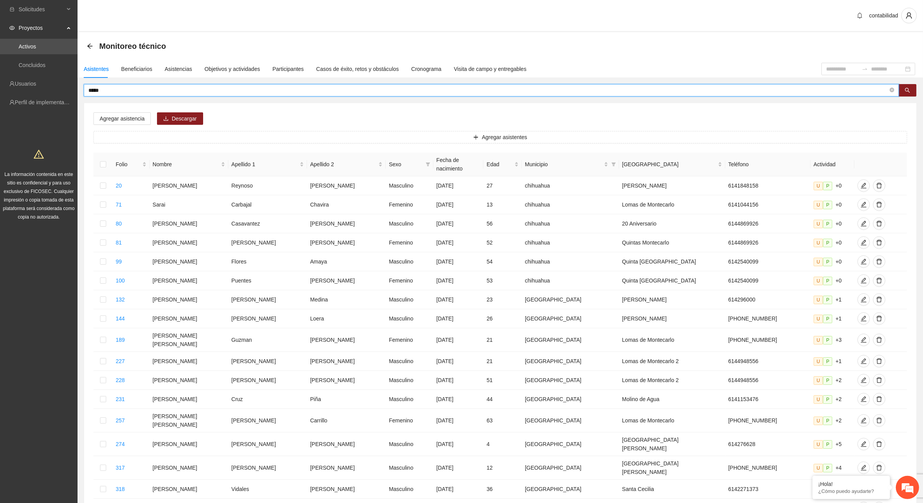
drag, startPoint x: 156, startPoint y: 90, endPoint x: 0, endPoint y: 115, distance: 157.9
click at [0, 115] on section "Solicitudes Proyectos Activos Concluidos Usuarios Perfil de implementadora La i…" at bounding box center [461, 326] width 923 height 653
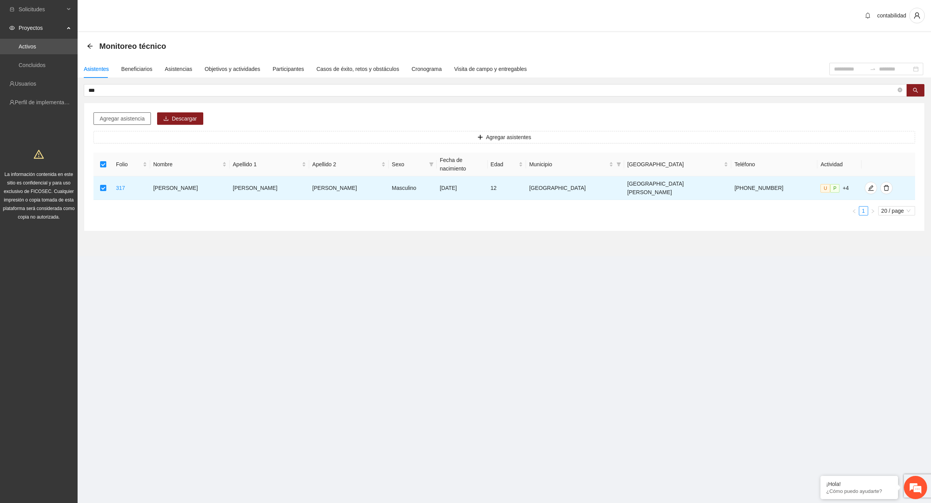
click at [123, 120] on span "Agregar asistencia" at bounding box center [122, 118] width 45 height 9
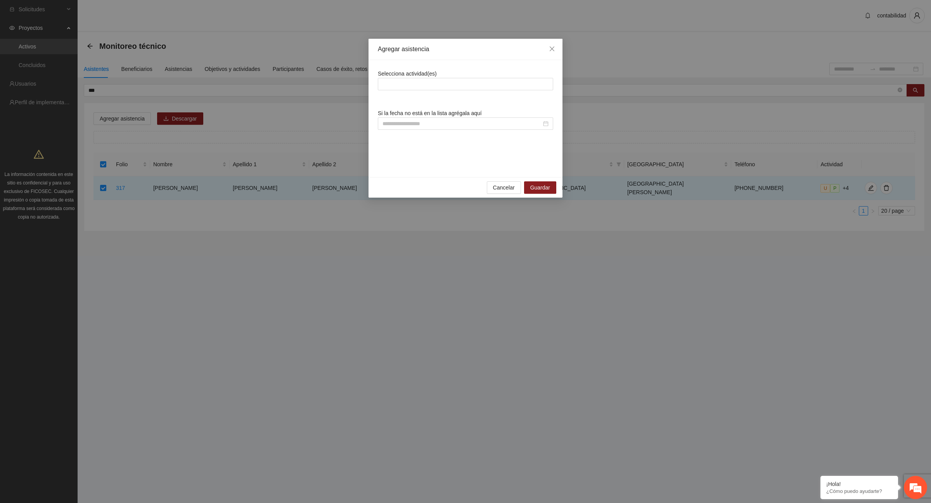
click at [477, 75] on div "Selecciona actividad(es)" at bounding box center [465, 79] width 175 height 21
click at [487, 80] on div at bounding box center [465, 84] width 175 height 12
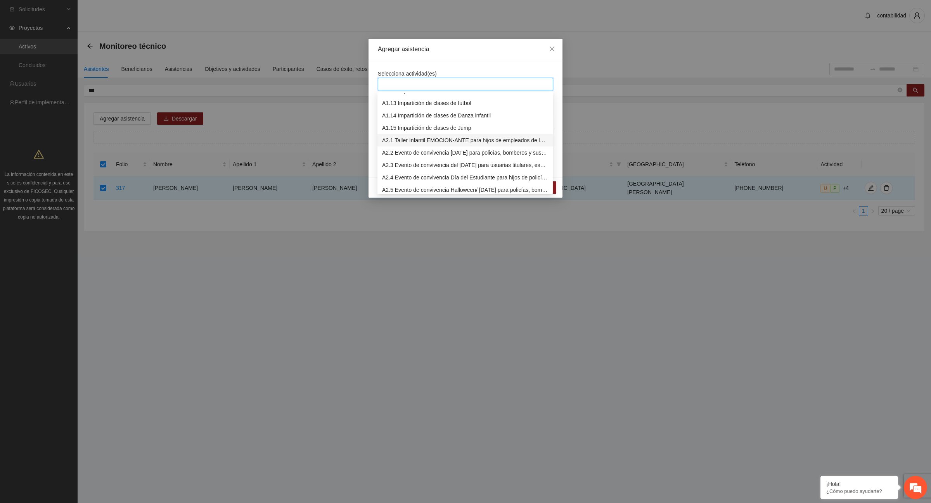
scroll to position [194, 0]
click at [446, 167] on div "A2.7 Implementación de servicio de Ludoteca" at bounding box center [465, 166] width 166 height 9
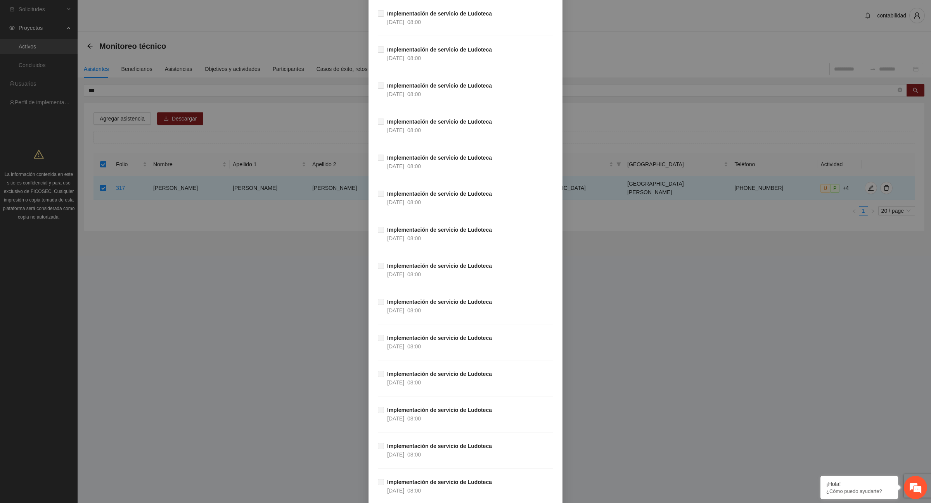
scroll to position [6137, 0]
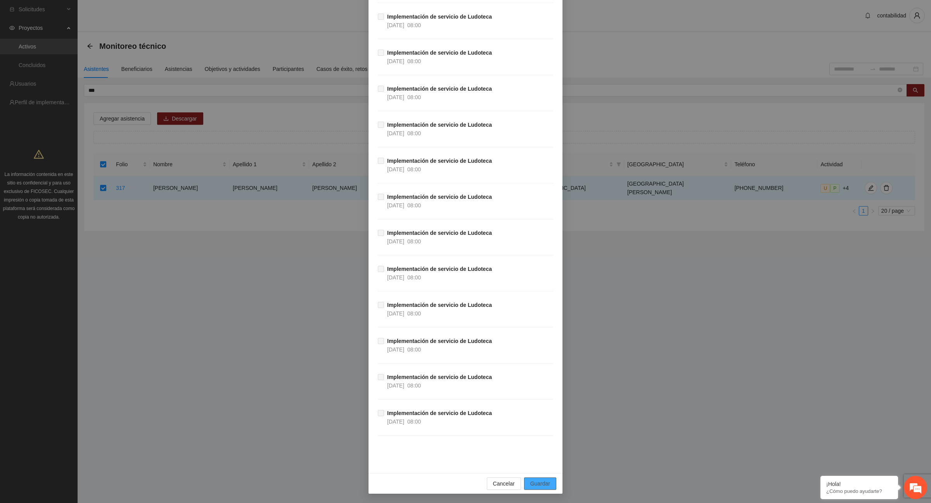
click at [539, 484] on span "Guardar" at bounding box center [540, 484] width 20 height 9
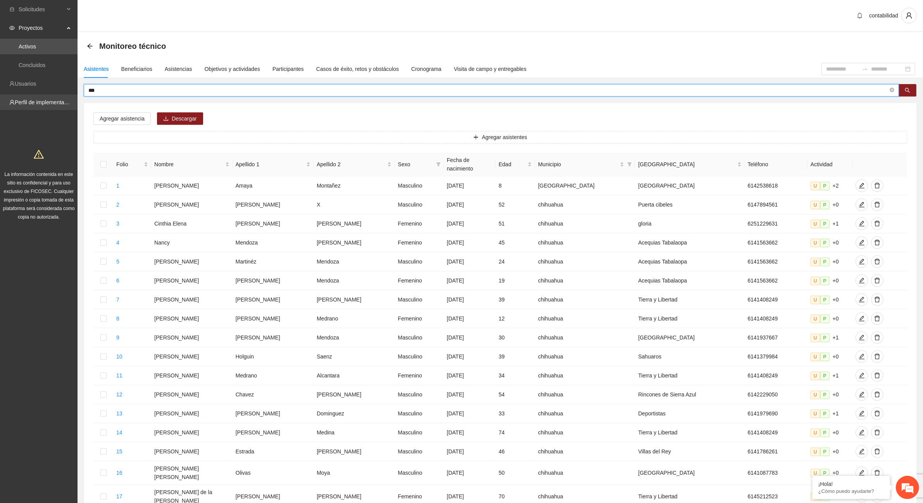
drag, startPoint x: 102, startPoint y: 87, endPoint x: 63, endPoint y: 95, distance: 39.5
click at [63, 95] on section "Solicitudes Proyectos Activos Concluidos Usuarios Perfil de implementadora La i…" at bounding box center [461, 322] width 923 height 644
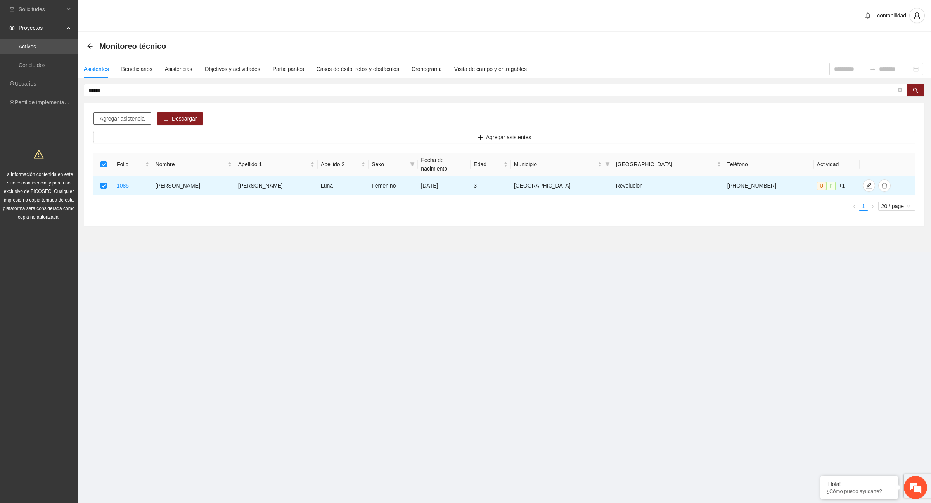
click at [119, 119] on span "Agregar asistencia" at bounding box center [122, 118] width 45 height 9
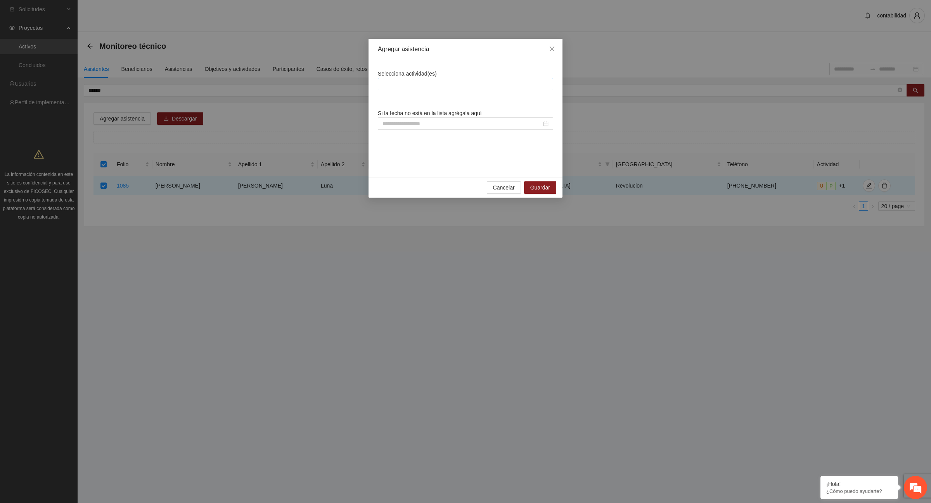
click at [394, 87] on div at bounding box center [465, 83] width 171 height 9
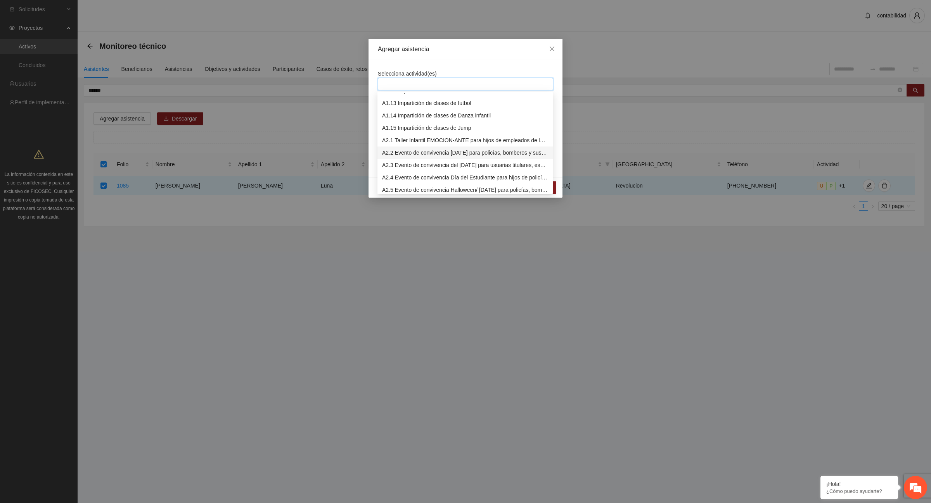
scroll to position [194, 0]
click at [427, 165] on div "A2.7 Implementación de servicio de Ludoteca" at bounding box center [465, 166] width 166 height 9
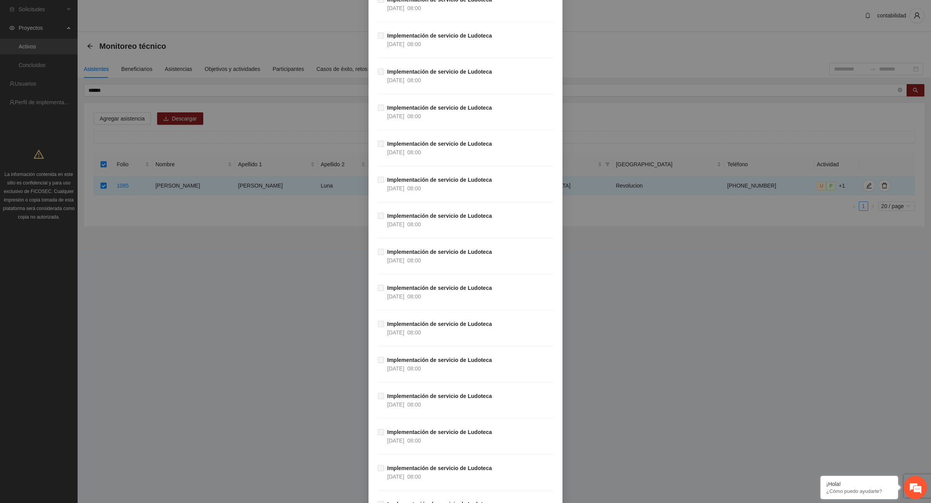
scroll to position [6137, 0]
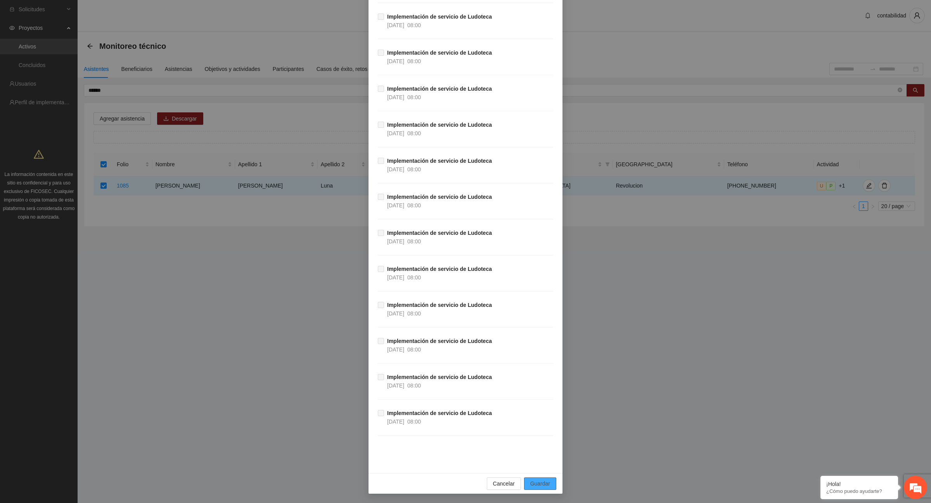
click at [539, 481] on span "Guardar" at bounding box center [540, 484] width 20 height 9
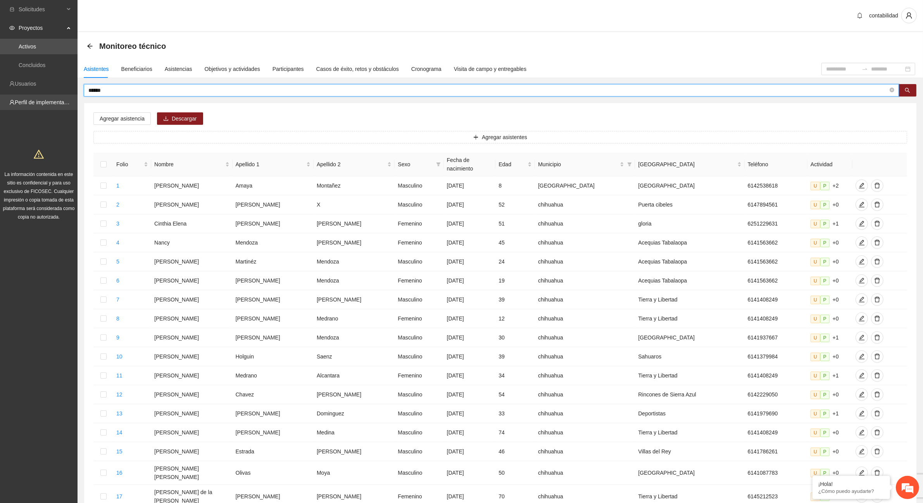
drag, startPoint x: 119, startPoint y: 92, endPoint x: 16, endPoint y: 100, distance: 103.8
click at [16, 100] on section "Solicitudes Proyectos Activos Concluidos Usuarios Perfil de implementadora La i…" at bounding box center [461, 322] width 923 height 644
type input "******"
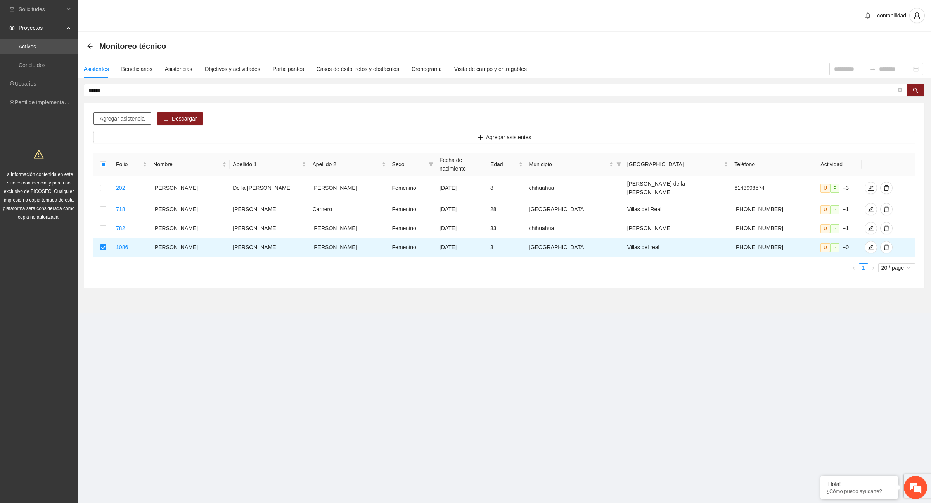
click at [135, 119] on span "Agregar asistencia" at bounding box center [122, 118] width 45 height 9
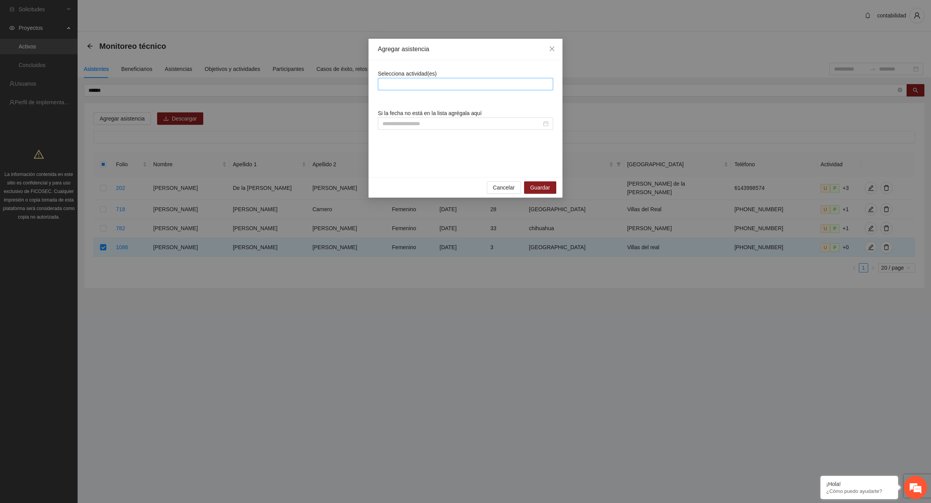
click at [436, 84] on div at bounding box center [465, 83] width 171 height 9
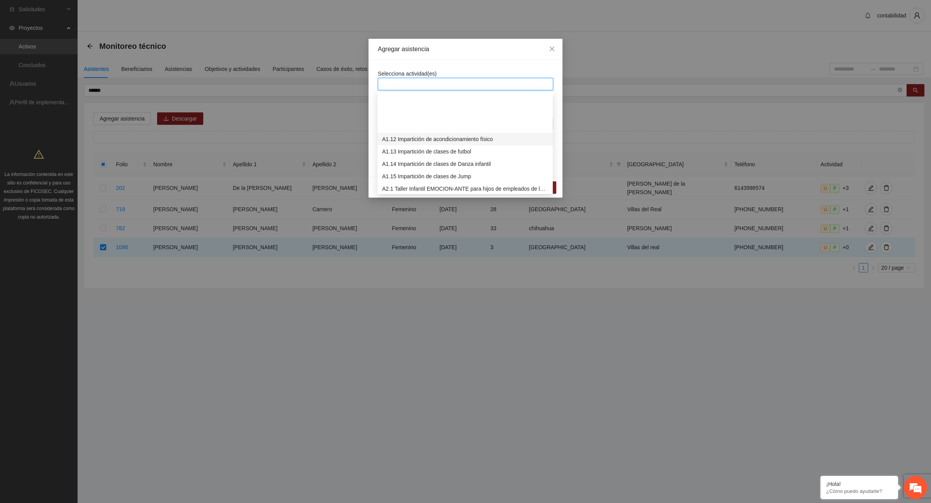
scroll to position [194, 0]
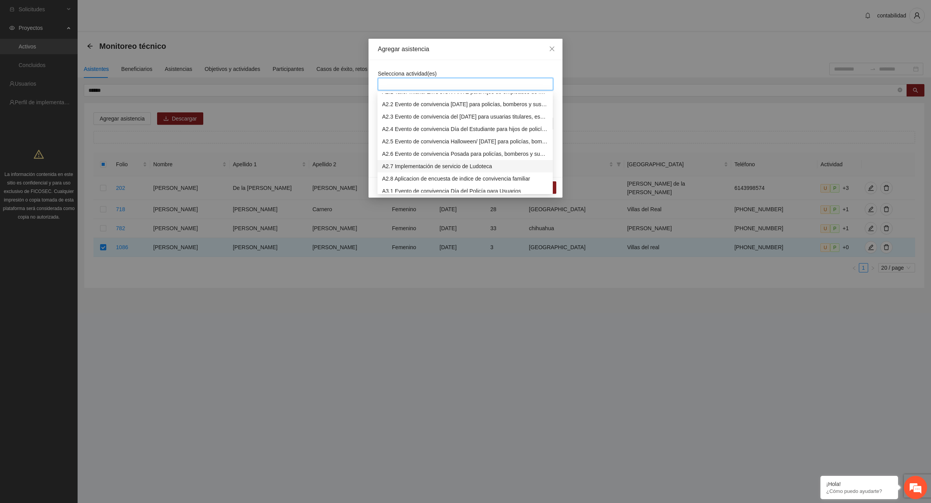
click at [432, 166] on div "A2.7 Implementación de servicio de Ludoteca" at bounding box center [465, 166] width 166 height 9
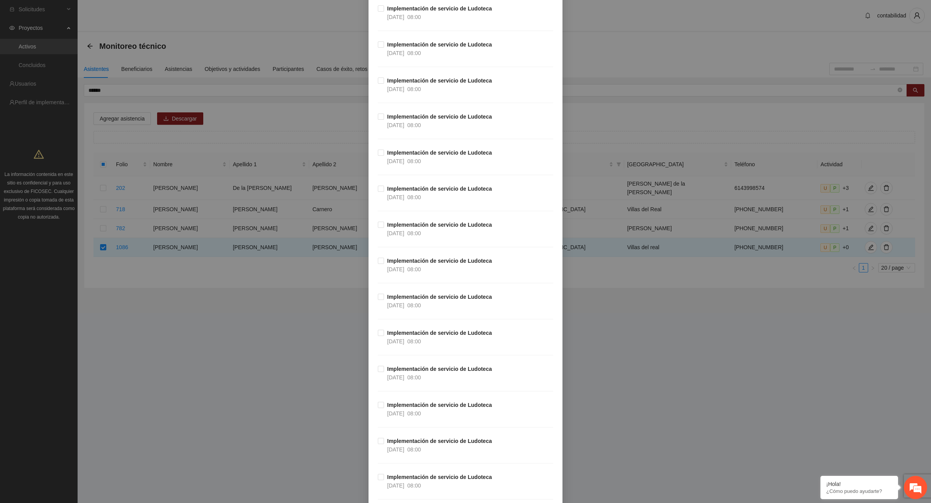
scroll to position [3098, 0]
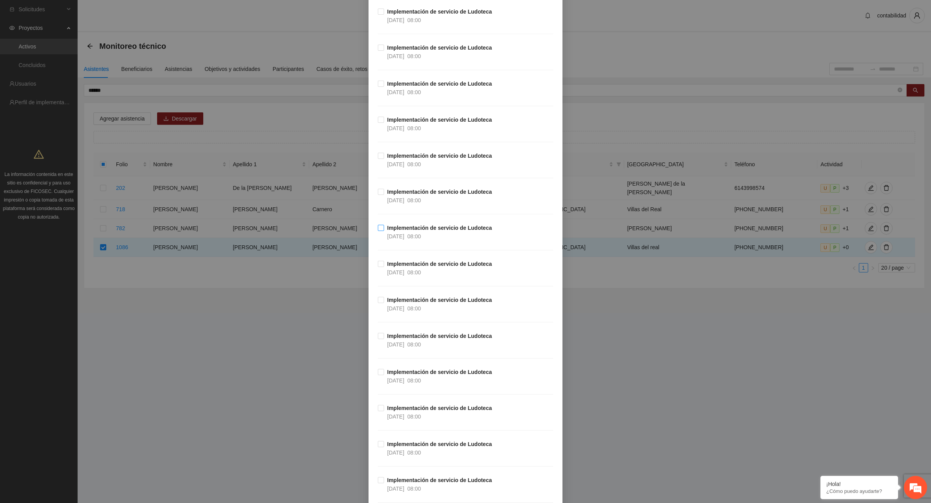
drag, startPoint x: 381, startPoint y: 235, endPoint x: 494, endPoint y: 210, distance: 116.3
click at [384, 235] on span "Implementación de servicio de Ludoteca [DATE] 08:00" at bounding box center [439, 232] width 111 height 17
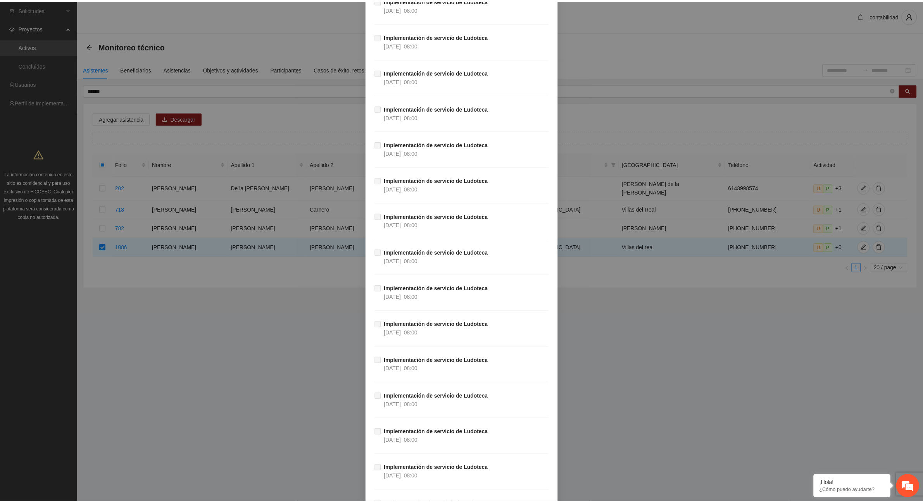
scroll to position [6137, 0]
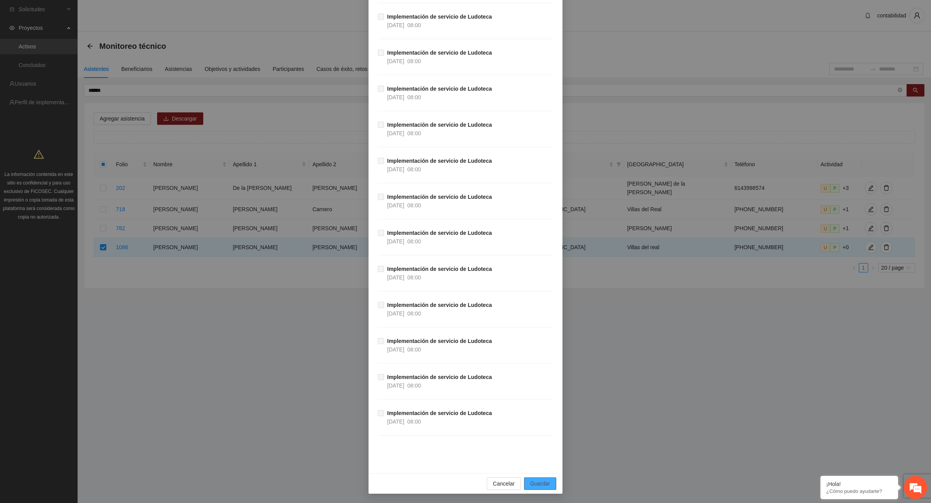
click at [534, 486] on span "Guardar" at bounding box center [540, 484] width 20 height 9
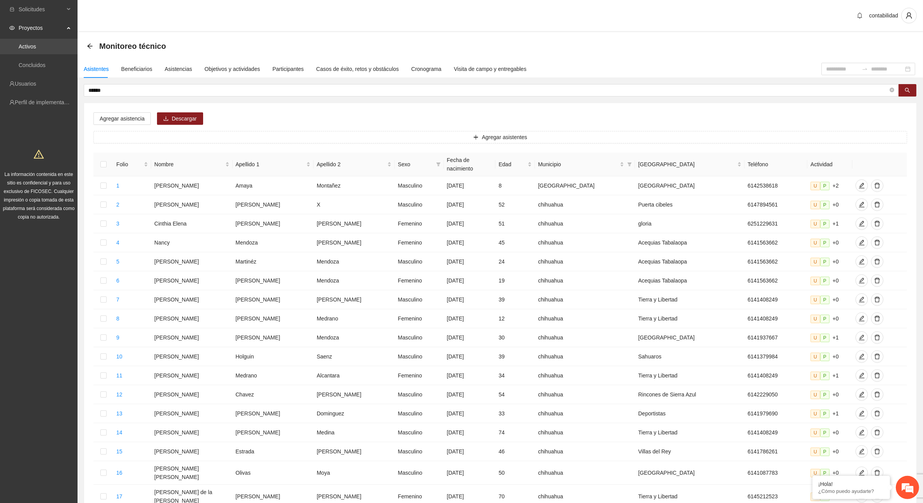
click at [28, 43] on link "Activos" at bounding box center [27, 46] width 17 height 6
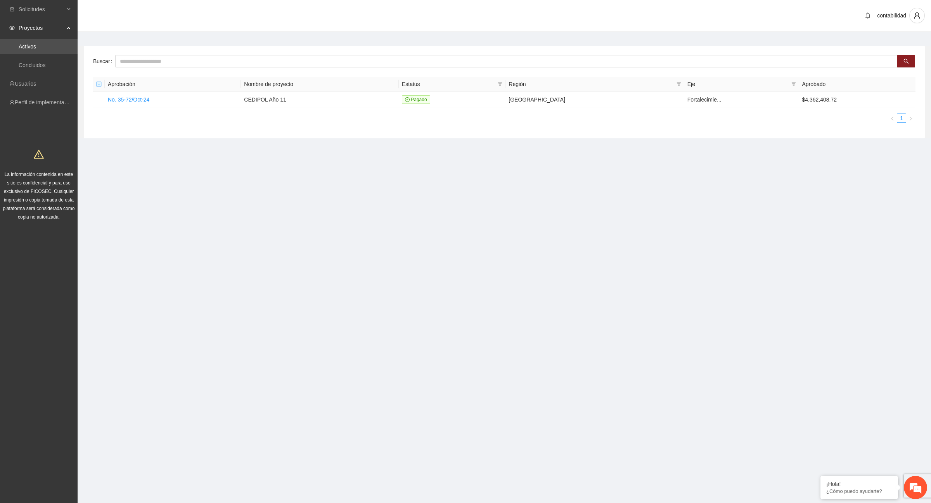
click at [36, 49] on link "Activos" at bounding box center [27, 46] width 17 height 6
click at [145, 101] on link "No. 35-72/Oct-24" at bounding box center [128, 100] width 41 height 6
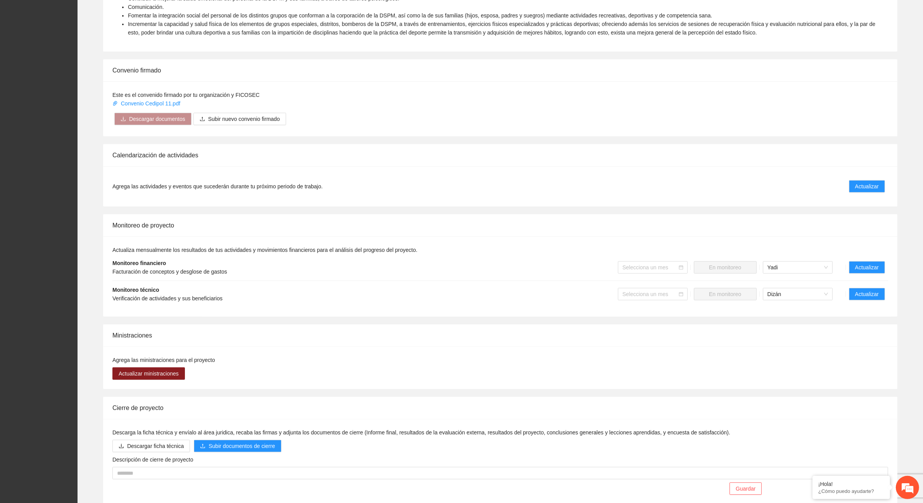
scroll to position [388, 0]
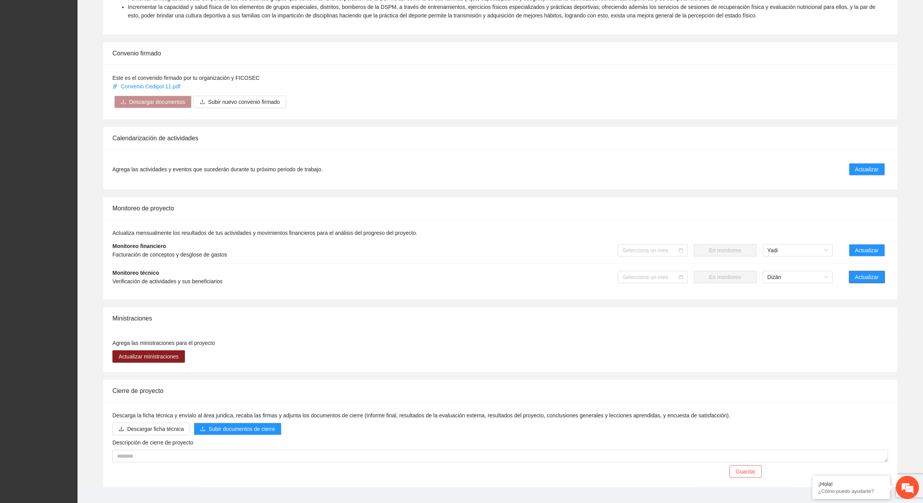
click at [855, 280] on span "Actualizar" at bounding box center [867, 277] width 24 height 9
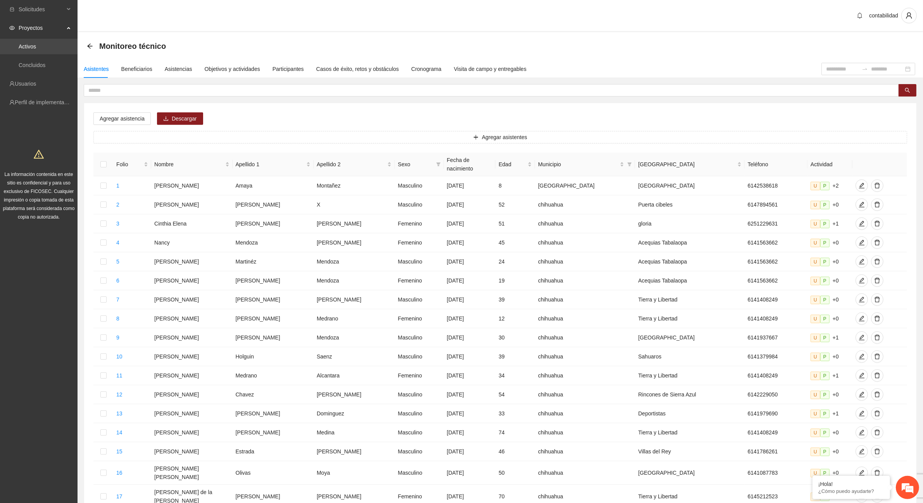
click at [36, 43] on link "Activos" at bounding box center [27, 46] width 17 height 6
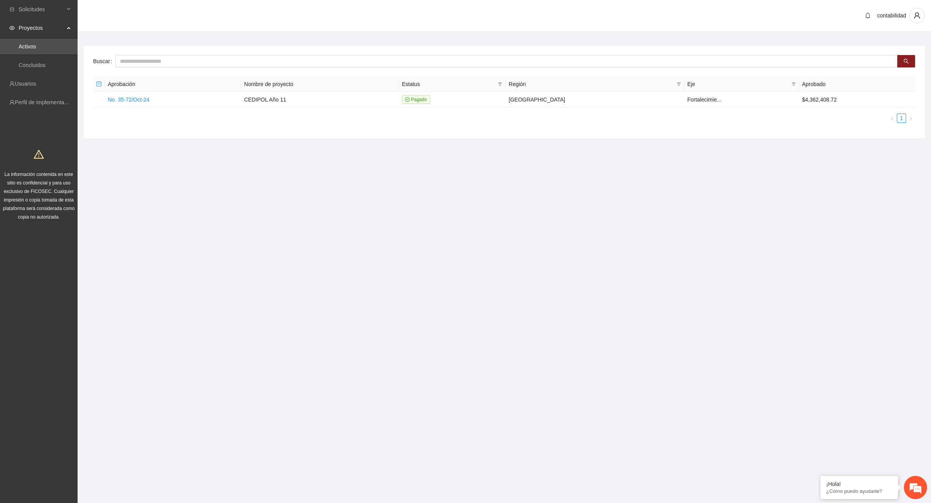
click at [90, 43] on main "Buscar Aprobación Nombre de proyecto Estatus Región Eje Aprobado No. 35-72/Oct-…" at bounding box center [504, 89] width 853 height 114
click at [129, 98] on link "No. 35-72/Oct-24" at bounding box center [128, 100] width 41 height 6
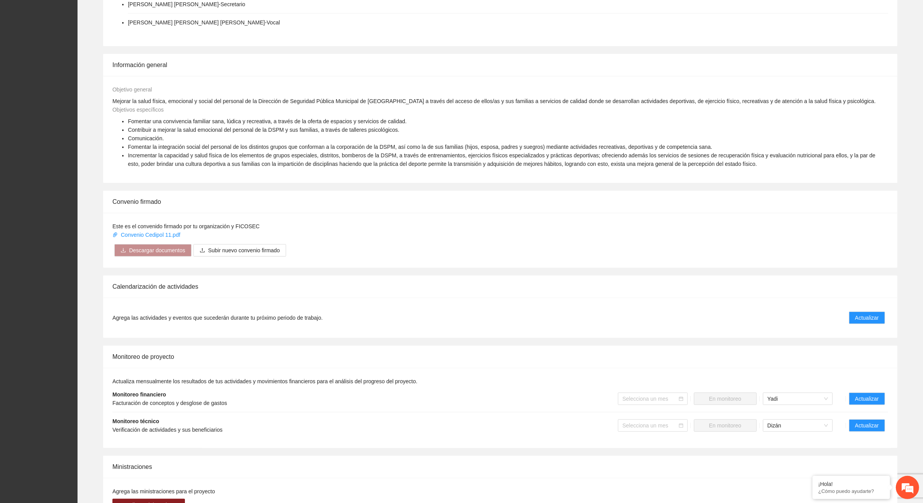
scroll to position [242, 0]
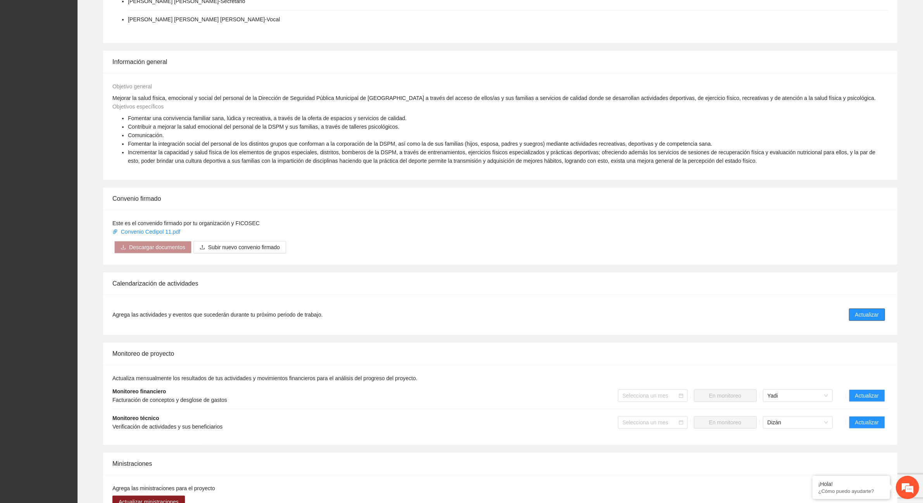
click at [865, 315] on span "Actualizar" at bounding box center [867, 315] width 24 height 9
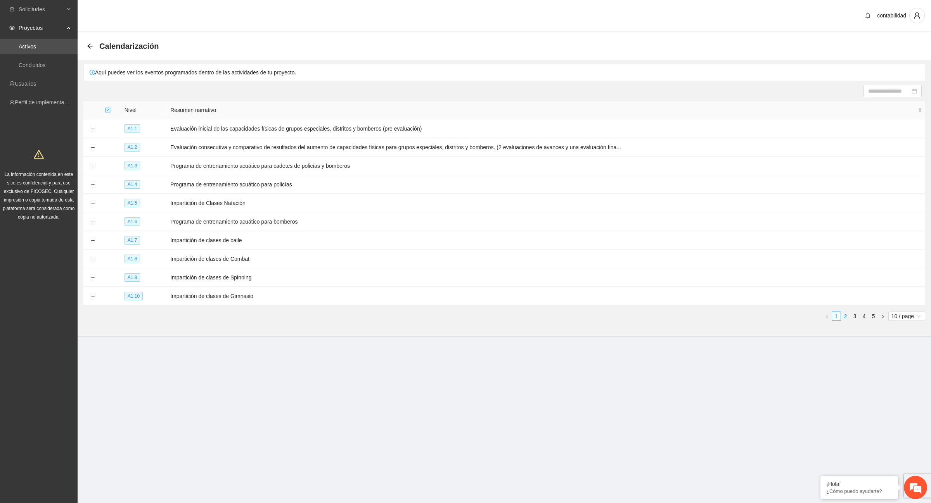
click at [848, 317] on link "2" at bounding box center [845, 316] width 9 height 9
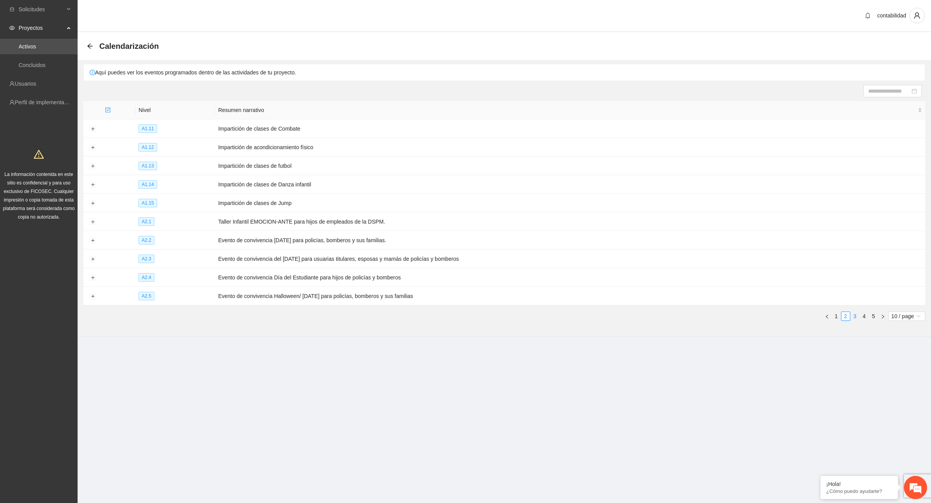
click at [854, 320] on div "Nivel Resumen narrativo A1.11 Impartición de clases de Combate A1.12 Impartició…" at bounding box center [504, 214] width 842 height 226
click at [855, 314] on link "3" at bounding box center [854, 316] width 9 height 9
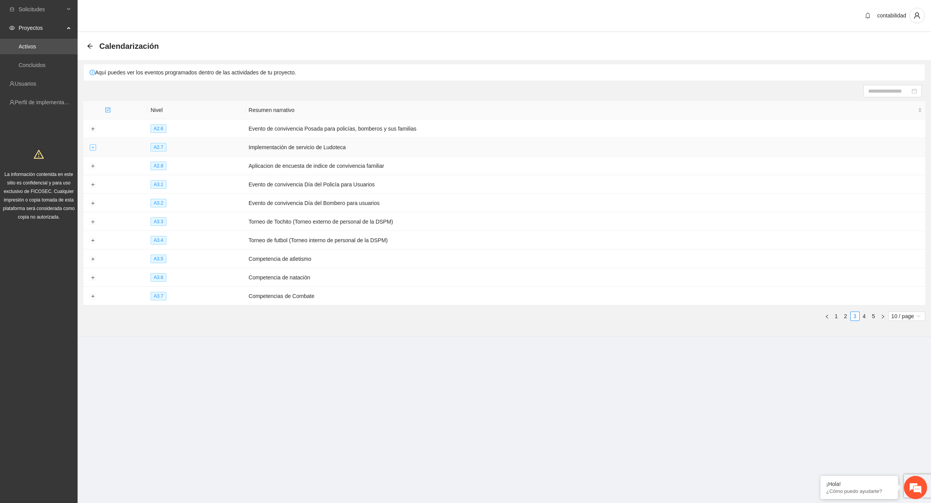
click at [94, 149] on button "Expand row" at bounding box center [93, 148] width 6 height 6
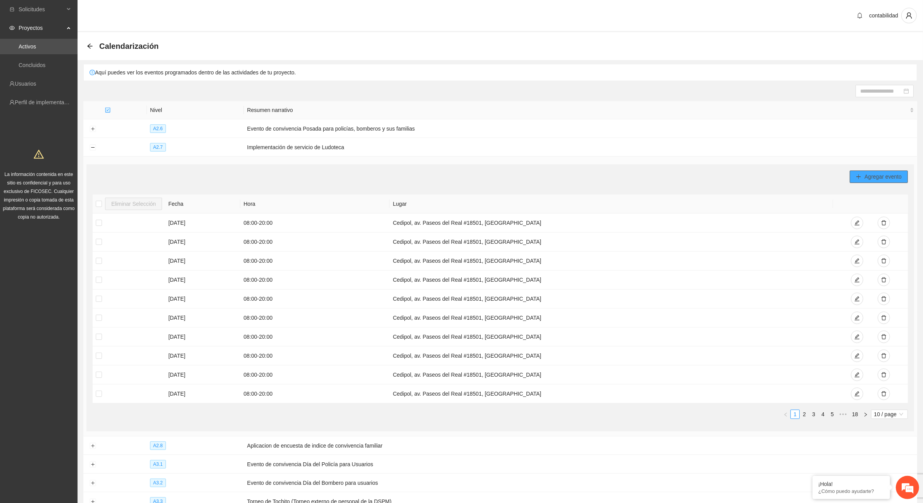
click at [869, 179] on span "Agregar evento" at bounding box center [883, 177] width 37 height 9
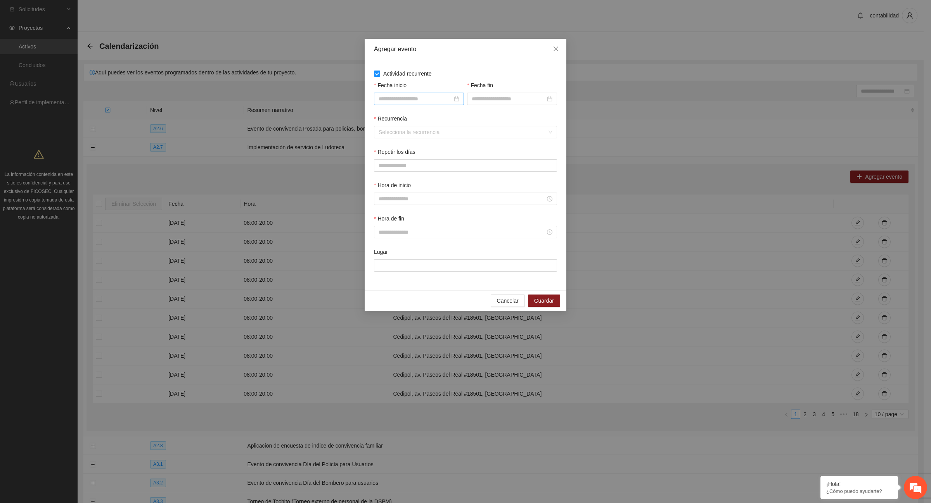
click at [456, 100] on div at bounding box center [418, 99] width 81 height 9
type input "**********"
click at [389, 117] on button "button" at bounding box center [389, 115] width 9 height 16
type input "**********"
click at [467, 179] on div "23" at bounding box center [468, 179] width 9 height 9
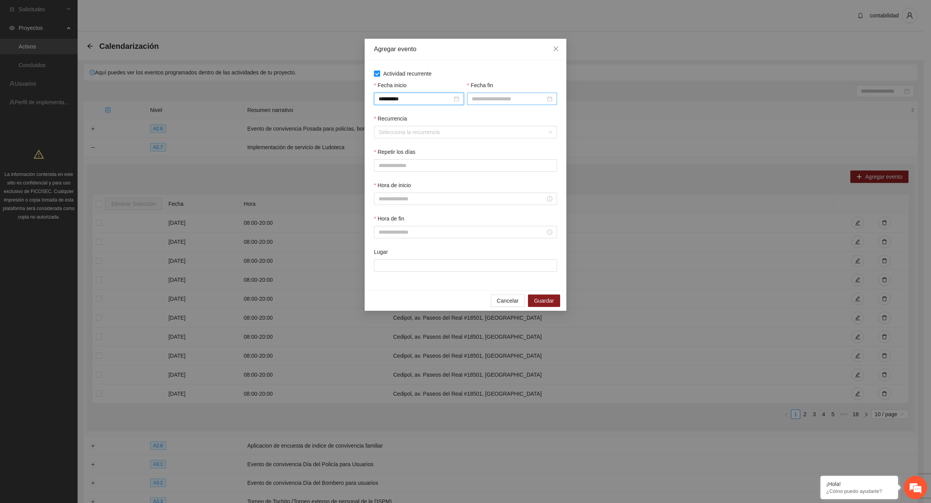
click at [553, 97] on div at bounding box center [512, 99] width 90 height 12
type input "**********"
click at [485, 115] on button "button" at bounding box center [482, 115] width 9 height 16
type input "**********"
click at [561, 179] on div "23" at bounding box center [561, 179] width 9 height 9
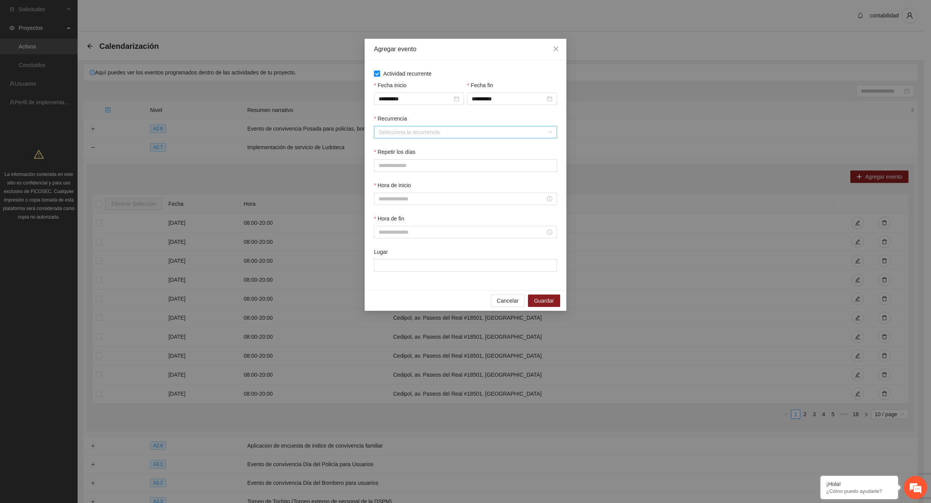
click at [433, 129] on input "Recurrencia" at bounding box center [462, 132] width 168 height 12
click at [396, 148] on div "Semanalmente" at bounding box center [465, 148] width 174 height 9
click at [475, 168] on span "S" at bounding box center [476, 165] width 3 height 9
click at [544, 199] on input "Hora de inicio" at bounding box center [461, 199] width 167 height 9
click at [385, 279] on div "08" at bounding box center [384, 282] width 22 height 11
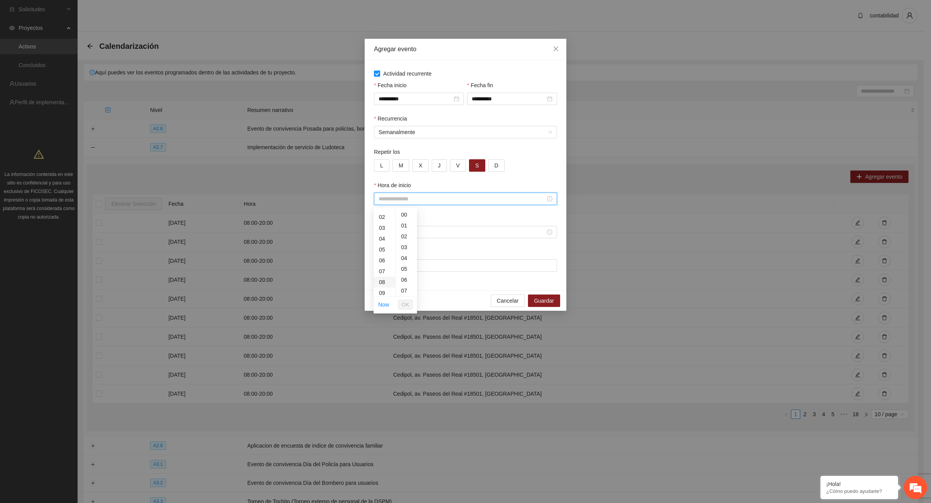
type input "*****"
click at [405, 302] on span "OK" at bounding box center [405, 305] width 8 height 9
click at [551, 237] on div at bounding box center [465, 232] width 174 height 9
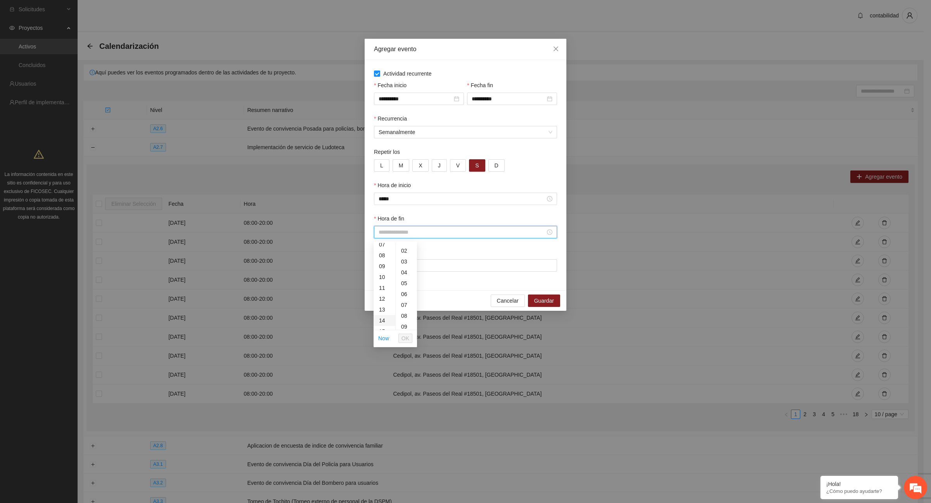
click at [381, 319] on div "14" at bounding box center [384, 320] width 22 height 11
type input "*****"
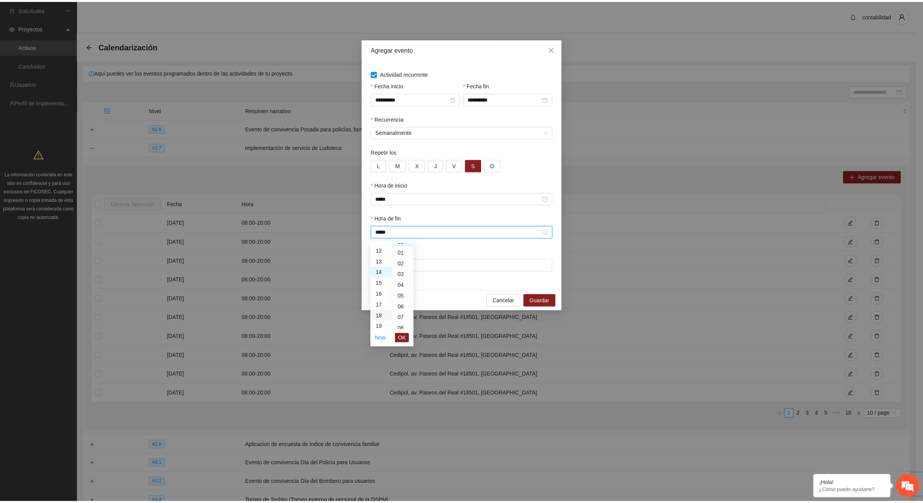
scroll to position [0, 0]
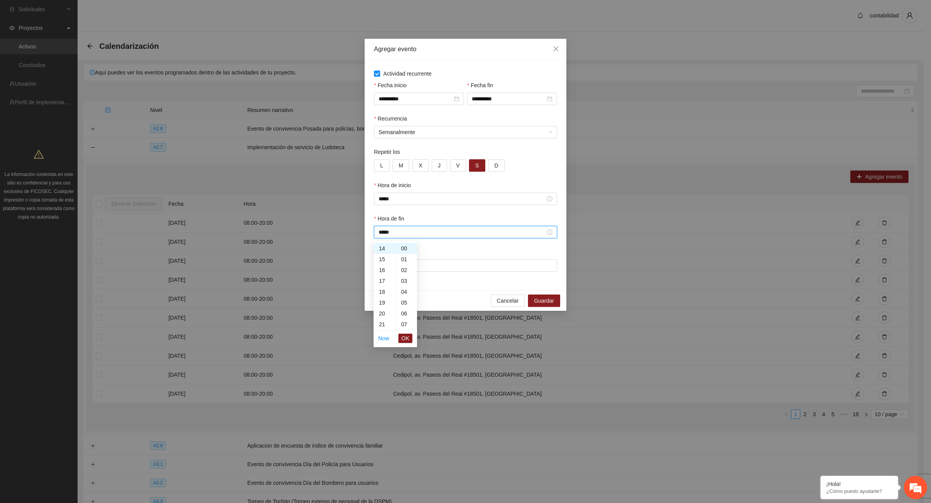
click at [406, 342] on span "OK" at bounding box center [405, 338] width 8 height 9
click at [430, 266] on input "Lugar" at bounding box center [465, 265] width 183 height 12
type input "**********"
click at [547, 304] on span "Guardar" at bounding box center [544, 301] width 20 height 9
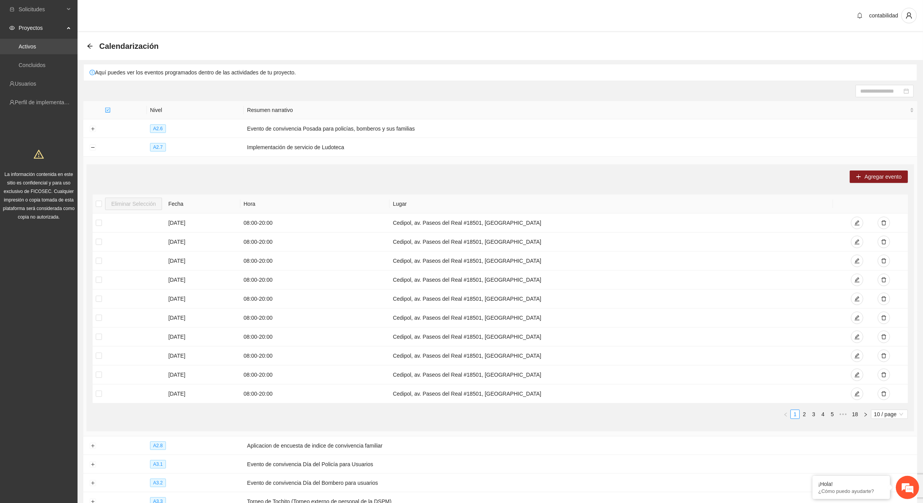
click at [31, 45] on link "Activos" at bounding box center [27, 46] width 17 height 6
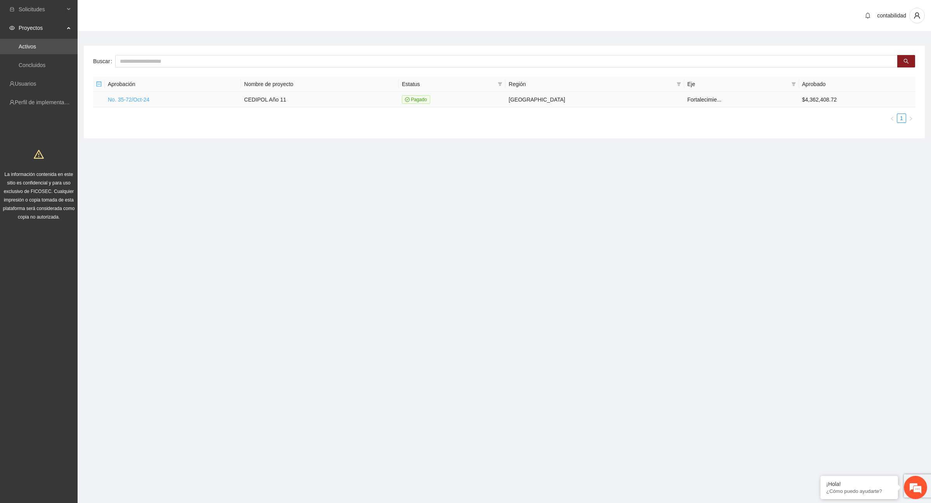
click at [126, 102] on link "No. 35-72/Oct-24" at bounding box center [128, 100] width 41 height 6
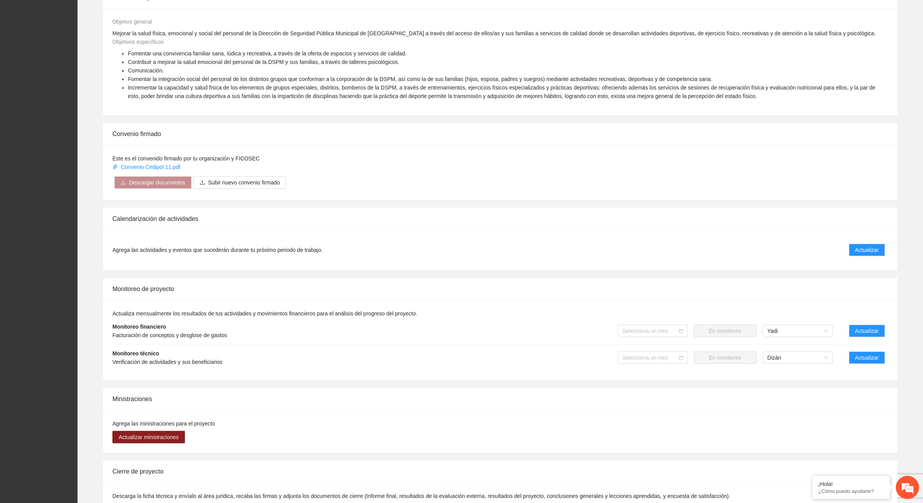
scroll to position [309, 0]
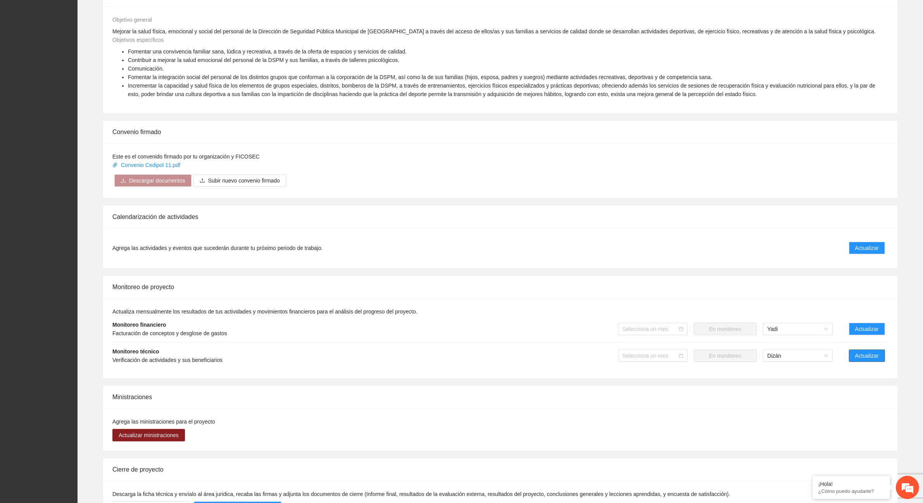
click at [871, 359] on span "Actualizar" at bounding box center [867, 356] width 24 height 9
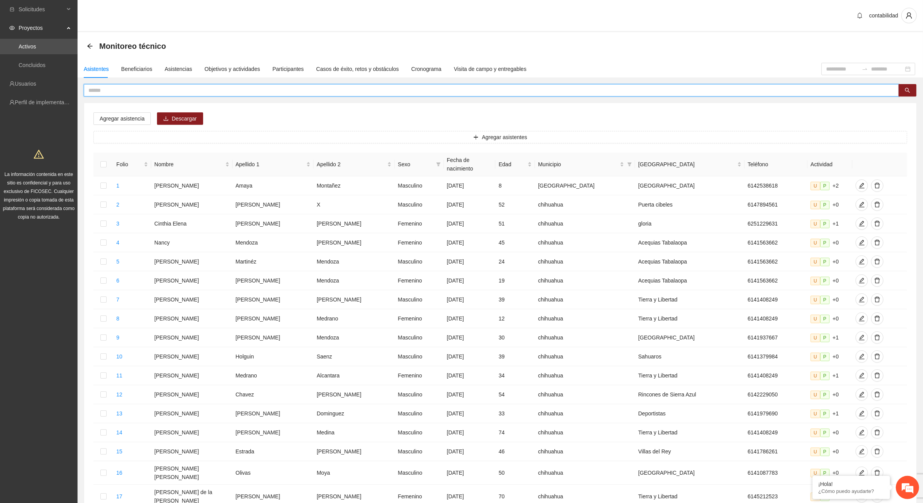
click at [123, 88] on input "text" at bounding box center [488, 90] width 800 height 9
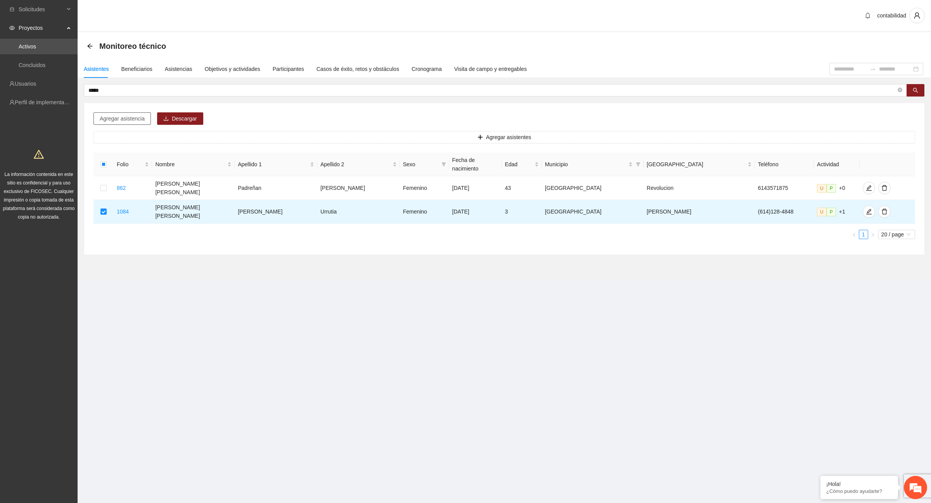
click at [137, 121] on span "Agregar asistencia" at bounding box center [122, 118] width 45 height 9
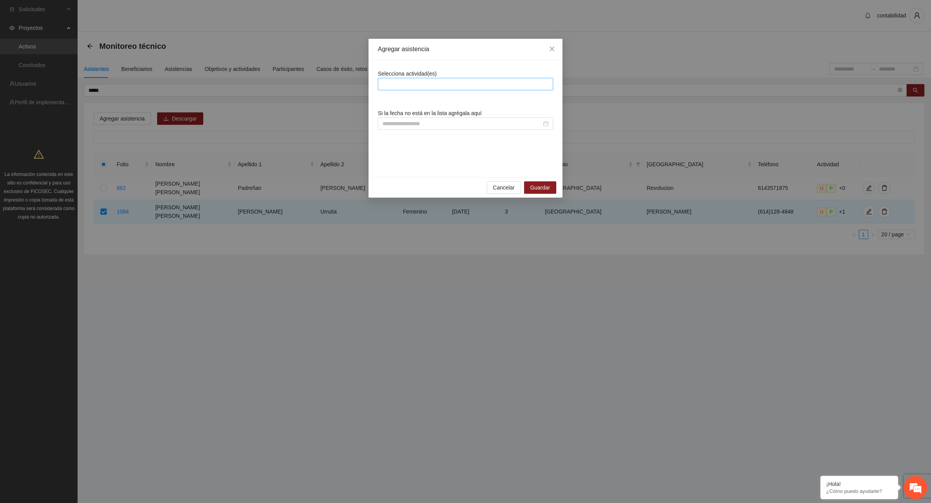
click at [507, 85] on div at bounding box center [465, 83] width 171 height 9
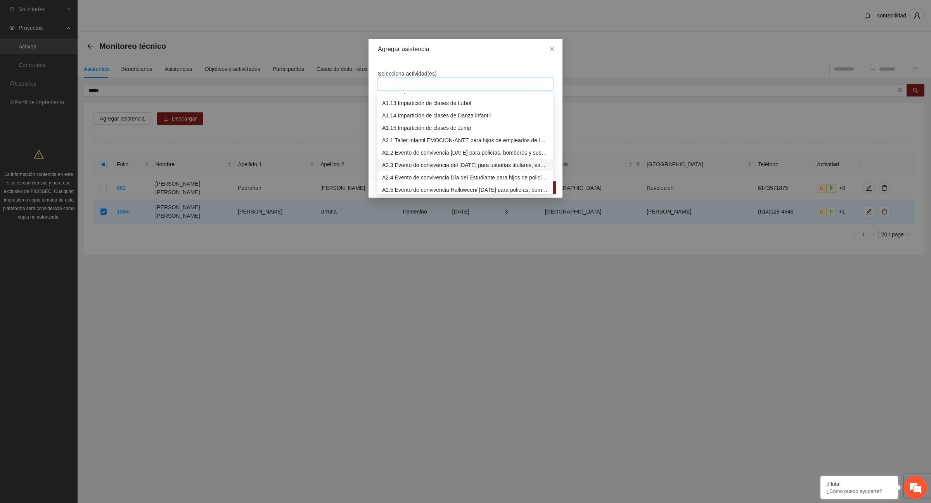
scroll to position [194, 0]
click at [425, 168] on div "A2.7 Implementación de servicio de Ludoteca" at bounding box center [465, 166] width 166 height 9
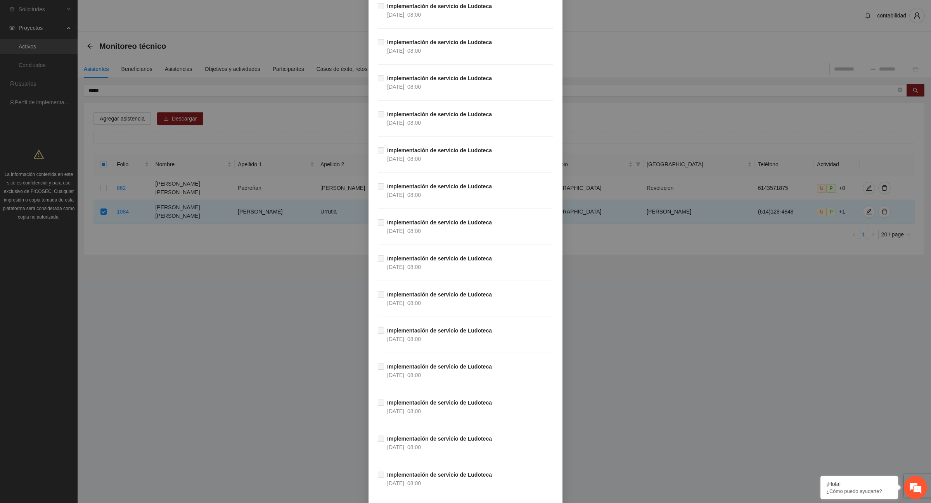
scroll to position [6173, 0]
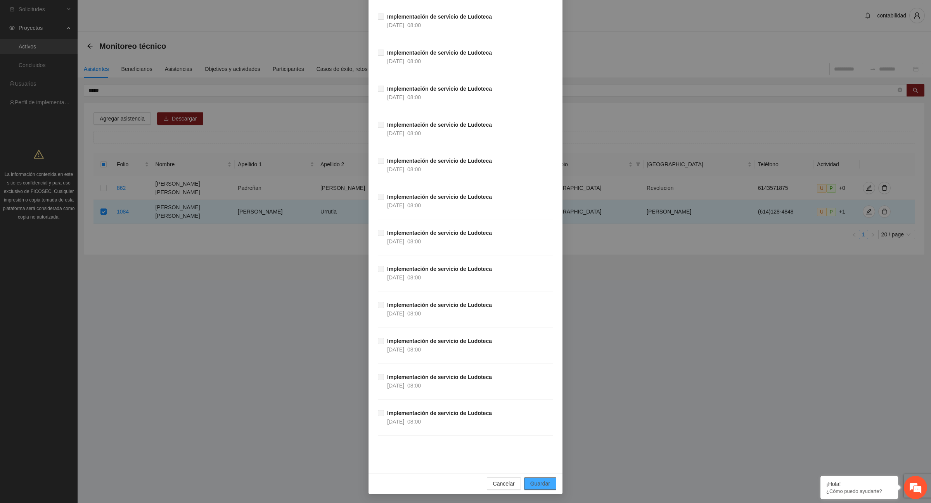
click at [546, 483] on span "Guardar" at bounding box center [540, 484] width 20 height 9
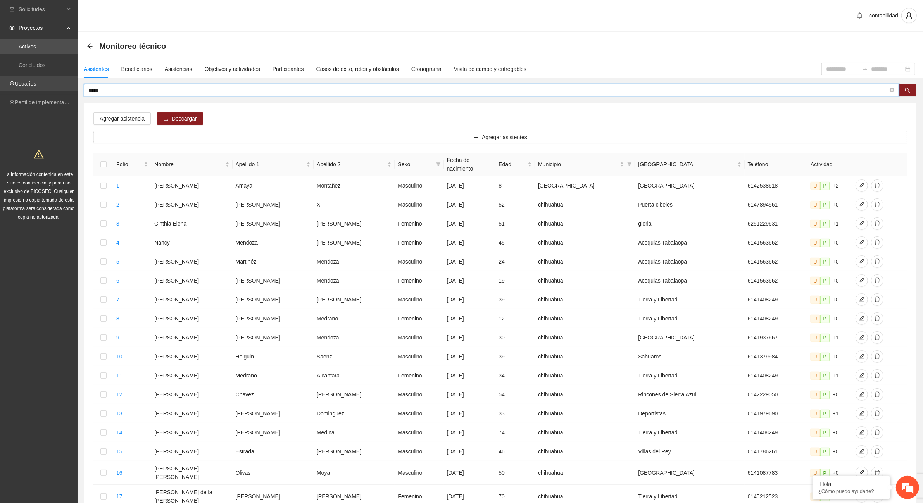
drag, startPoint x: 164, startPoint y: 86, endPoint x: 52, endPoint y: 89, distance: 111.3
click at [52, 89] on section "Solicitudes Proyectos Activos Concluidos Usuarios Perfil de implementadora La i…" at bounding box center [461, 322] width 923 height 644
type input "******"
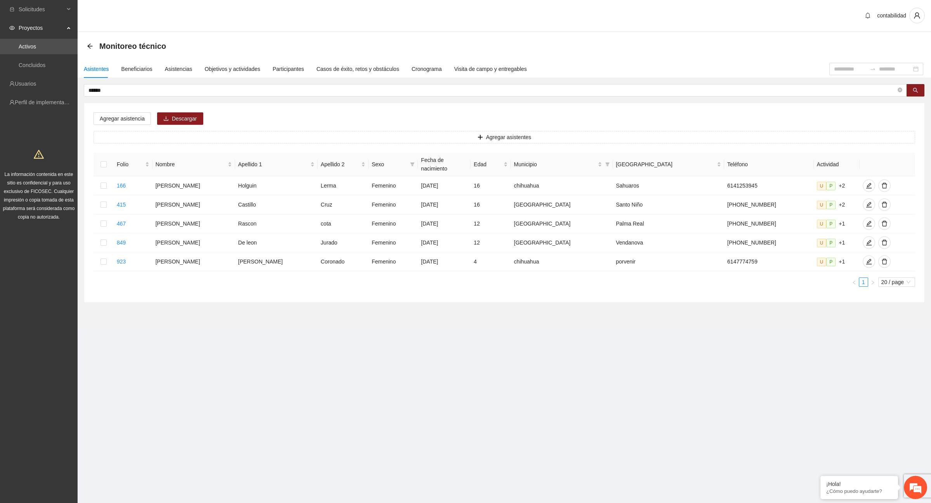
click at [71, 321] on div "Solicitudes Proyectos Activos Concluidos Usuarios Perfil de implementadora La i…" at bounding box center [39, 251] width 78 height 503
